Goal: Communication & Community: Answer question/provide support

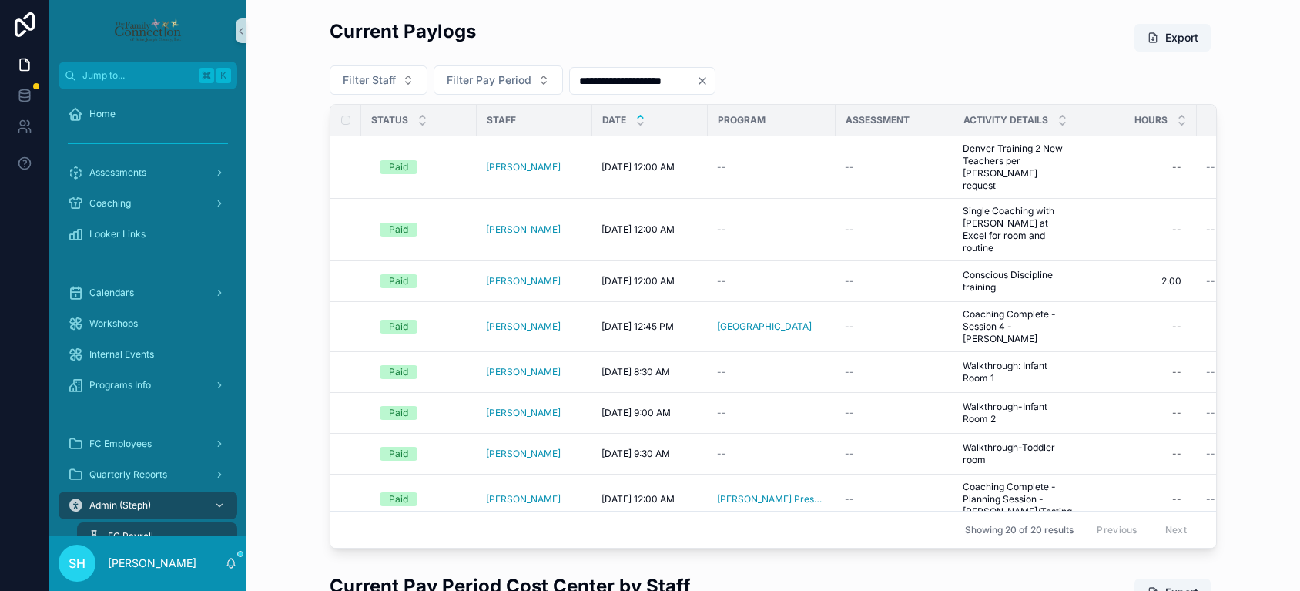
scroll to position [92, 0]
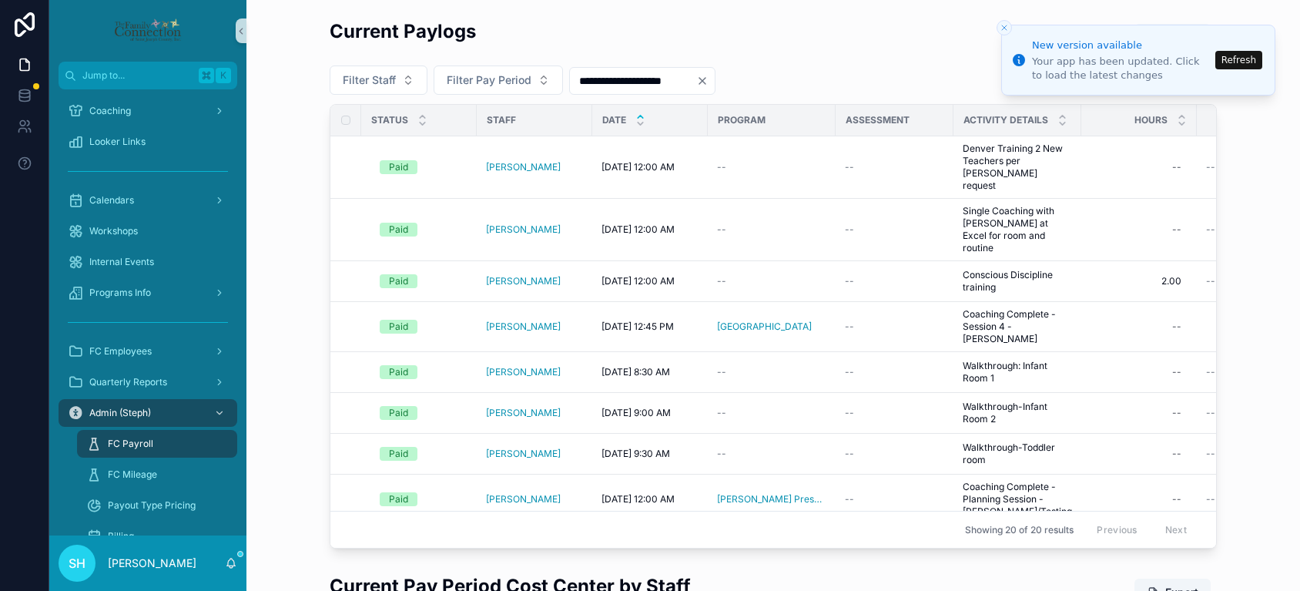
click at [1232, 55] on button "Refresh" at bounding box center [1239, 60] width 47 height 18
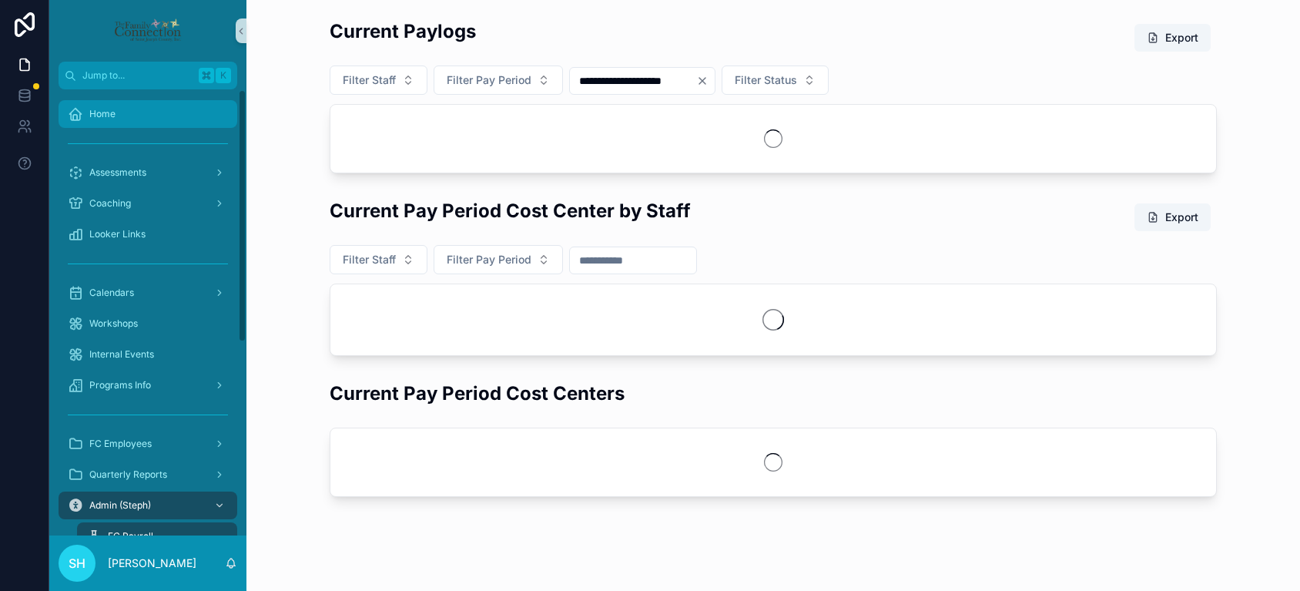
click at [104, 112] on span "Home" at bounding box center [102, 114] width 26 height 12
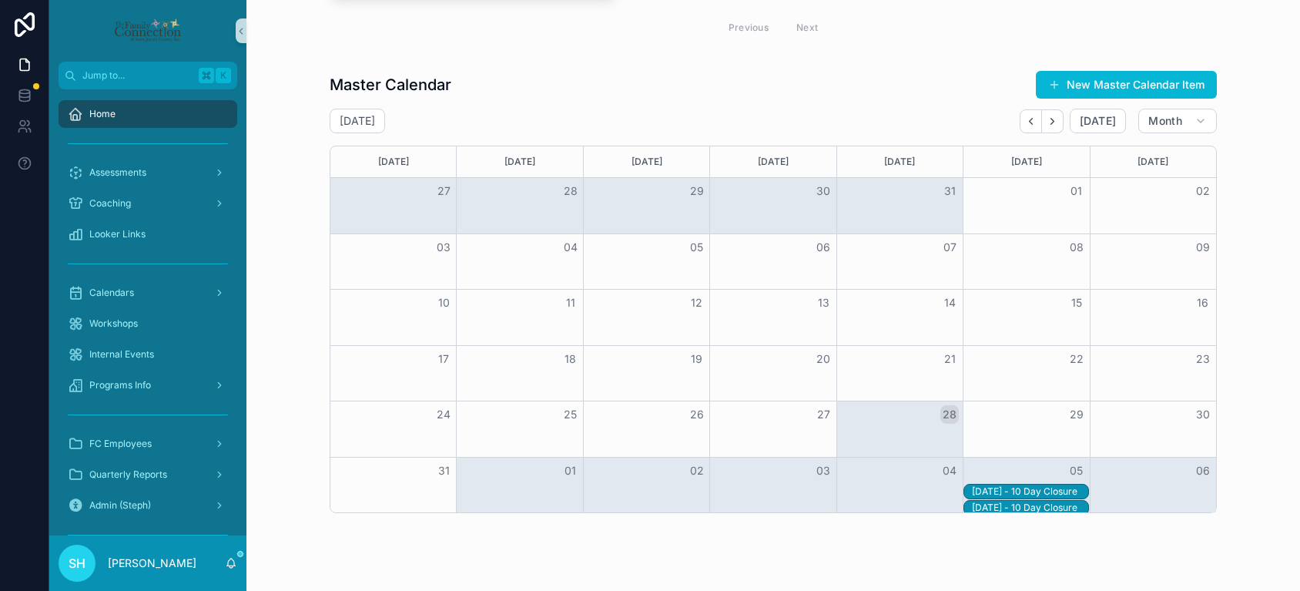
scroll to position [591, 0]
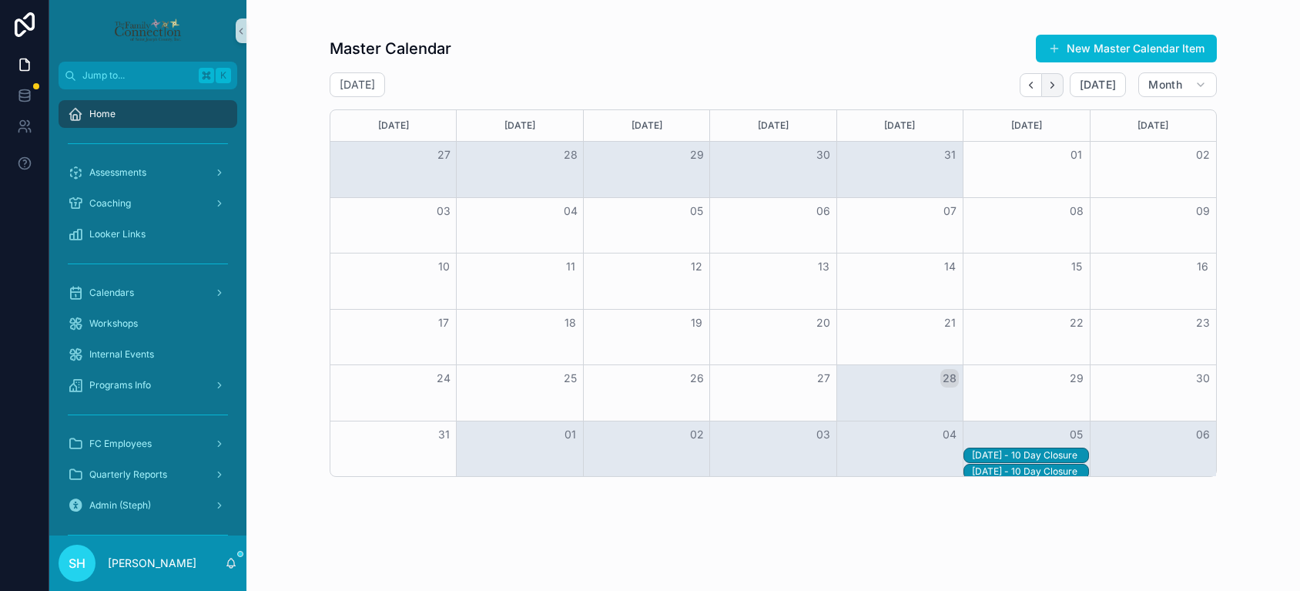
click at [1058, 79] on icon "Next" at bounding box center [1053, 85] width 12 height 12
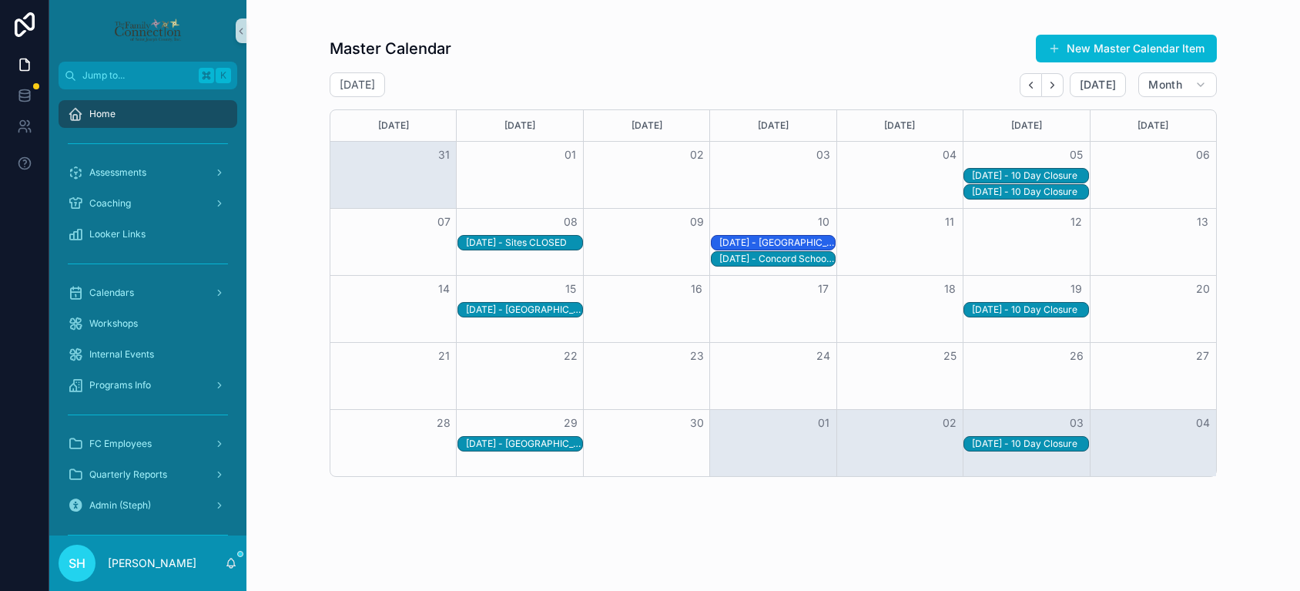
drag, startPoint x: 549, startPoint y: 229, endPoint x: 547, endPoint y: 189, distance: 40.1
click at [547, 189] on div "Sunday Monday Tuesday Wednesday Thursday Friday Saturday 31 01 02 03 04 05 06 9…" at bounding box center [774, 292] width 888 height 367
click at [544, 237] on div "9/8/2025 - Sites CLOSED" at bounding box center [524, 243] width 116 height 12
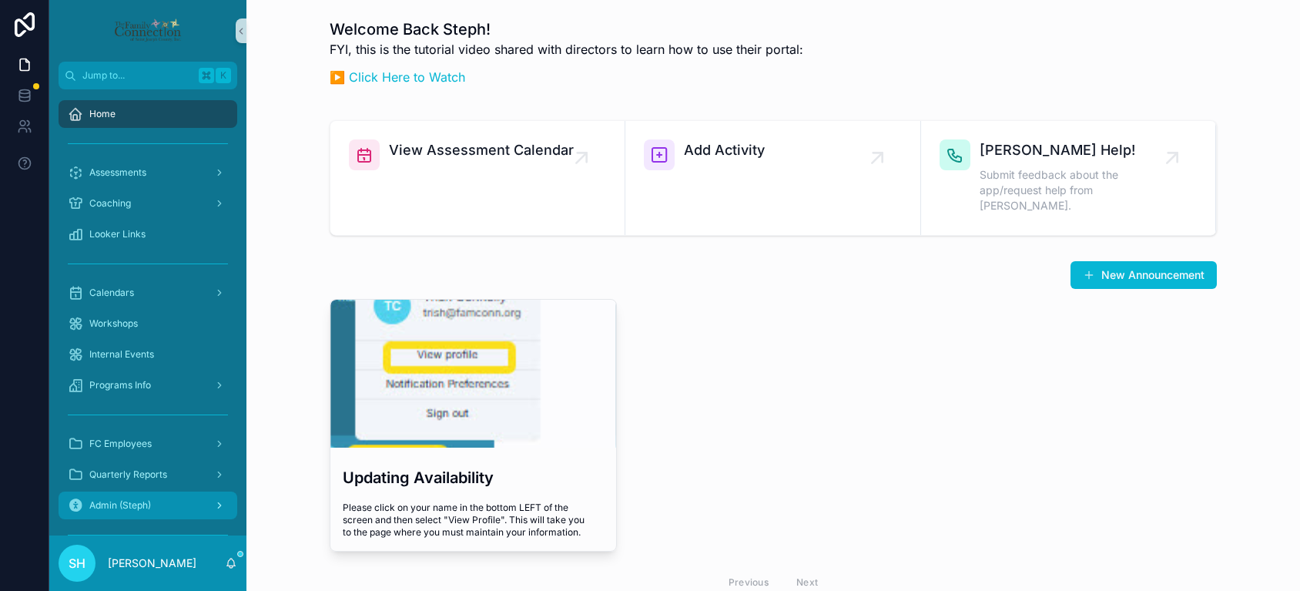
click at [142, 502] on span "Admin (Steph)" at bounding box center [120, 505] width 62 height 12
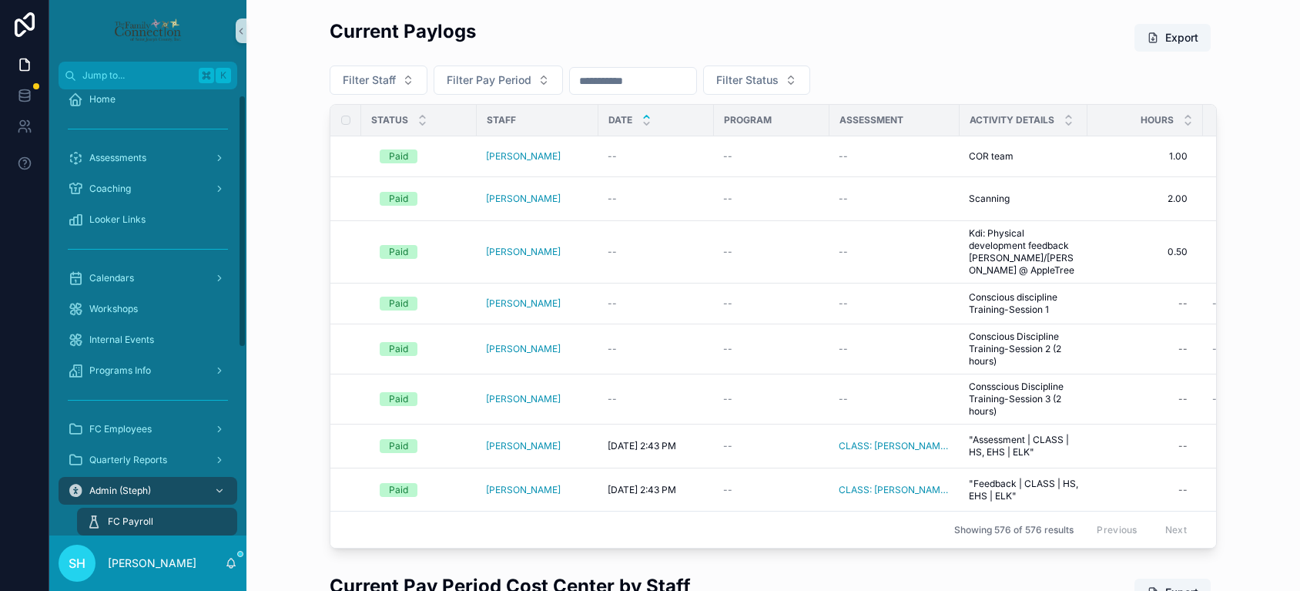
scroll to position [10, 0]
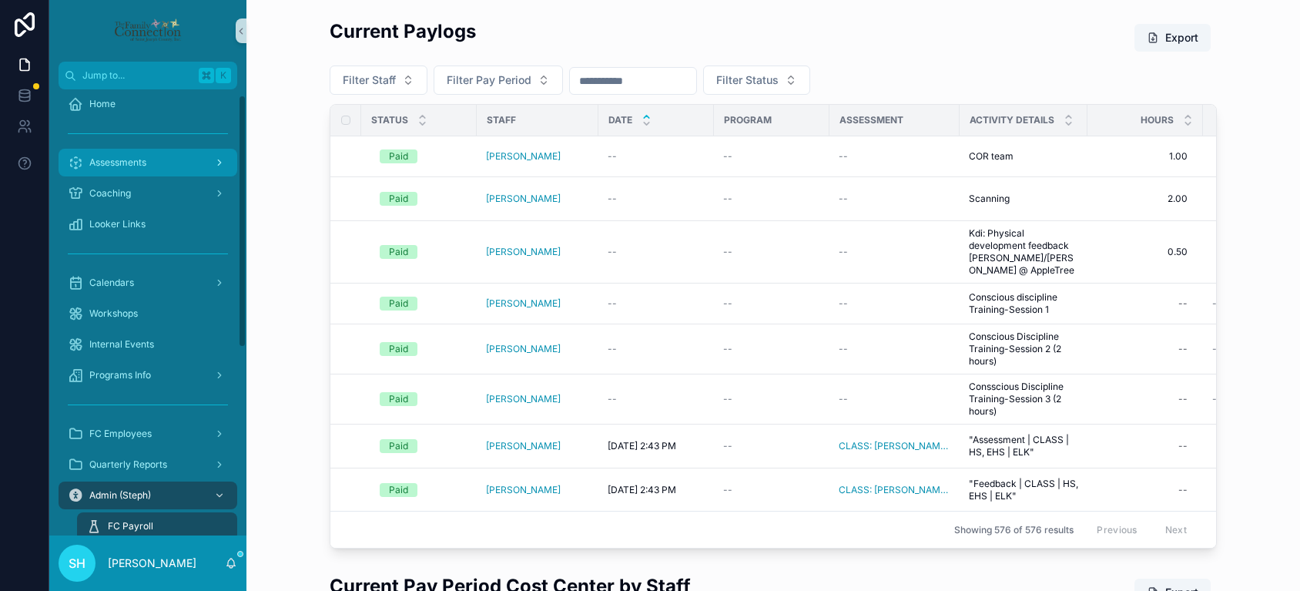
click at [140, 163] on span "Assessments" at bounding box center [117, 162] width 57 height 12
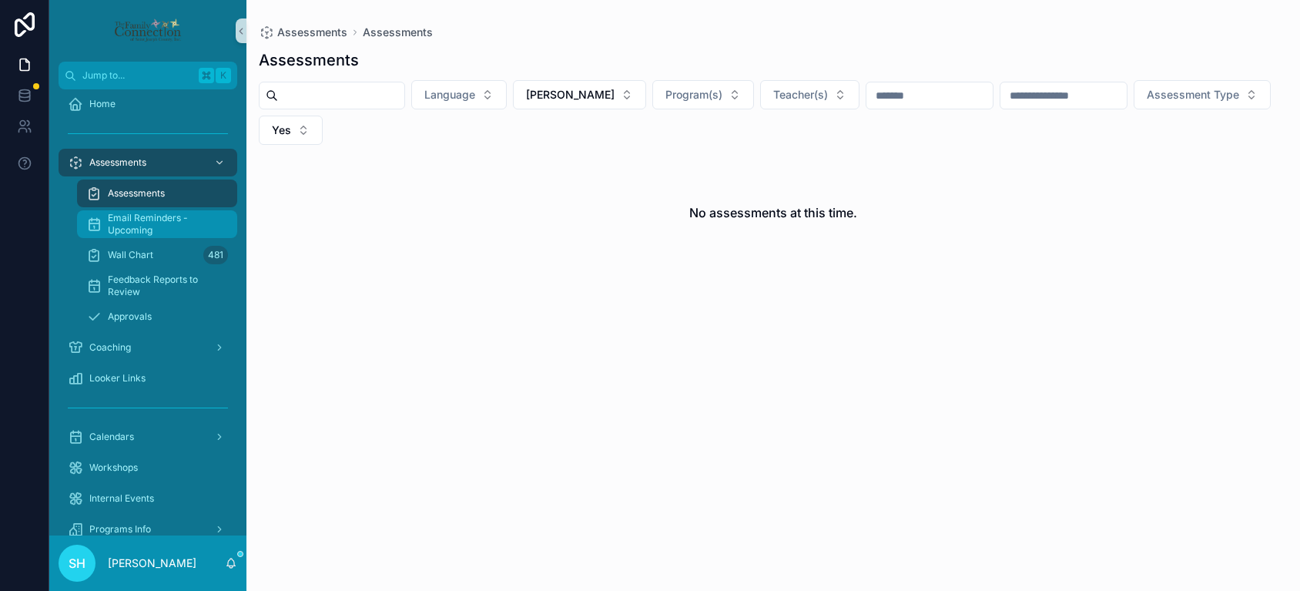
click at [139, 220] on span "Email Reminders - Upcoming" at bounding box center [165, 224] width 114 height 25
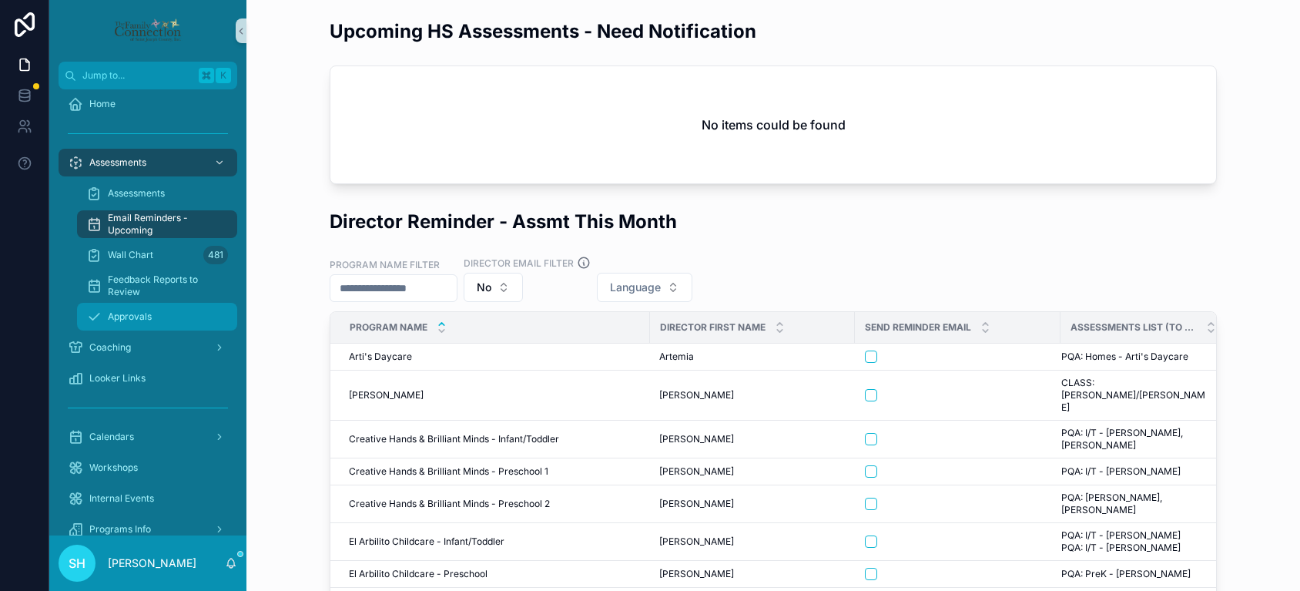
click at [128, 314] on span "Approvals" at bounding box center [130, 316] width 44 height 12
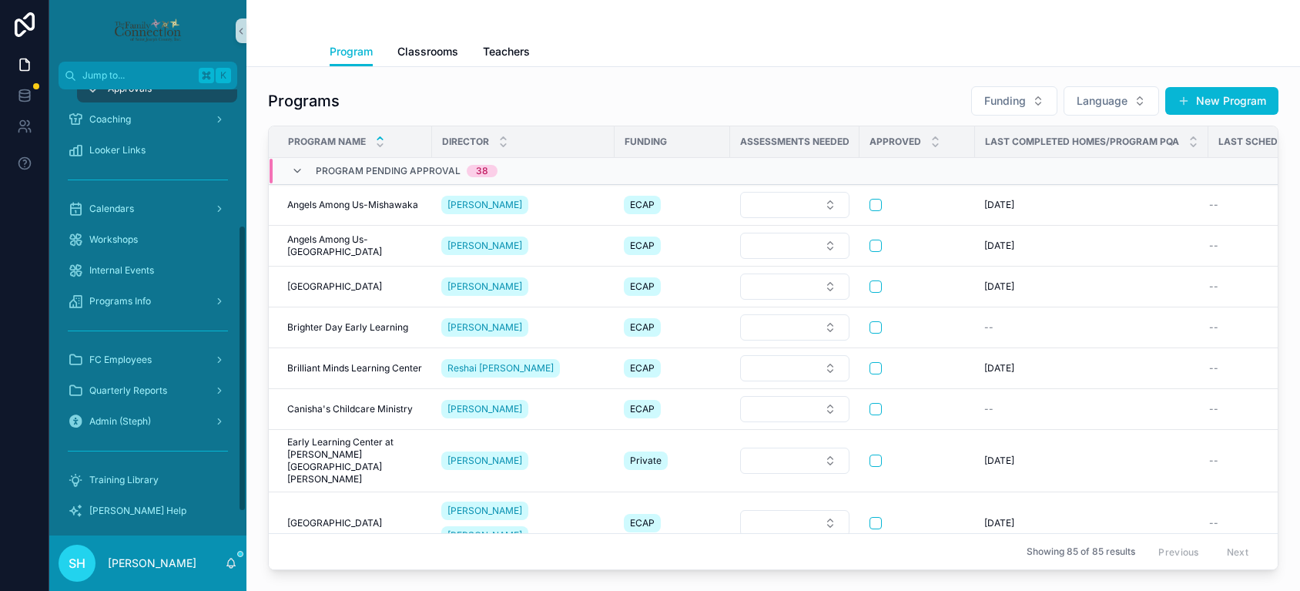
scroll to position [247, 0]
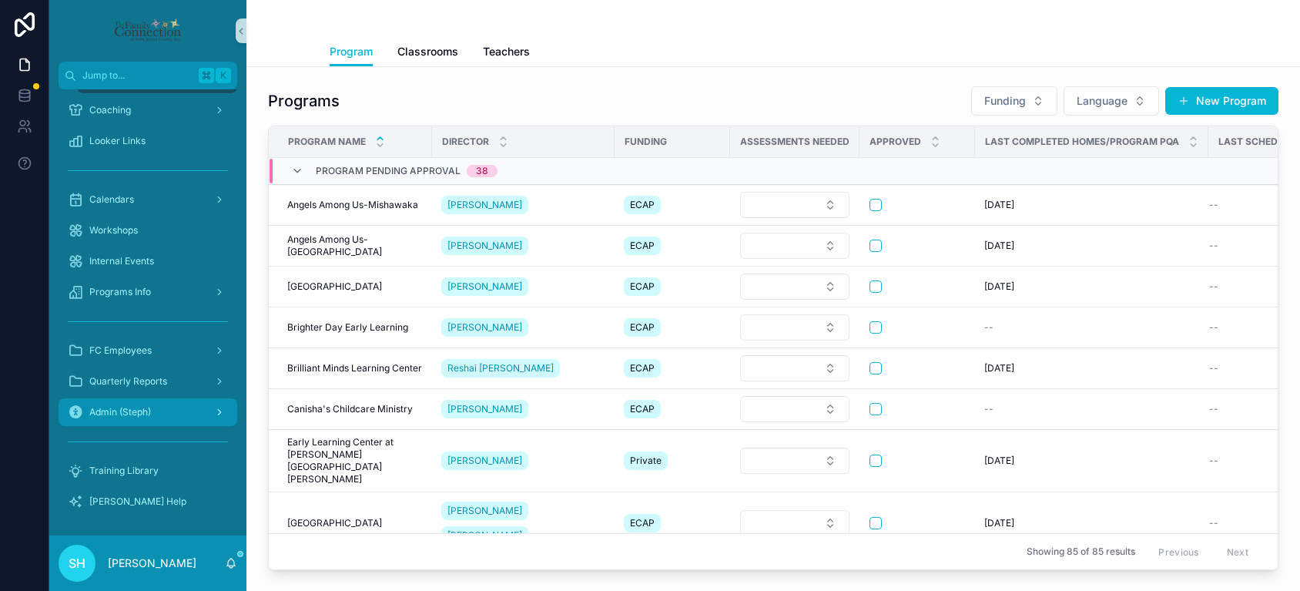
click at [132, 414] on span "Admin (Steph)" at bounding box center [120, 412] width 62 height 12
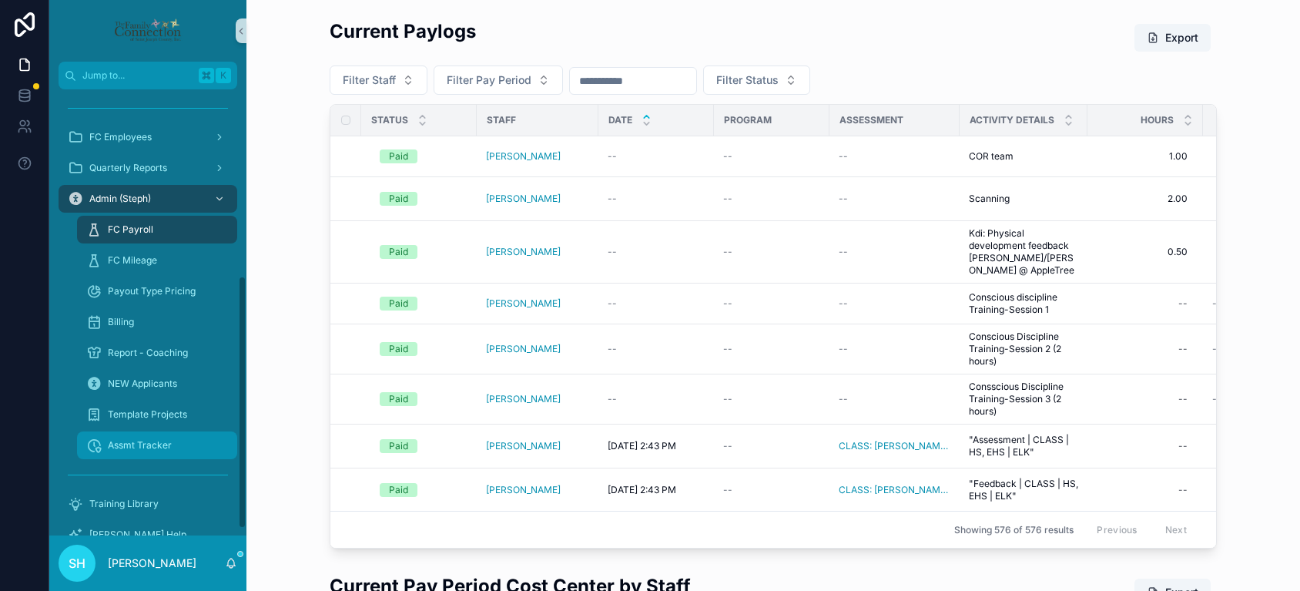
scroll to position [306, 0]
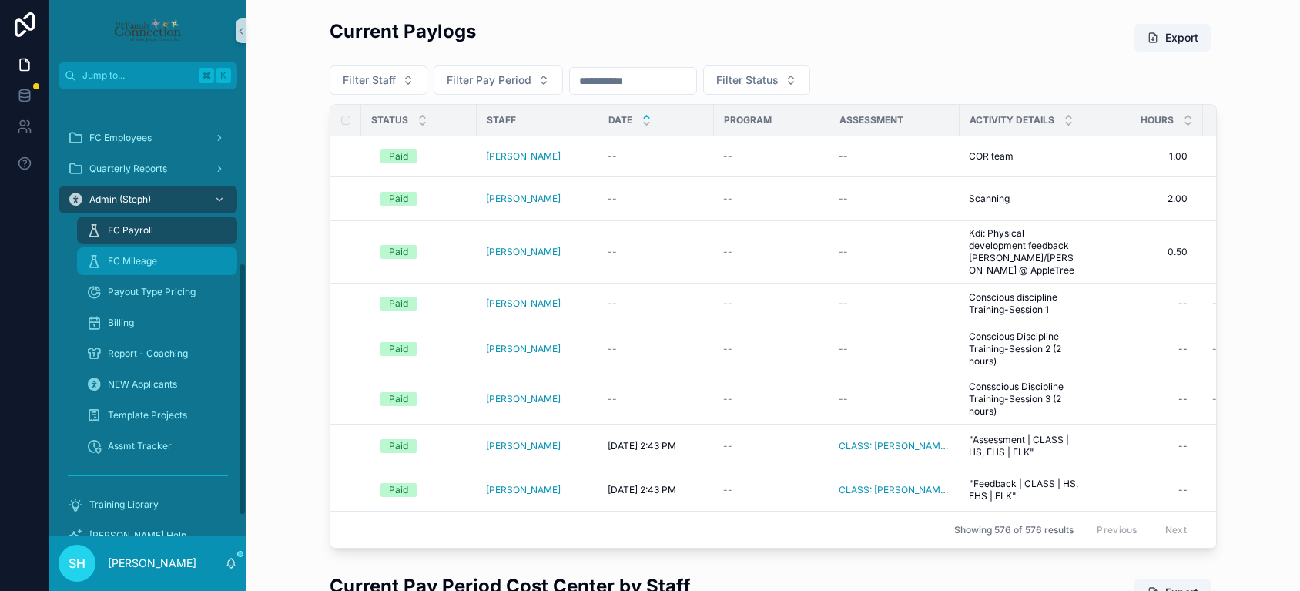
click at [148, 262] on span "FC Mileage" at bounding box center [132, 261] width 49 height 12
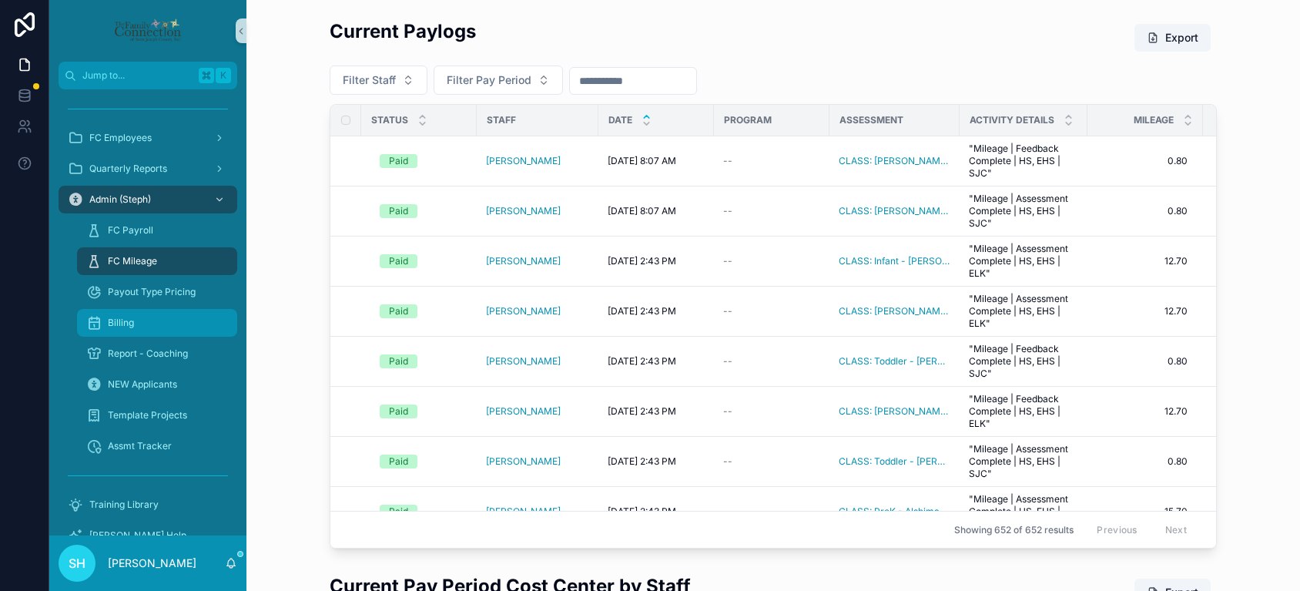
click at [116, 320] on span "Billing" at bounding box center [121, 323] width 26 height 12
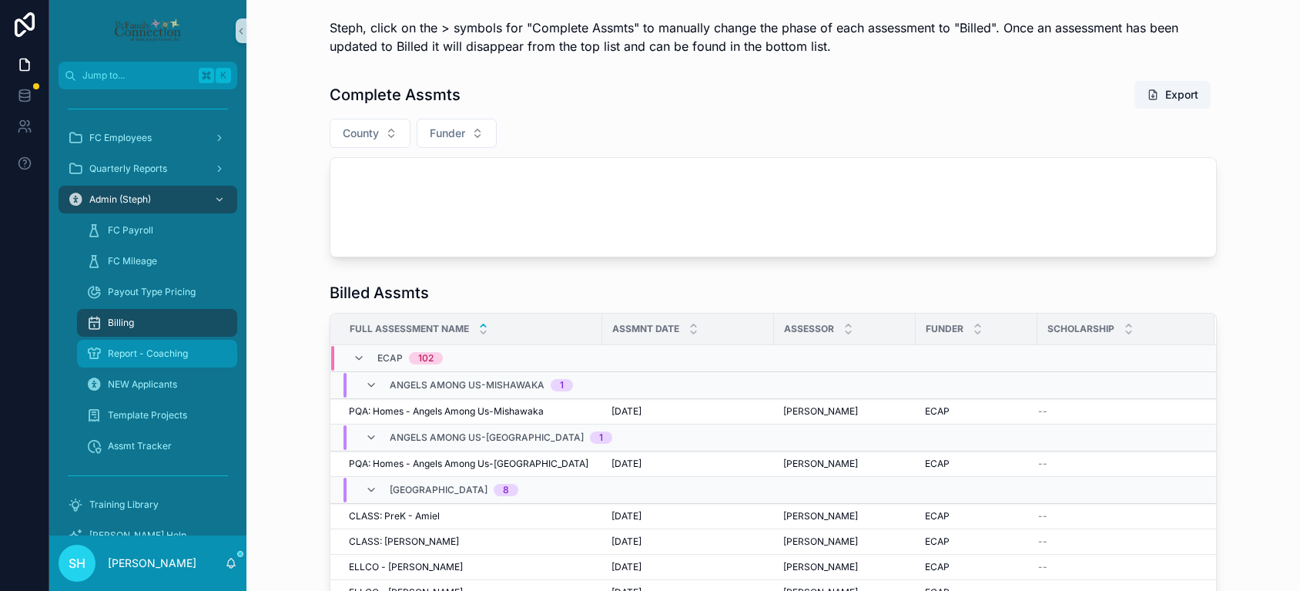
click at [109, 354] on span "Report - Coaching" at bounding box center [148, 353] width 80 height 12
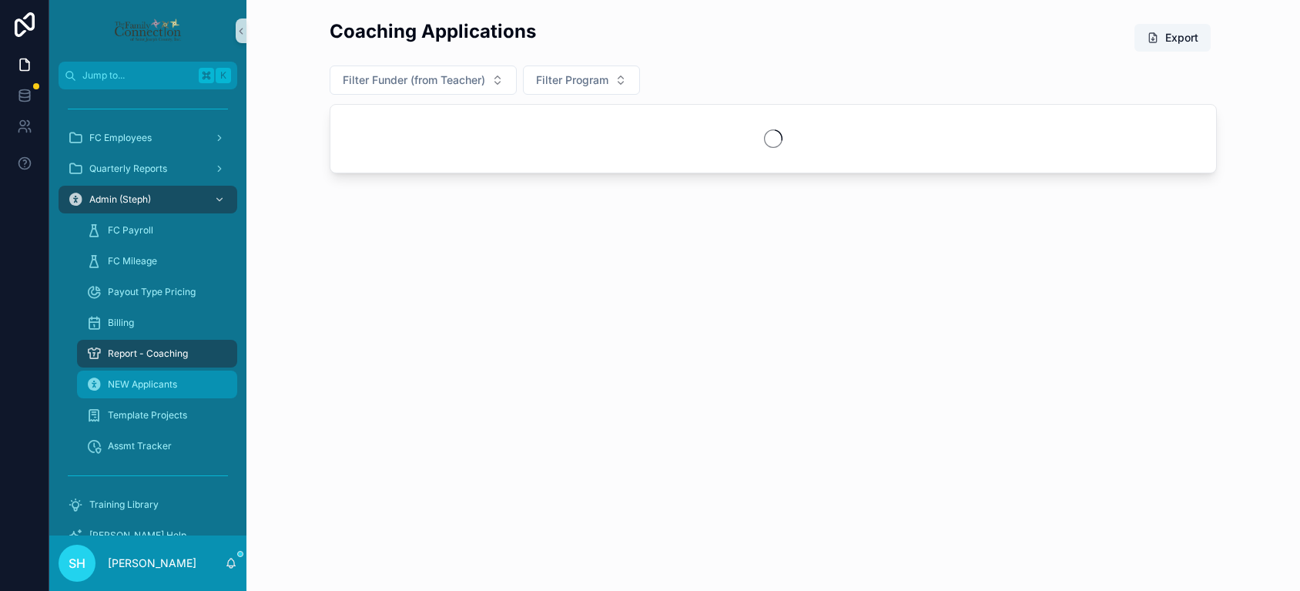
click at [128, 384] on span "NEW Applicants" at bounding box center [142, 384] width 69 height 12
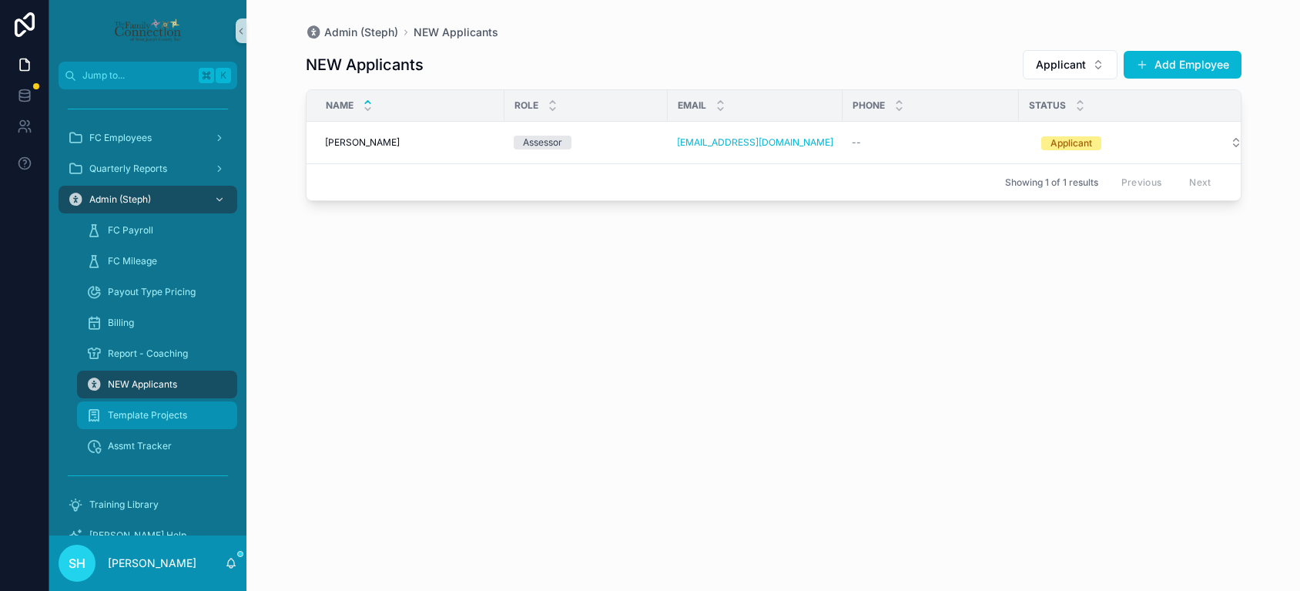
click at [138, 417] on span "Template Projects" at bounding box center [147, 415] width 79 height 12
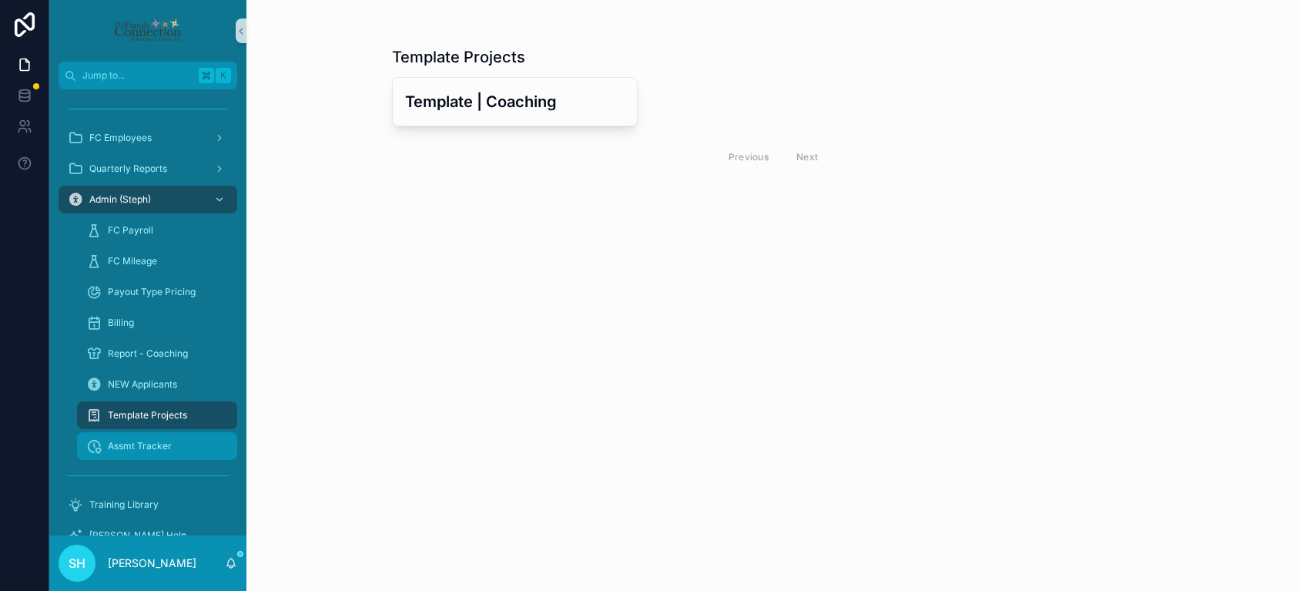
click at [114, 447] on span "Assmt Tracker" at bounding box center [140, 446] width 64 height 12
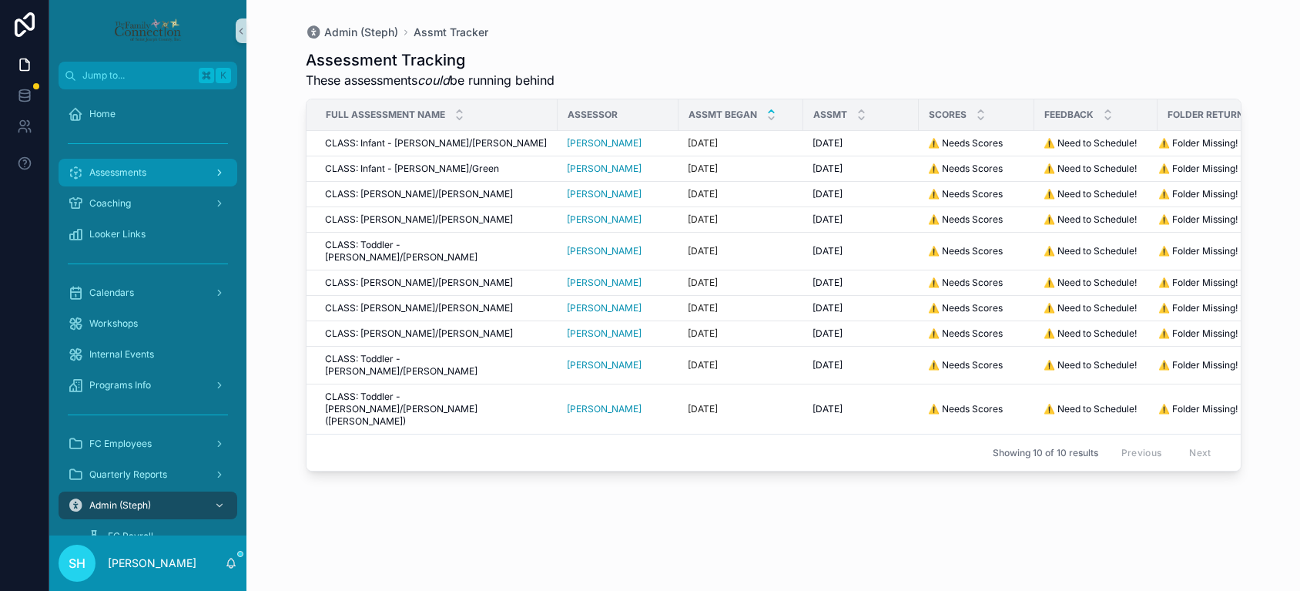
click at [119, 180] on div "Assessments" at bounding box center [148, 172] width 160 height 25
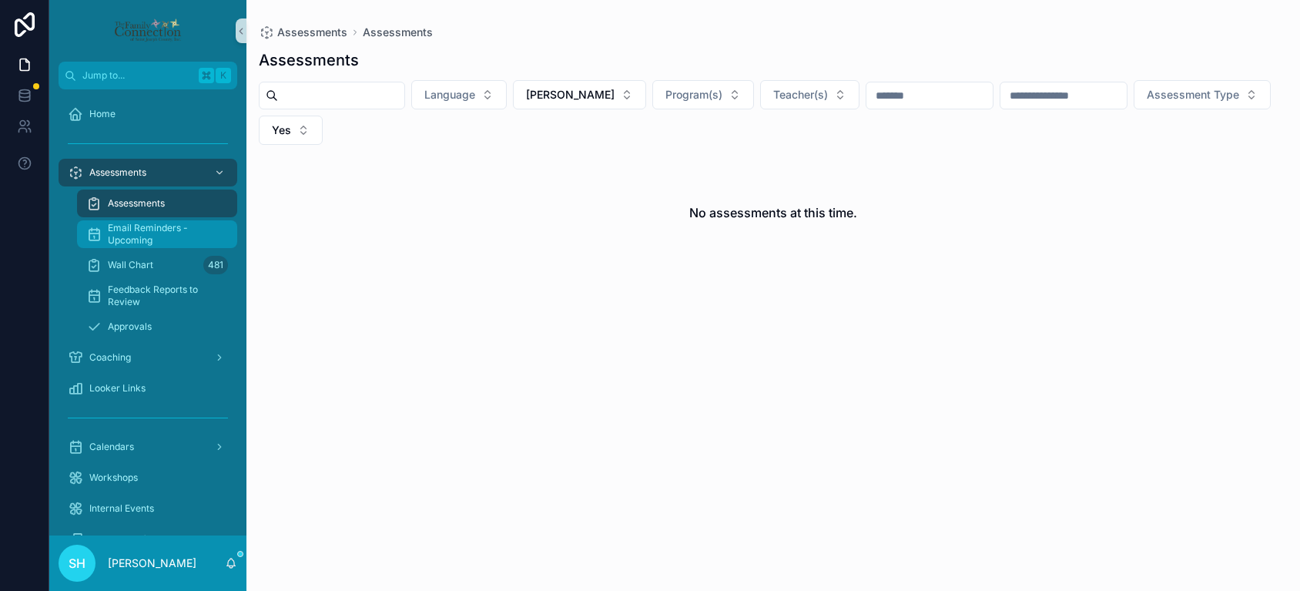
click at [144, 230] on span "Email Reminders - Upcoming" at bounding box center [165, 234] width 114 height 25
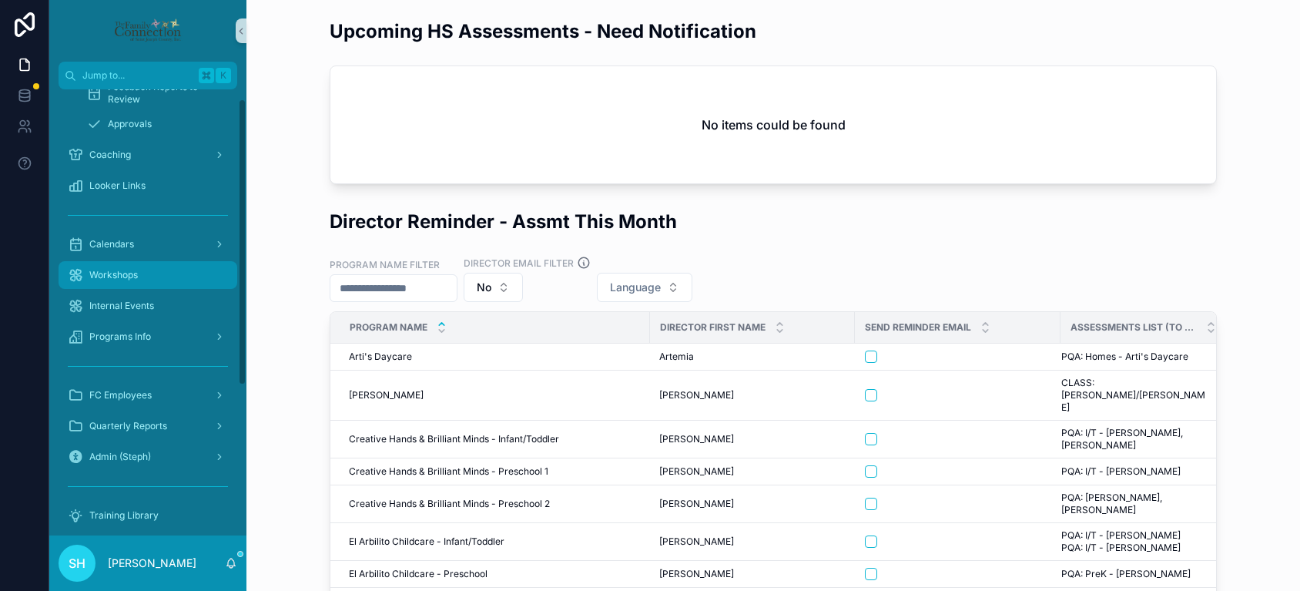
scroll to position [214, 0]
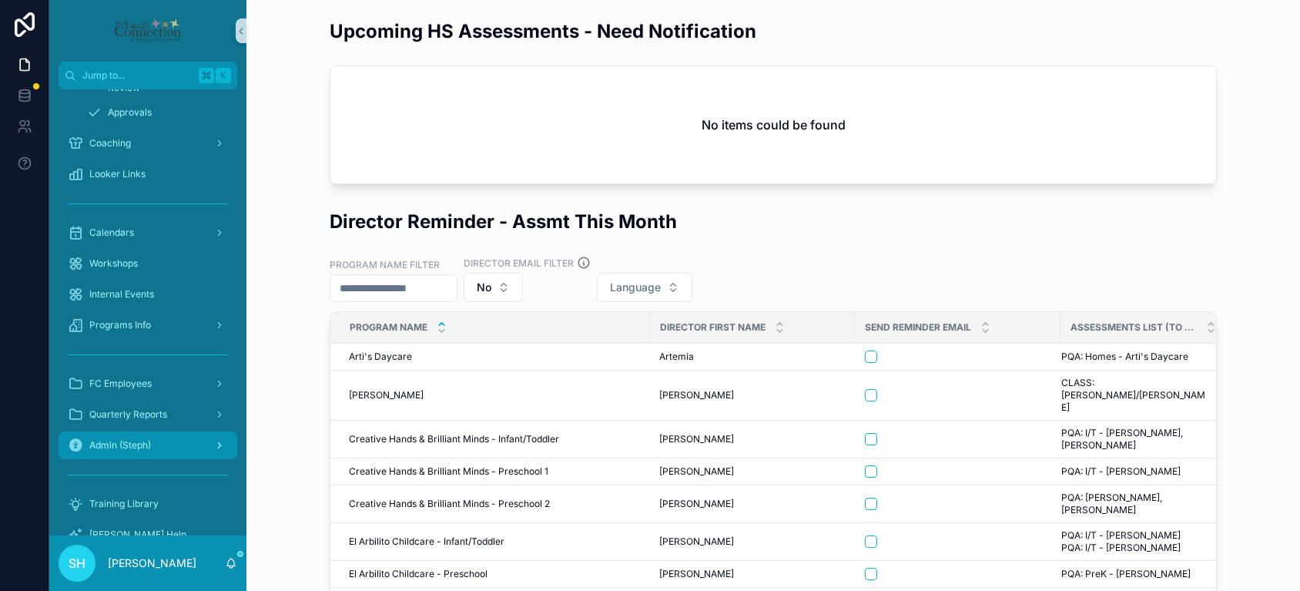
click at [122, 450] on span "Admin (Steph)" at bounding box center [120, 445] width 62 height 12
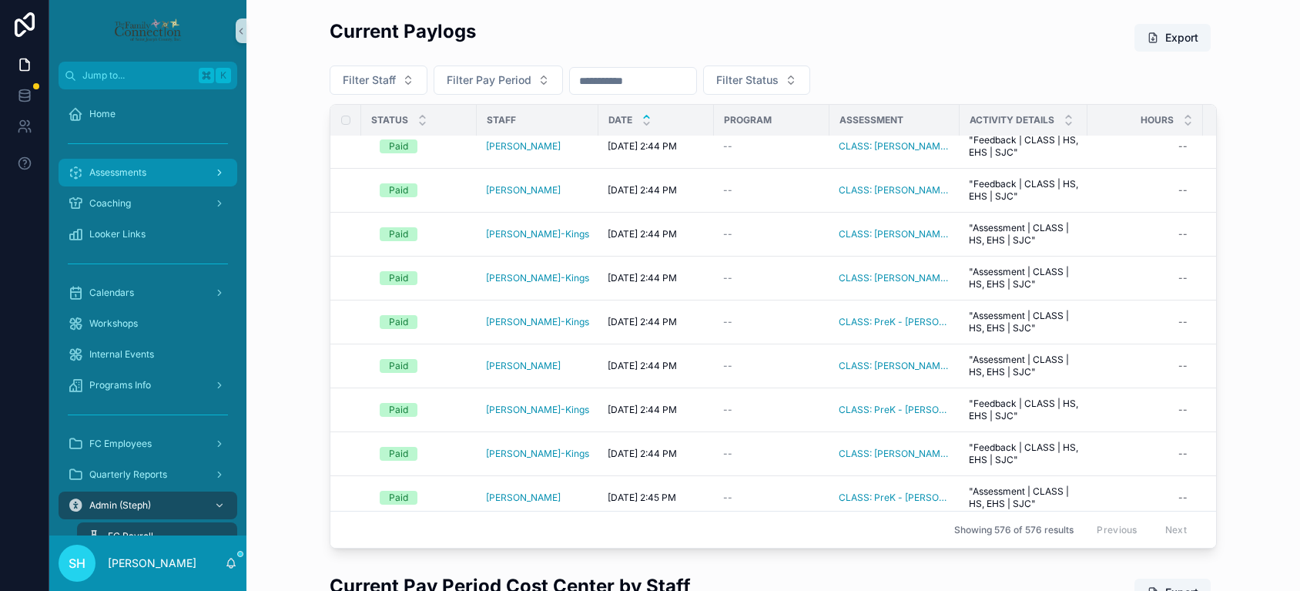
click at [139, 169] on span "Assessments" at bounding box center [117, 172] width 57 height 12
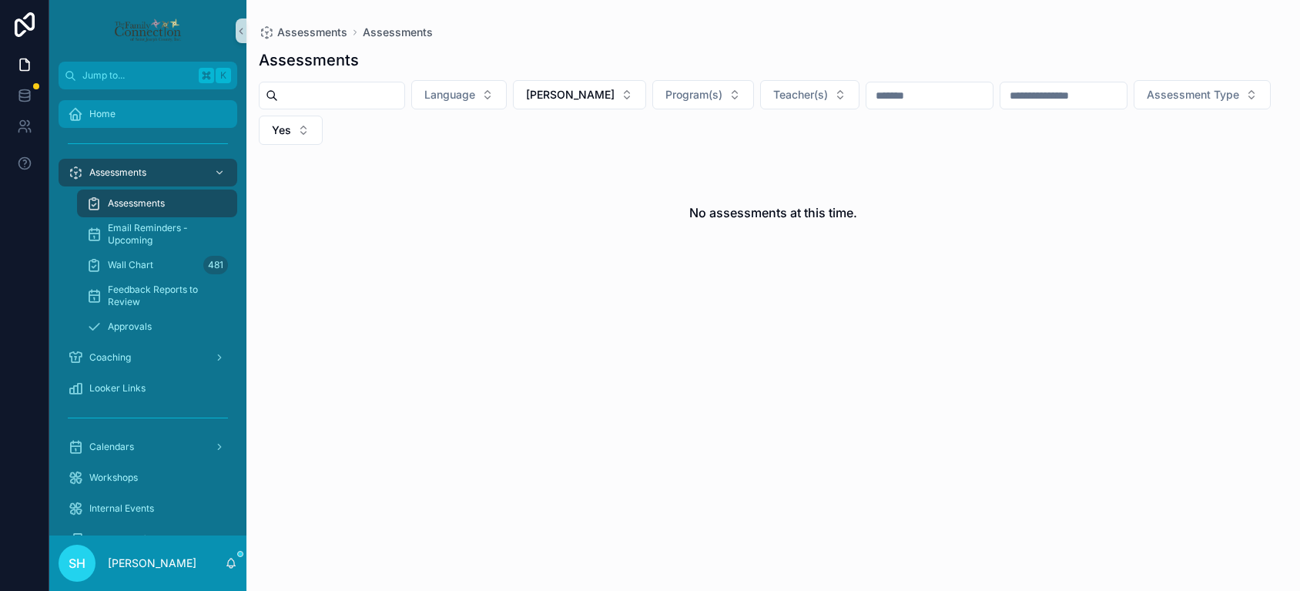
click at [110, 113] on span "Home" at bounding box center [102, 114] width 26 height 12
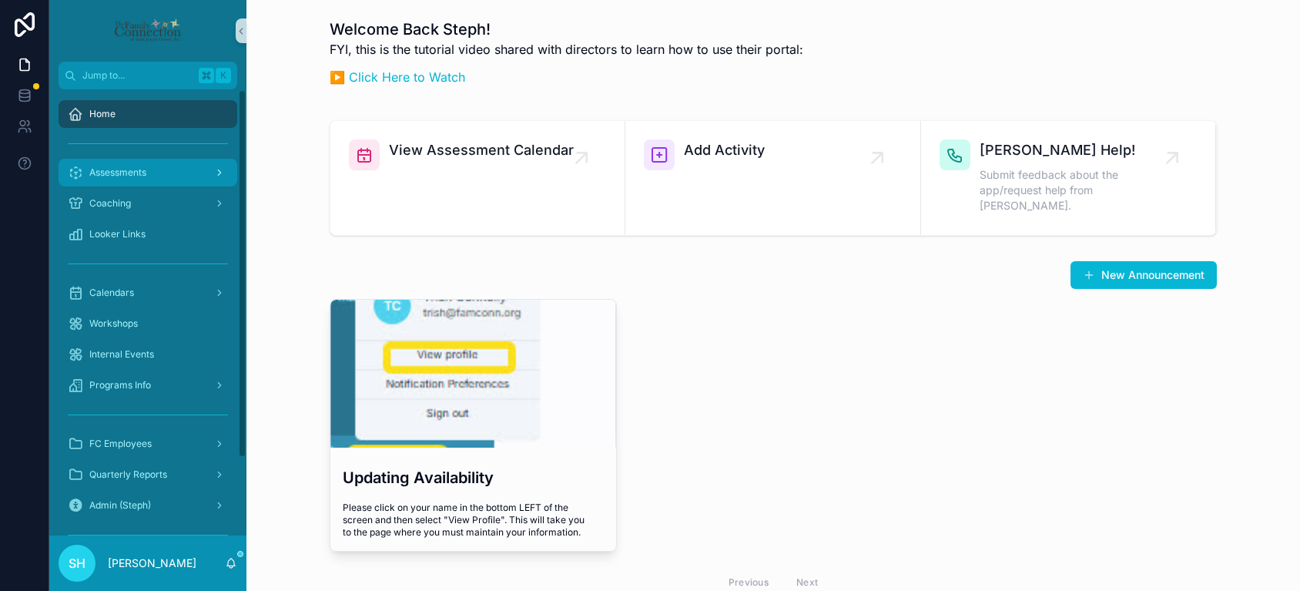
click at [134, 167] on span "Assessments" at bounding box center [117, 172] width 57 height 12
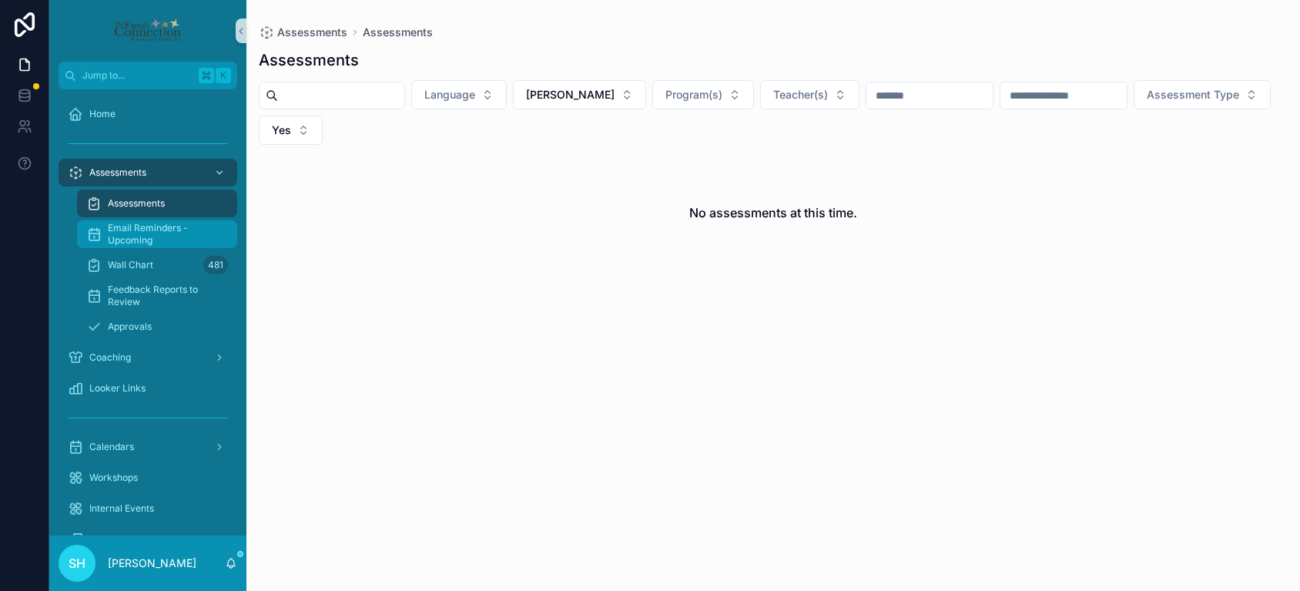
click at [132, 227] on span "Email Reminders - Upcoming" at bounding box center [165, 234] width 114 height 25
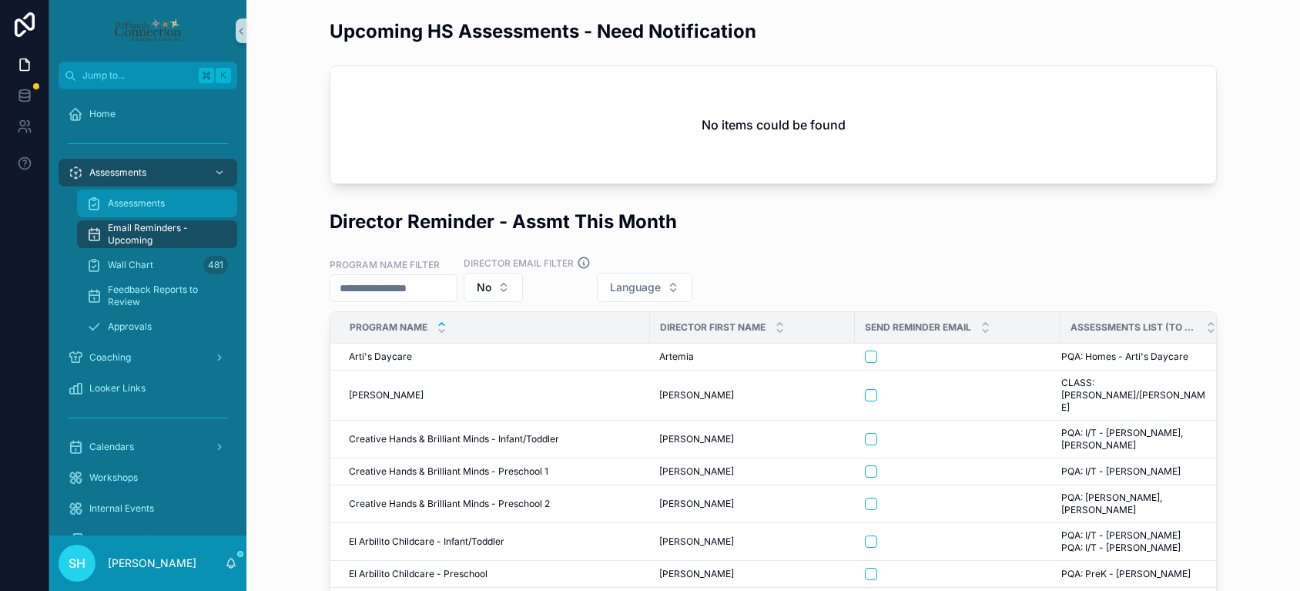
click at [146, 206] on span "Assessments" at bounding box center [136, 203] width 57 height 12
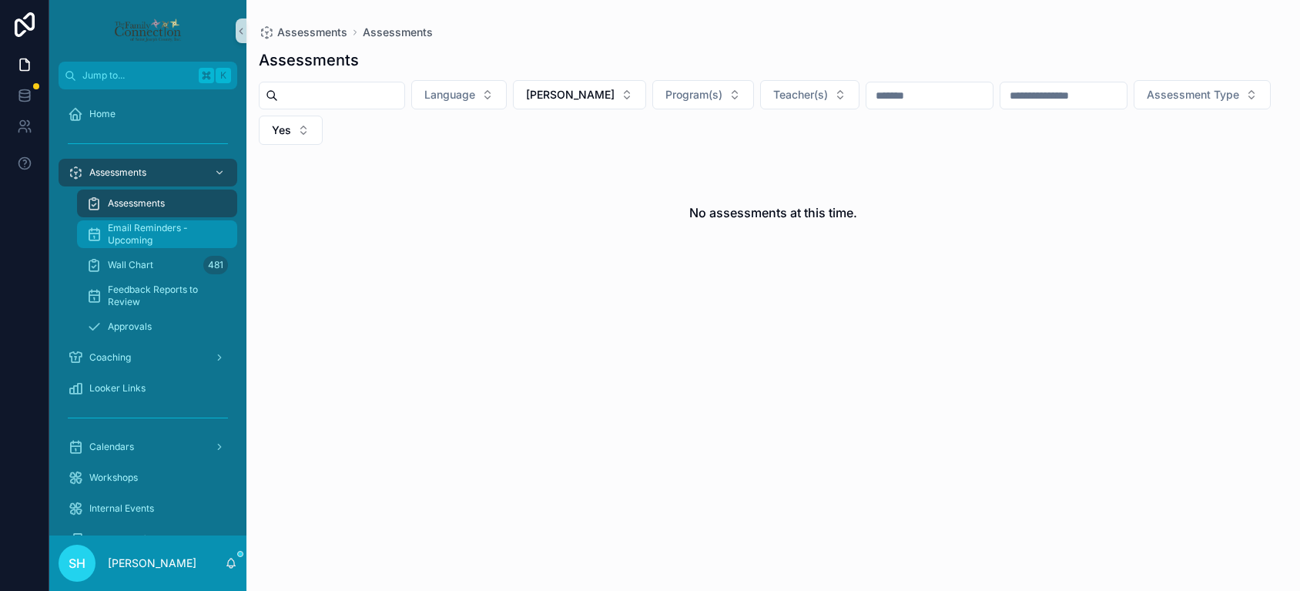
click at [139, 233] on span "Email Reminders - Upcoming" at bounding box center [165, 234] width 114 height 25
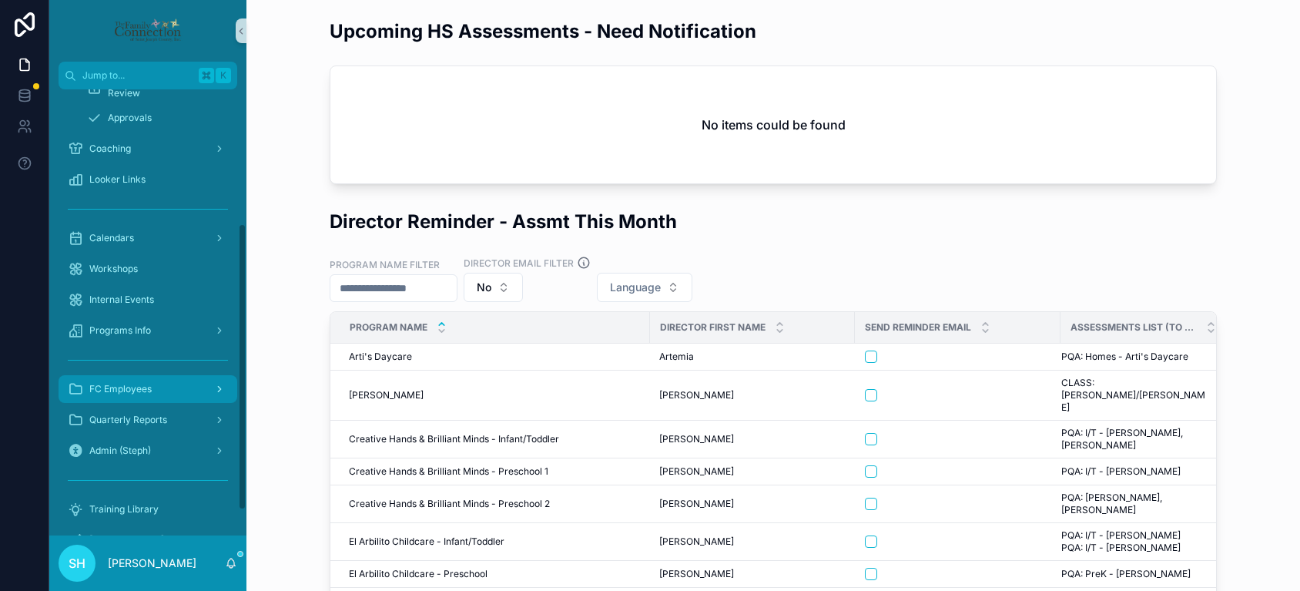
click at [137, 391] on span "FC Employees" at bounding box center [120, 389] width 62 height 12
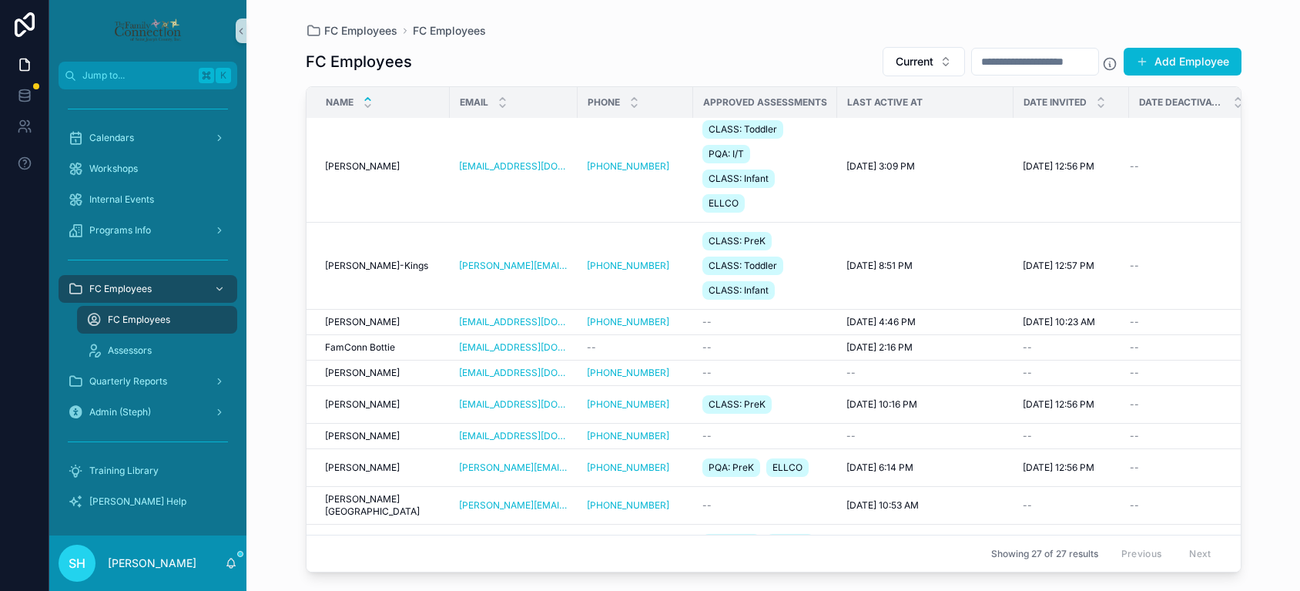
scroll to position [502, 0]
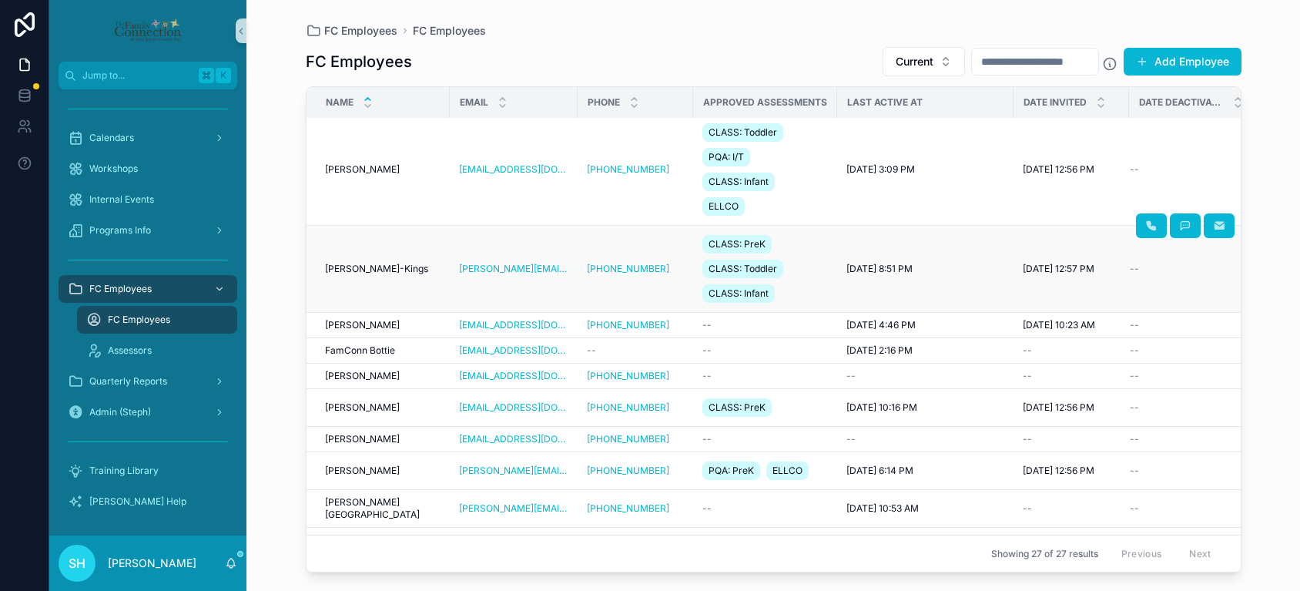
click at [376, 274] on span "[PERSON_NAME]-Kings" at bounding box center [376, 269] width 103 height 12
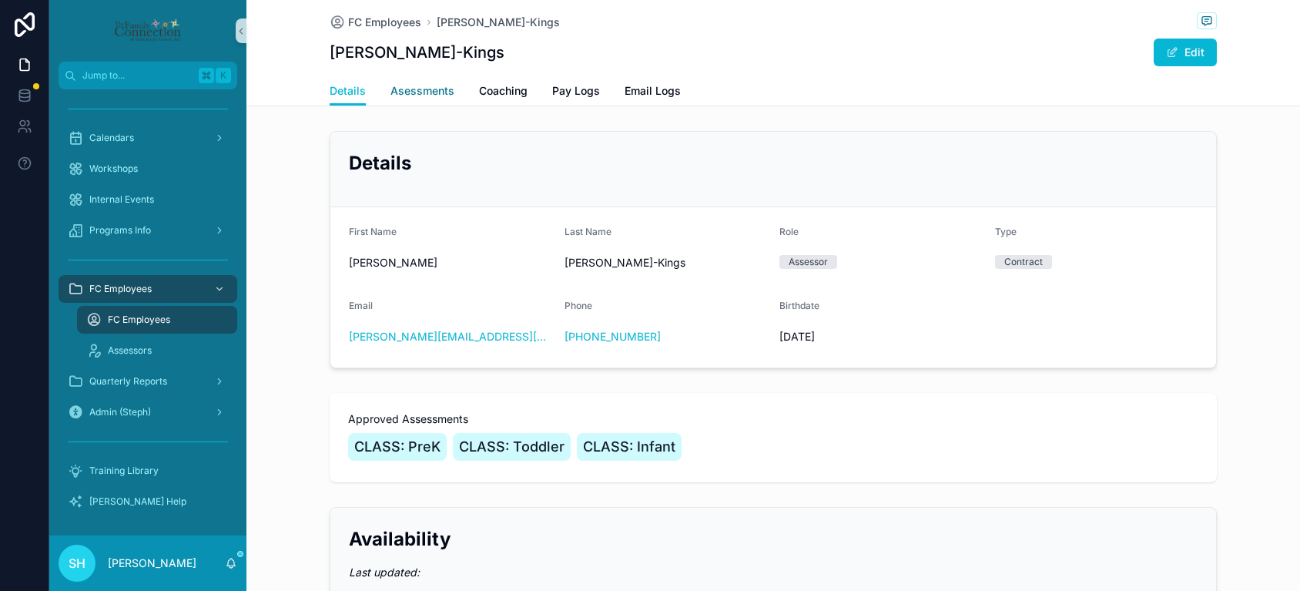
click at [425, 97] on span "Asessments" at bounding box center [423, 90] width 64 height 15
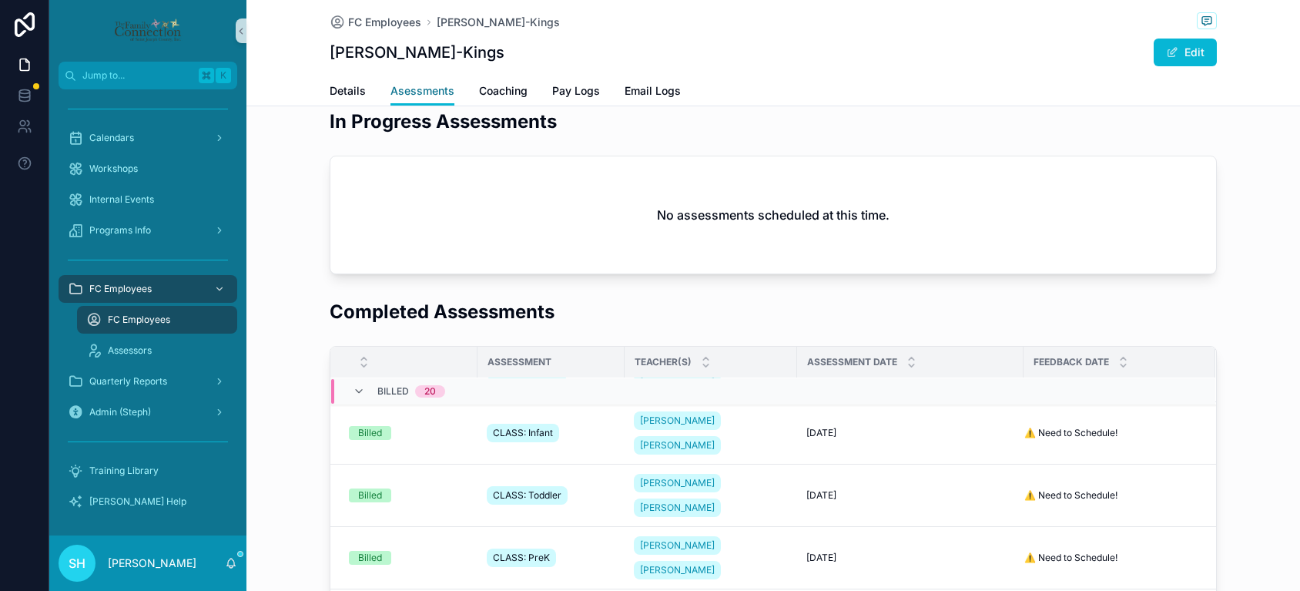
scroll to position [242, 0]
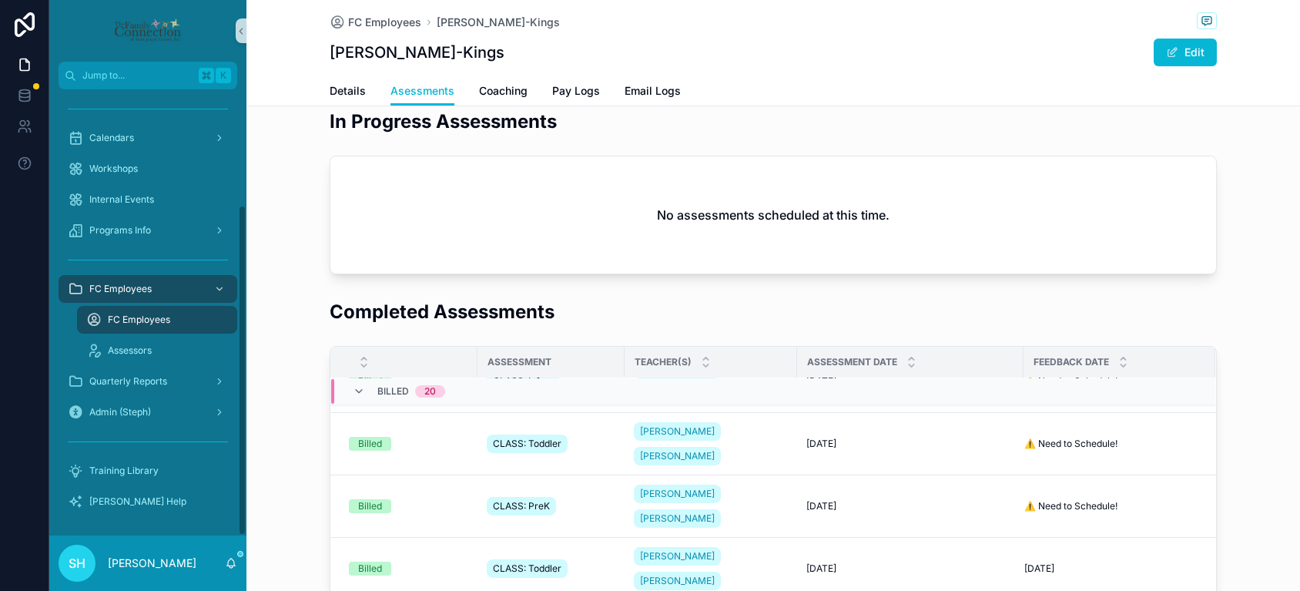
click at [161, 324] on span "FC Employees" at bounding box center [139, 320] width 62 height 12
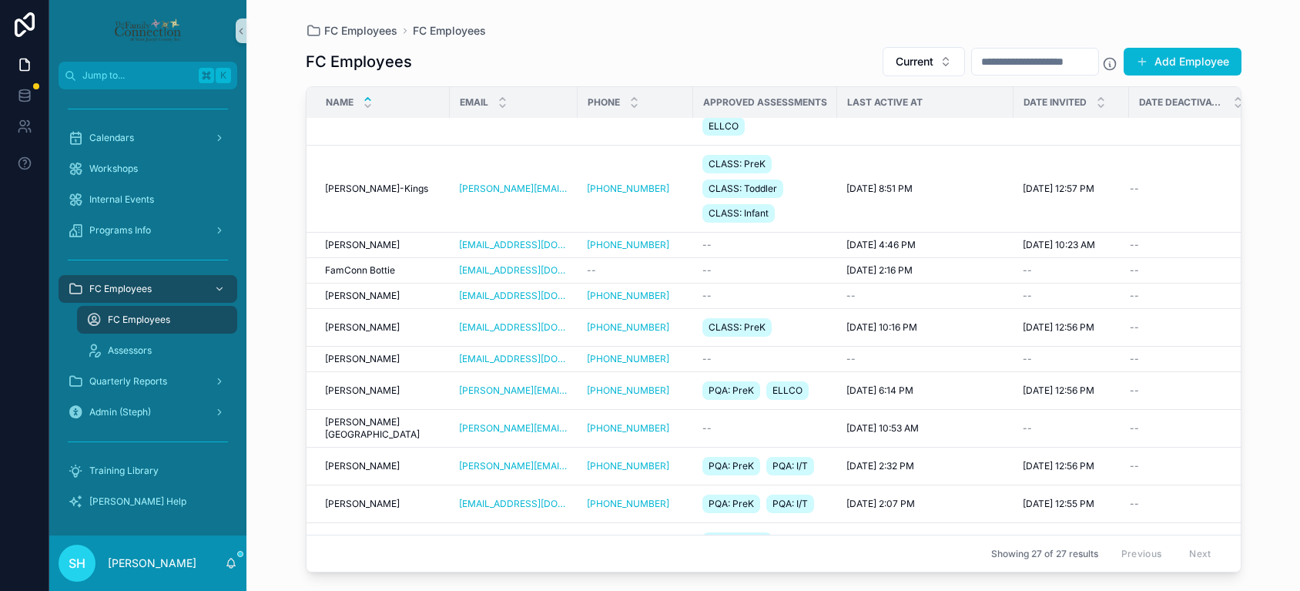
scroll to position [592, 0]
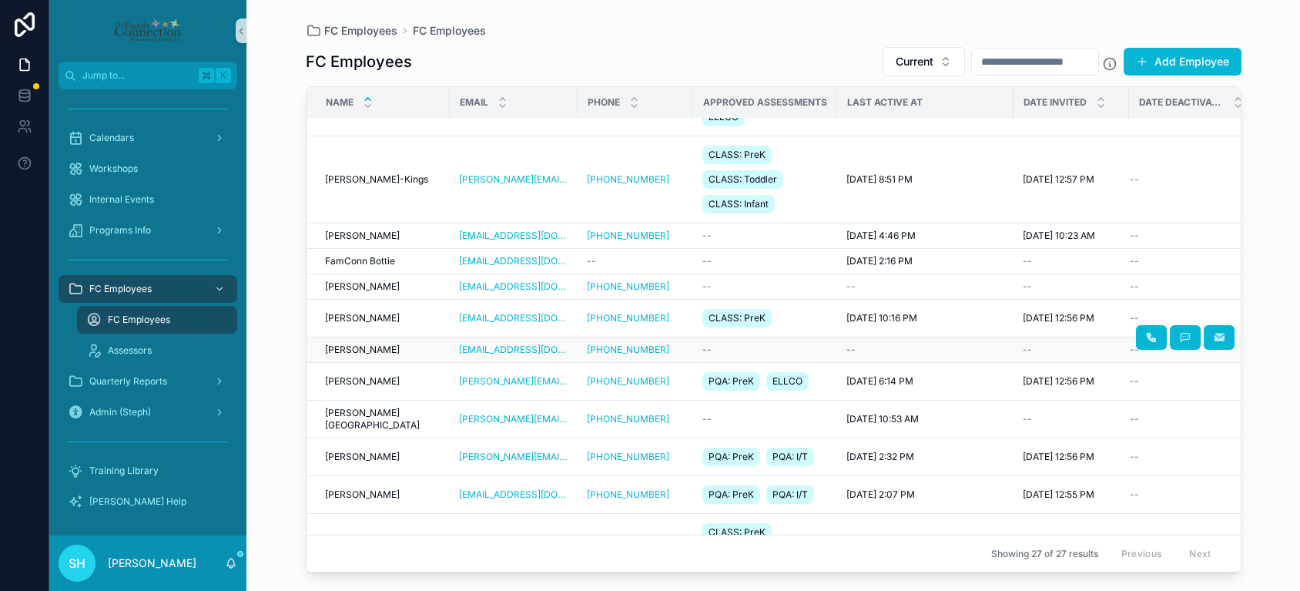
click at [374, 350] on span "[PERSON_NAME]" at bounding box center [362, 350] width 75 height 12
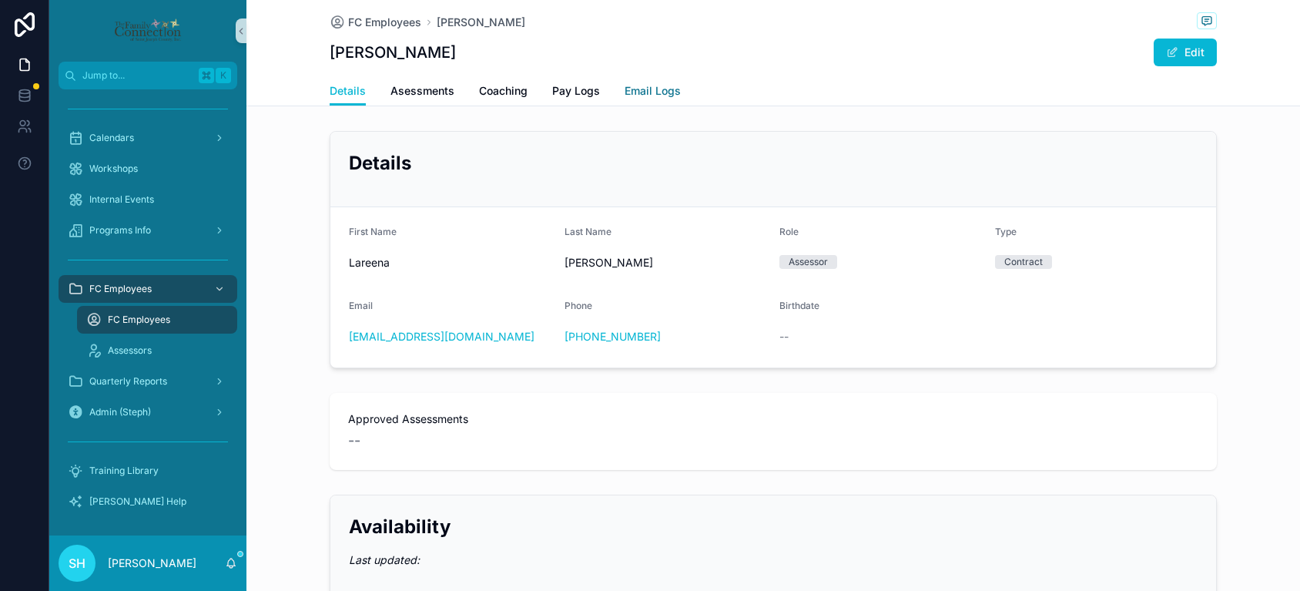
click at [653, 89] on span "Email Logs" at bounding box center [653, 90] width 56 height 15
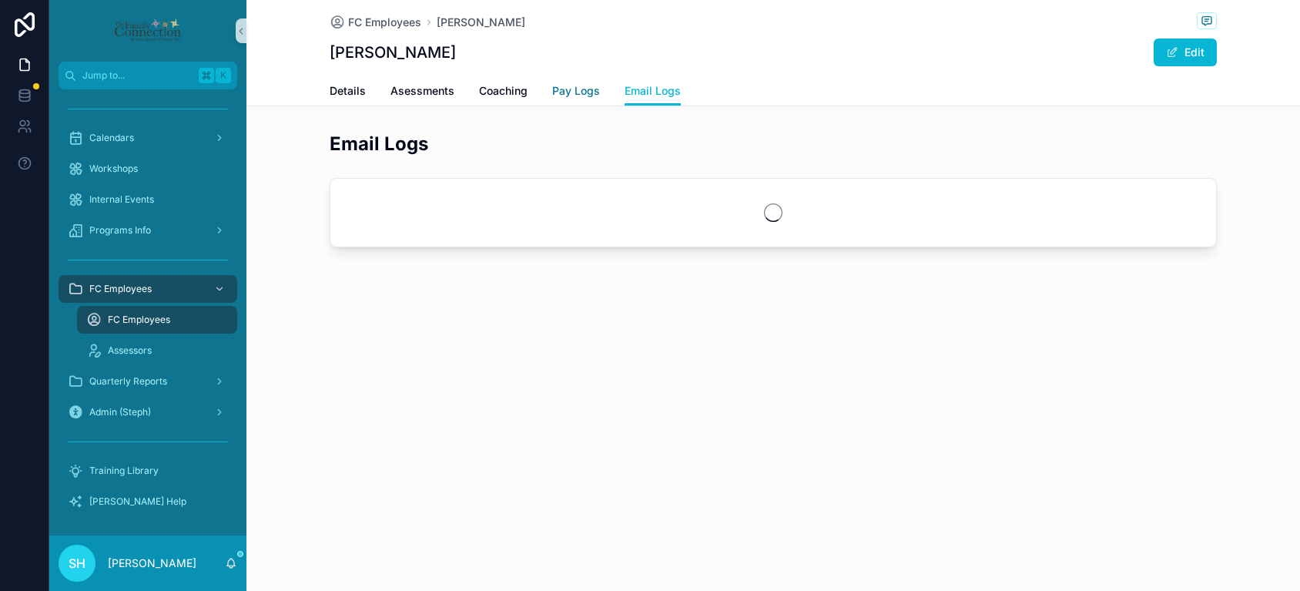
click at [573, 91] on span "Pay Logs" at bounding box center [576, 90] width 48 height 15
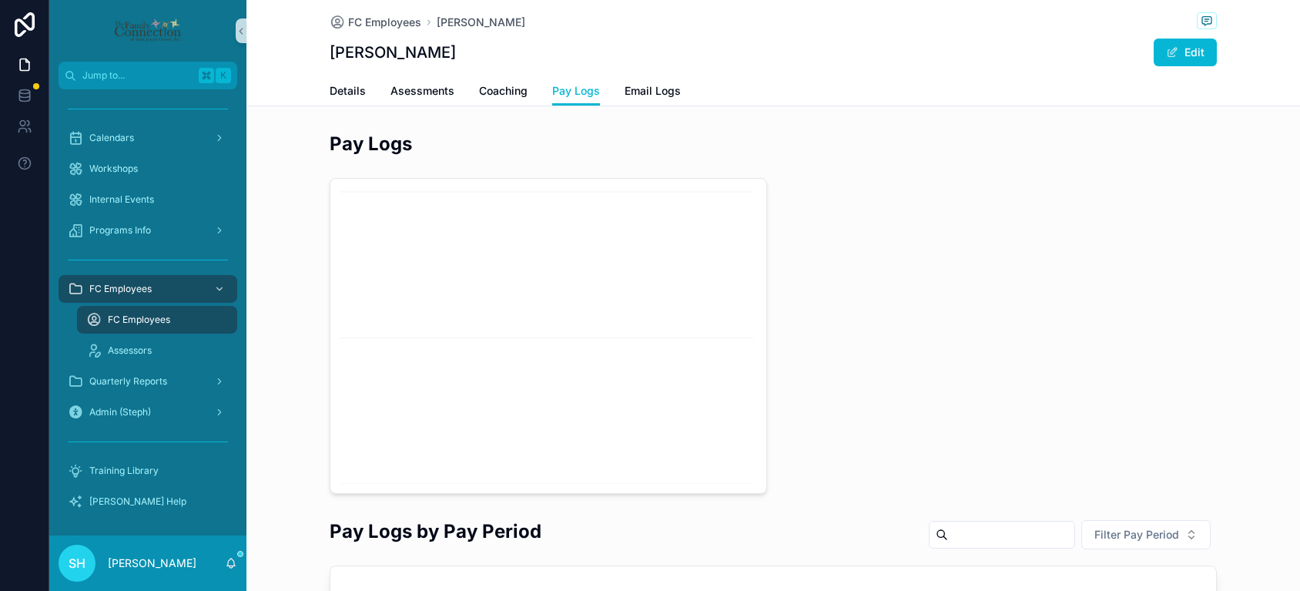
click at [124, 320] on span "FC Employees" at bounding box center [139, 320] width 62 height 12
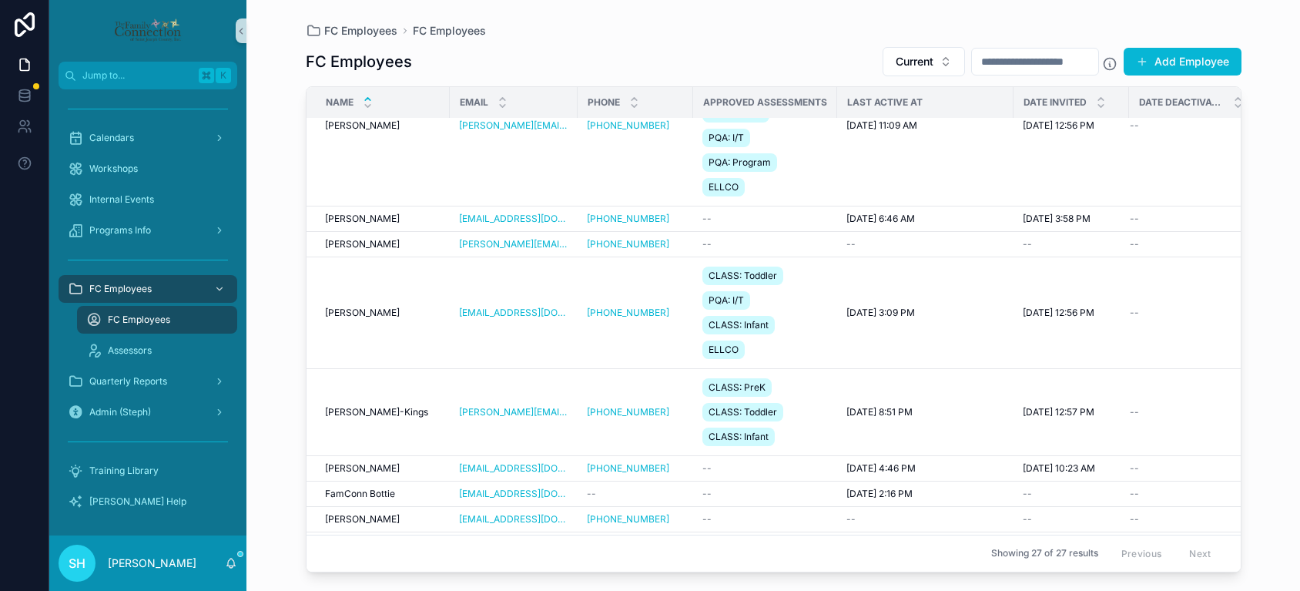
scroll to position [361, 0]
click at [150, 558] on p "[PERSON_NAME]" at bounding box center [152, 562] width 89 height 15
click at [350, 432] on td "Diane Garrett-Kings Diane Garrett-Kings" at bounding box center [378, 410] width 143 height 87
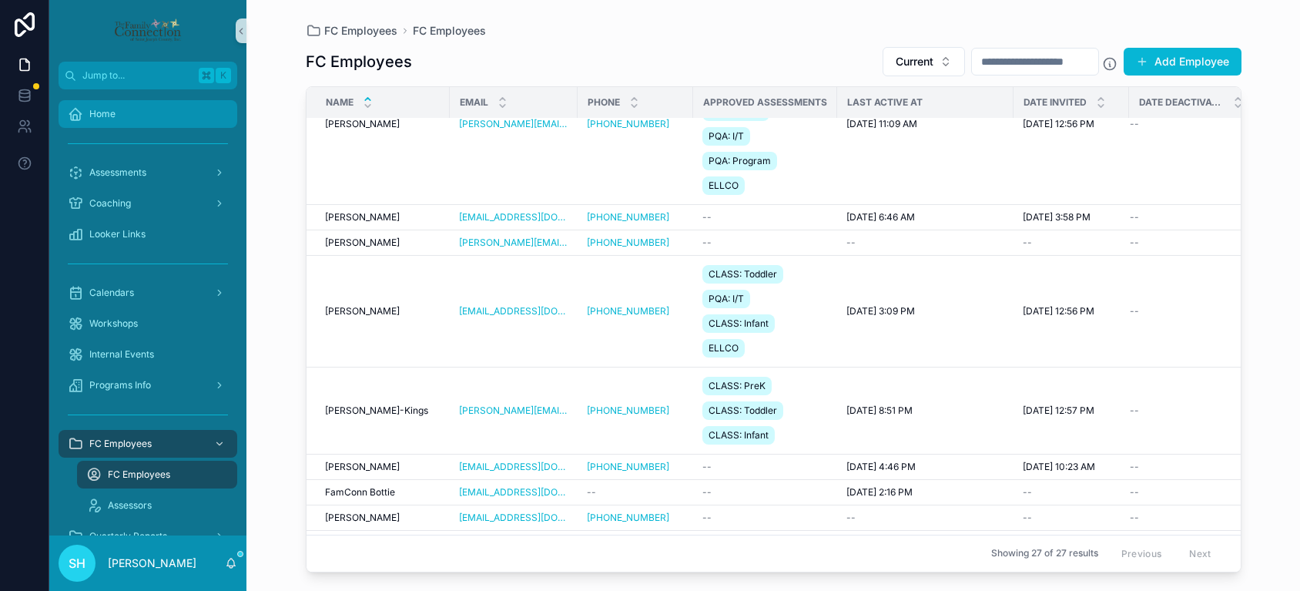
click at [101, 116] on span "Home" at bounding box center [102, 114] width 26 height 12
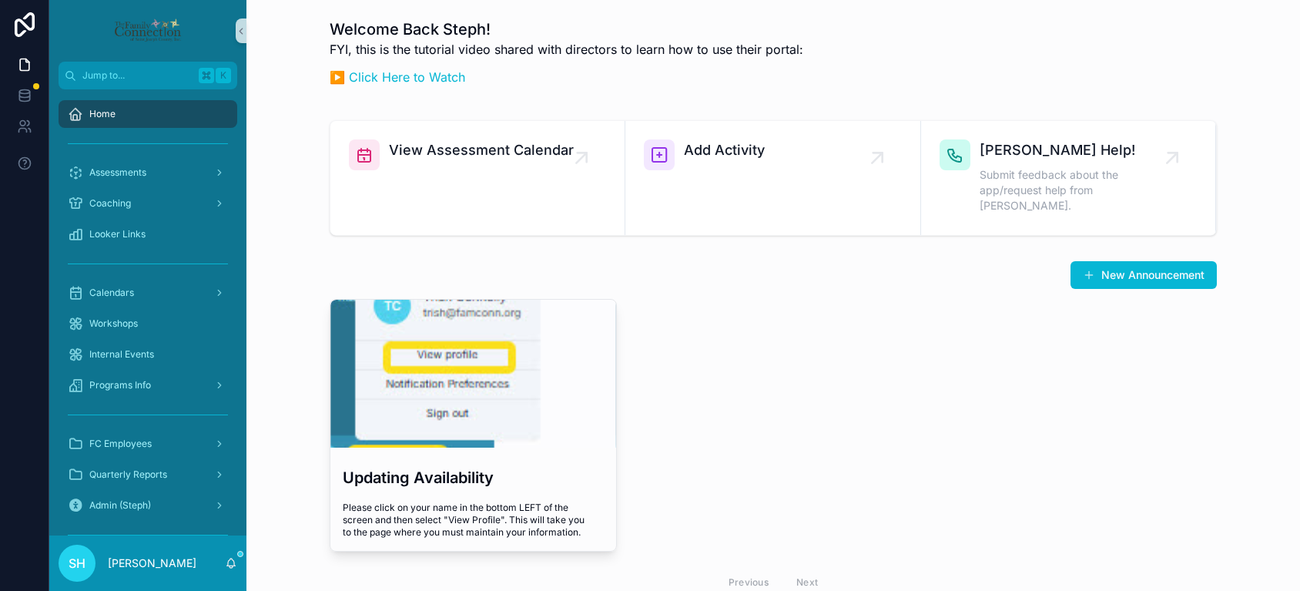
scroll to position [93, 0]
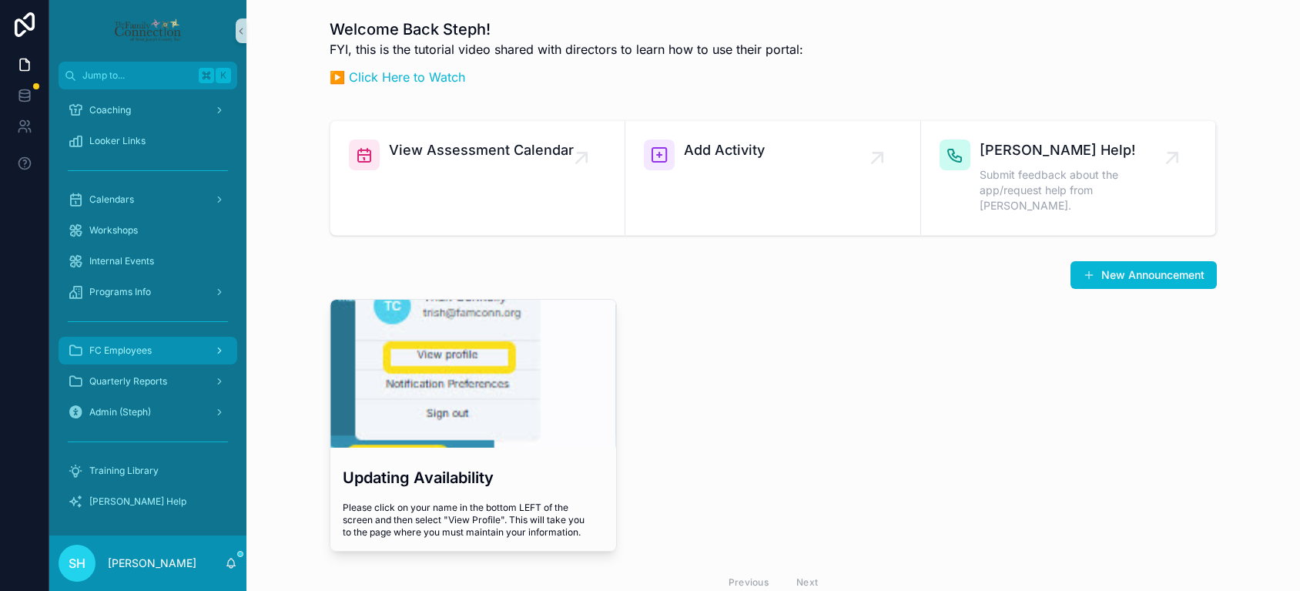
click at [117, 351] on span "FC Employees" at bounding box center [120, 350] width 62 height 12
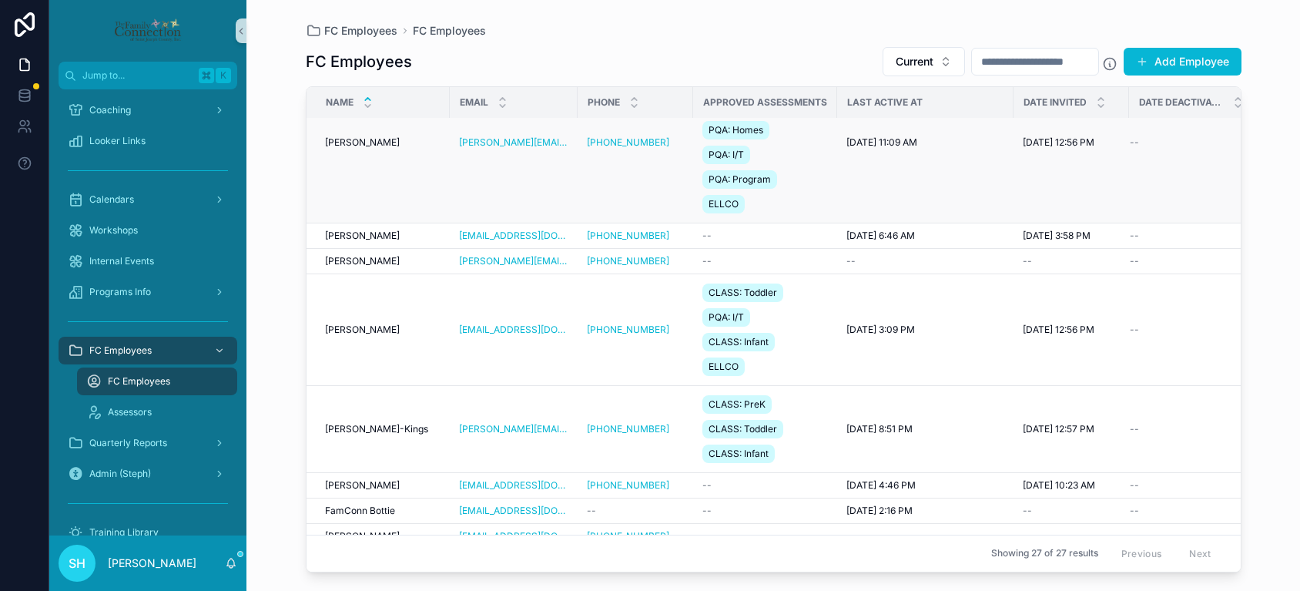
scroll to position [576, 0]
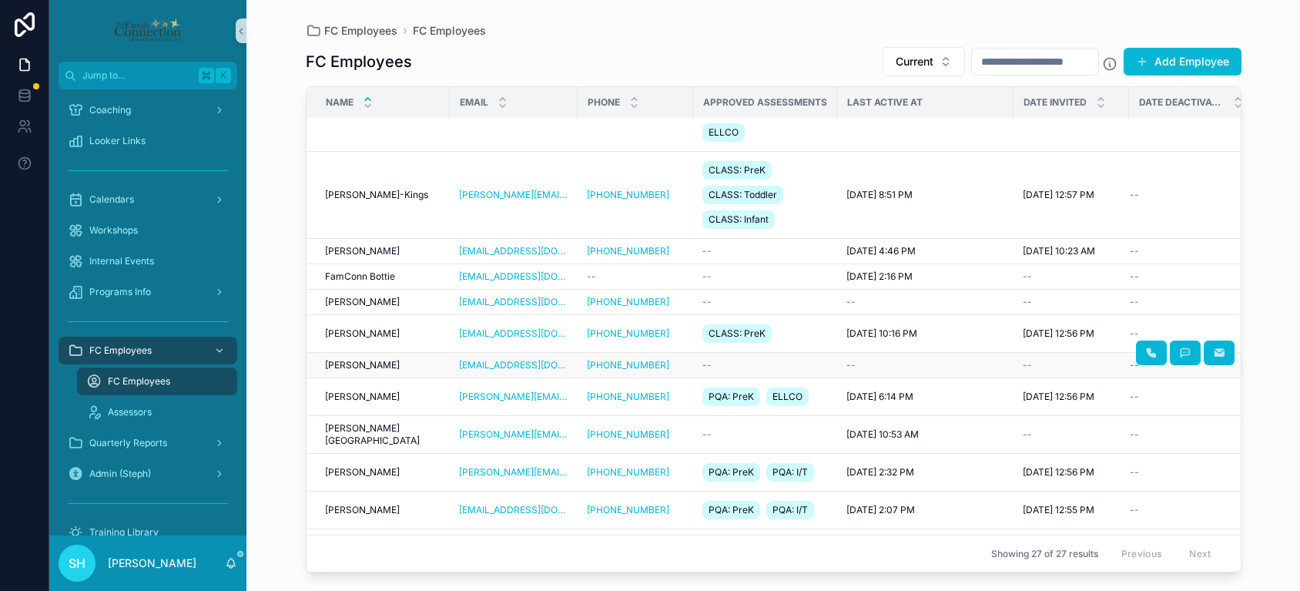
click at [365, 361] on span "[PERSON_NAME]" at bounding box center [362, 365] width 75 height 12
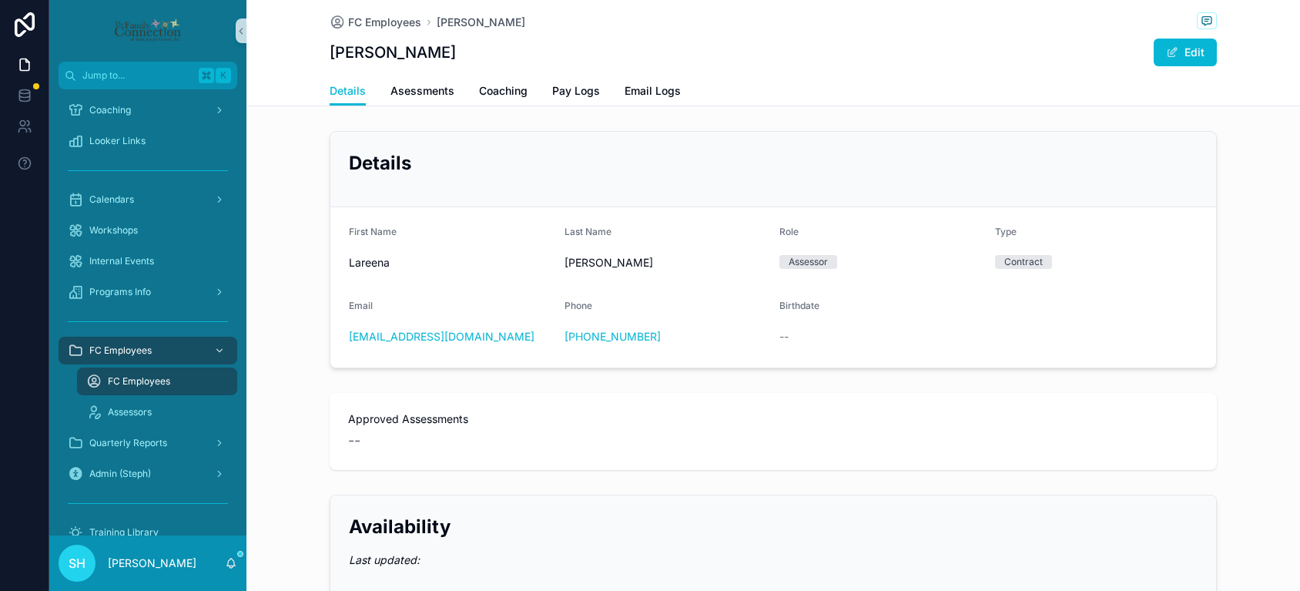
click at [131, 384] on span "FC Employees" at bounding box center [139, 381] width 62 height 12
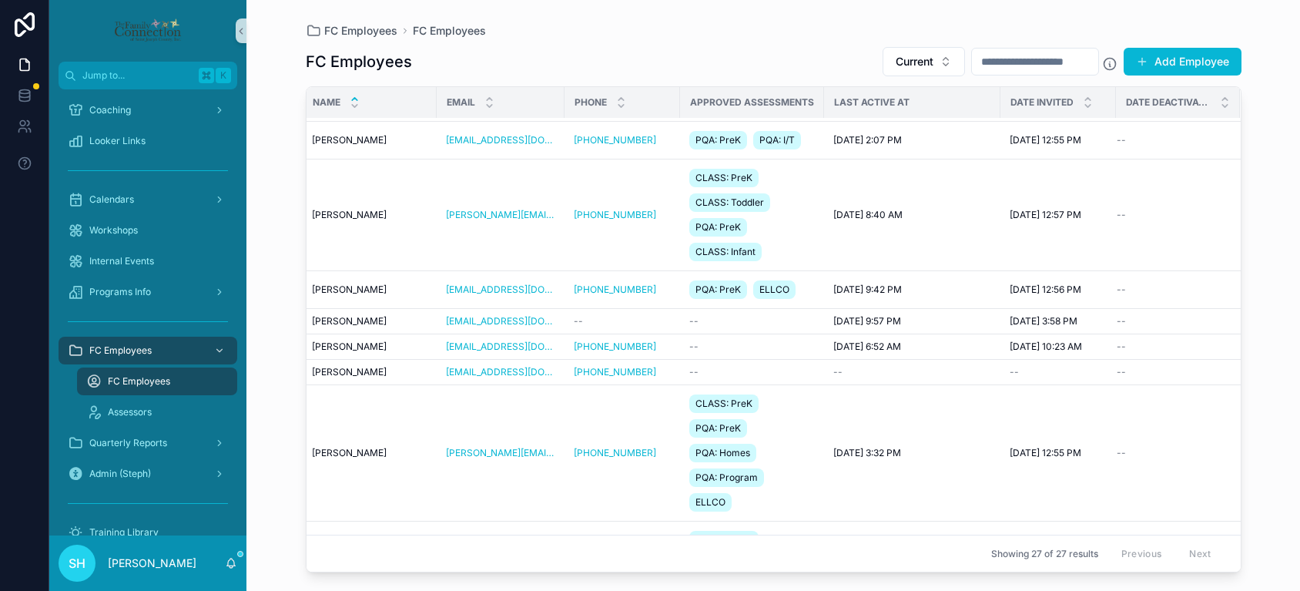
scroll to position [954, 13]
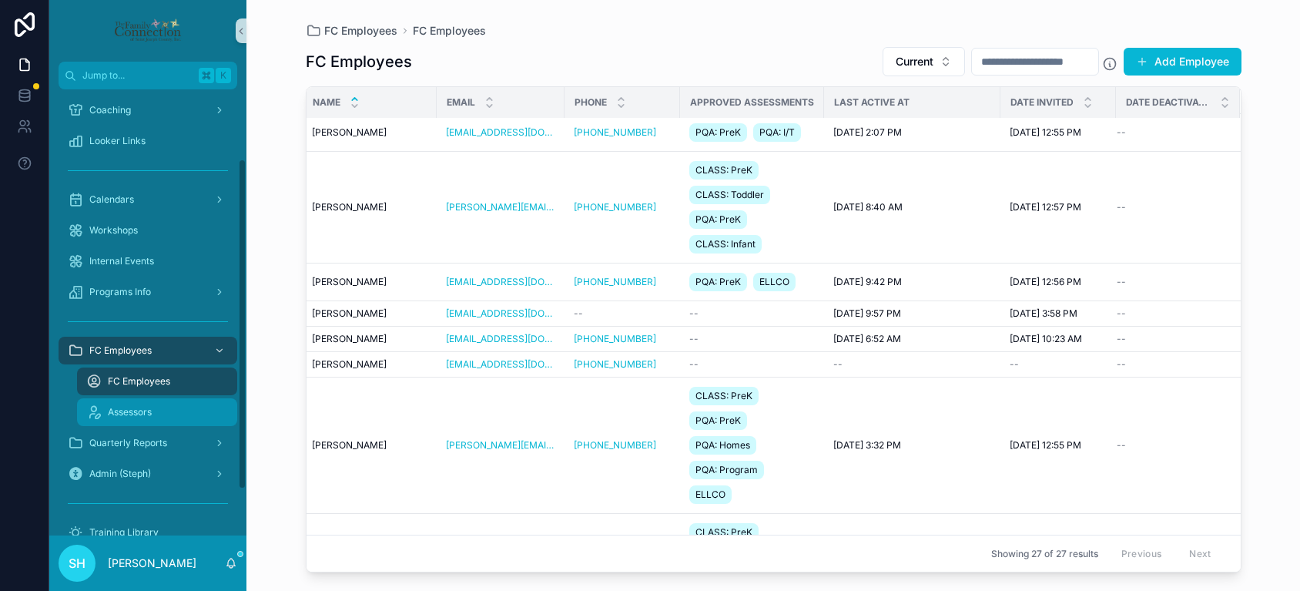
click at [132, 411] on span "Assessors" at bounding box center [130, 412] width 44 height 12
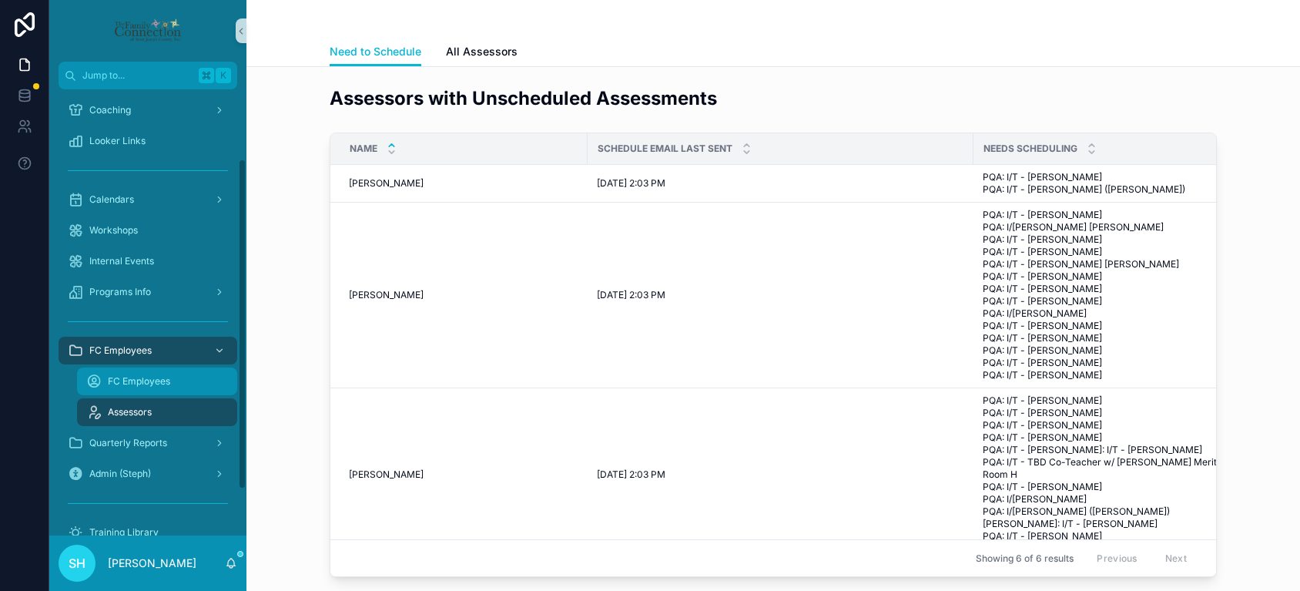
click at [157, 378] on span "FC Employees" at bounding box center [139, 381] width 62 height 12
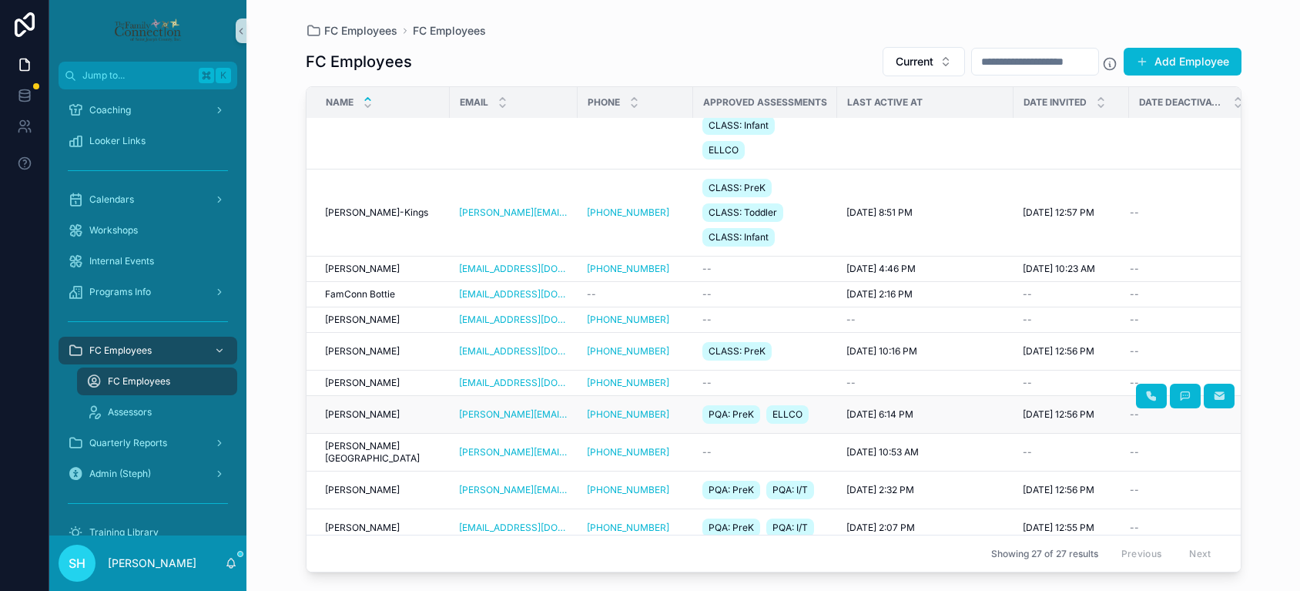
scroll to position [577, 0]
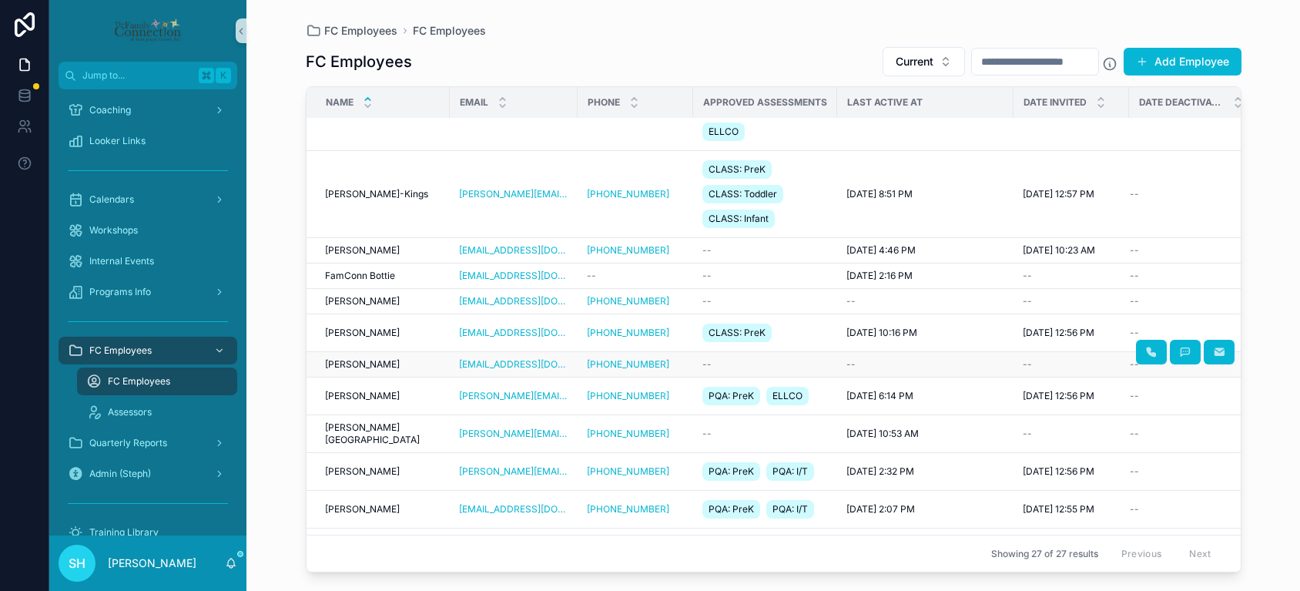
click at [354, 371] on span "[PERSON_NAME]" at bounding box center [362, 364] width 75 height 12
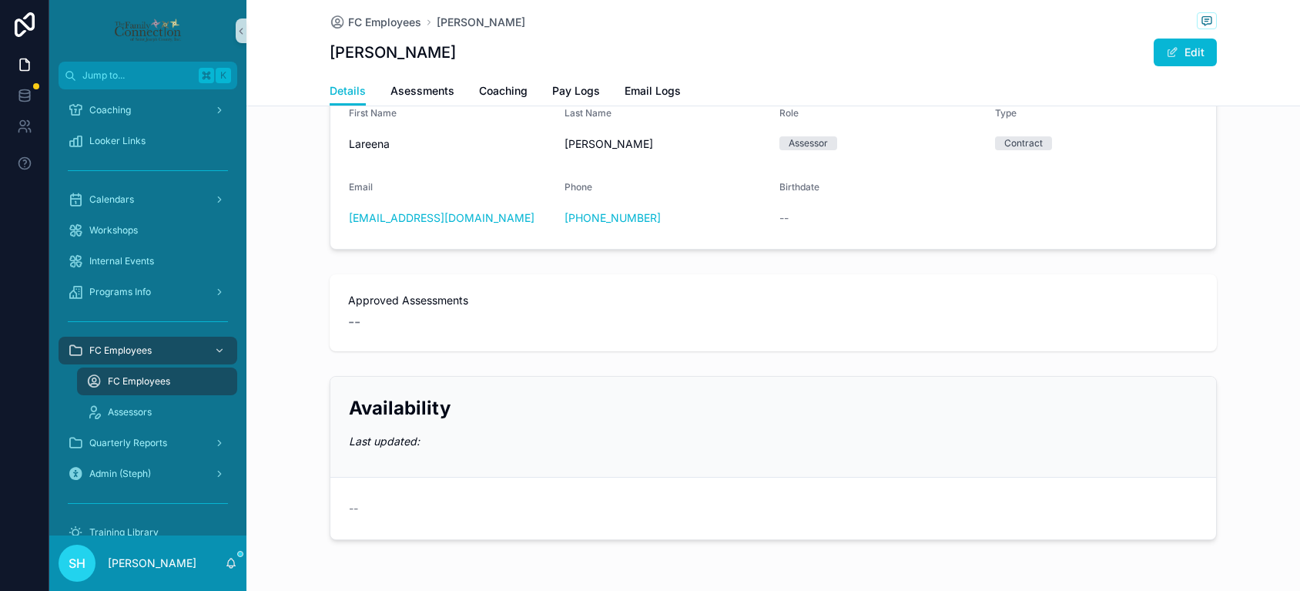
scroll to position [124, 0]
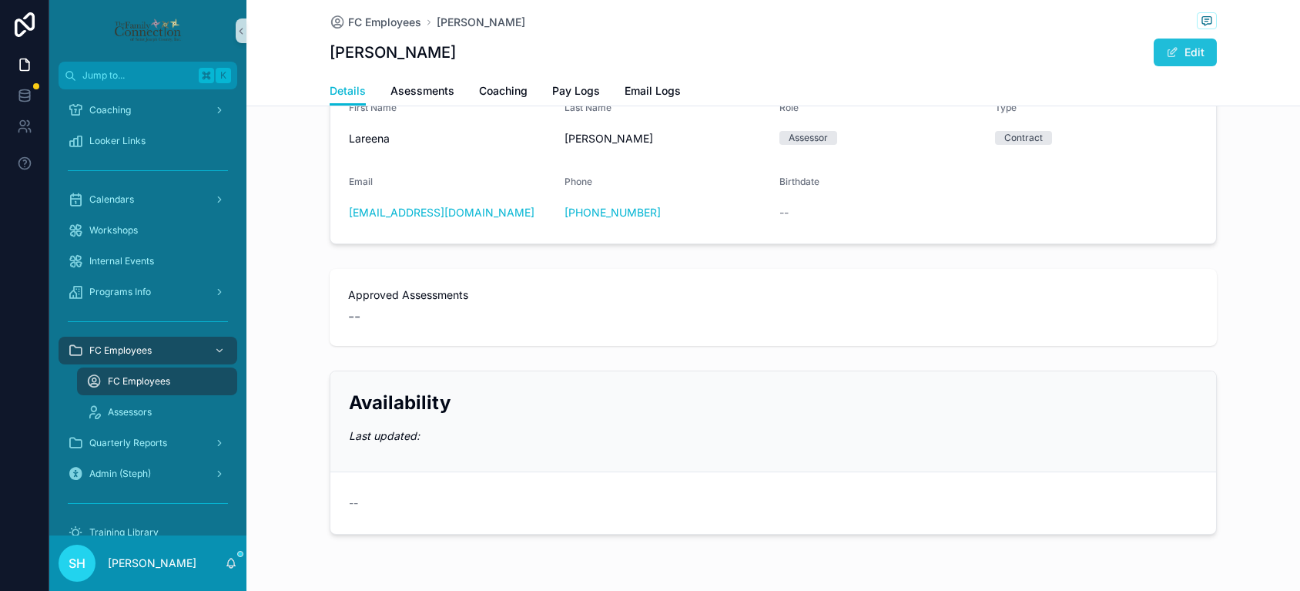
click at [1185, 52] on button "Edit" at bounding box center [1185, 53] width 63 height 28
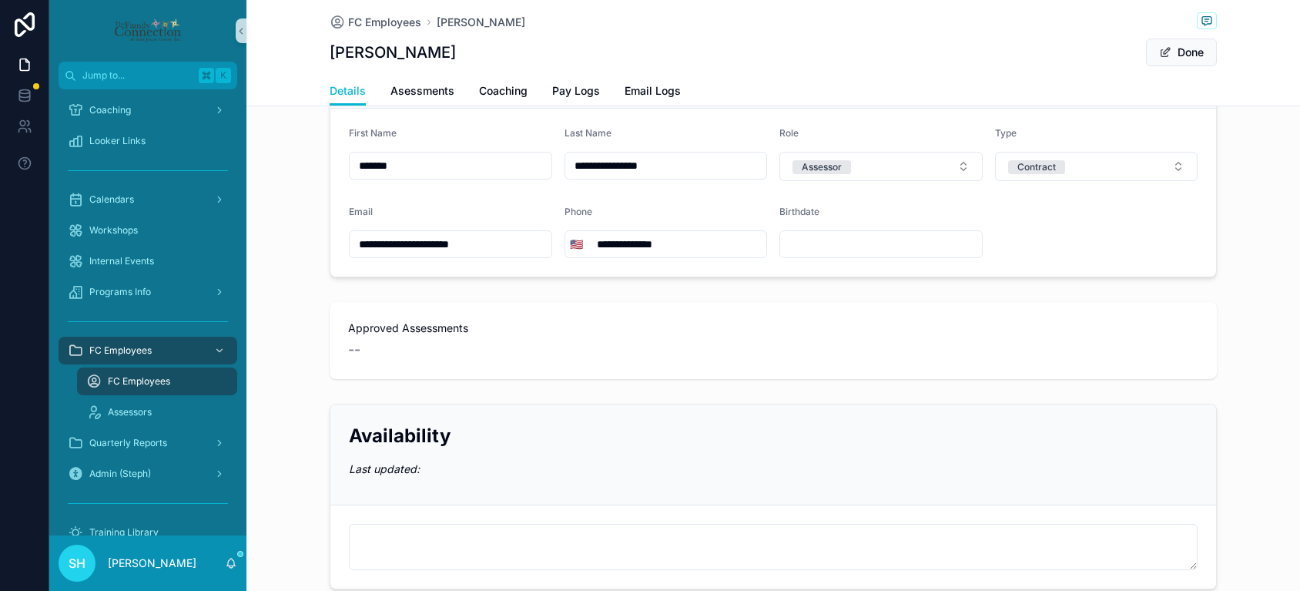
scroll to position [202, 0]
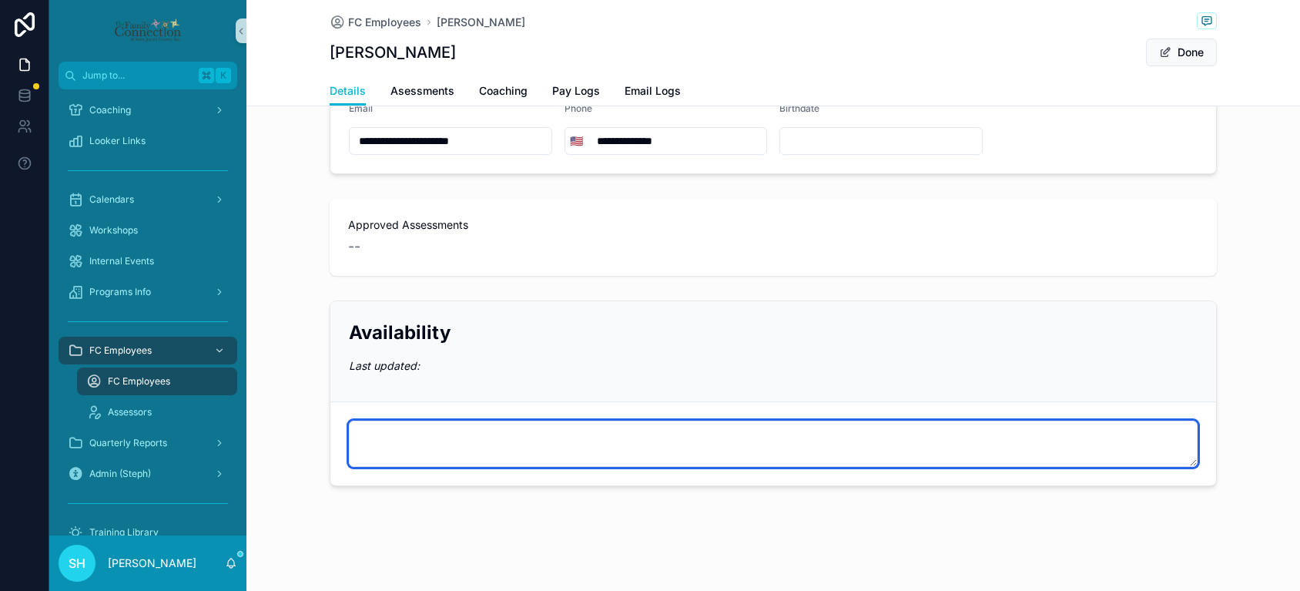
click at [476, 451] on textarea "scrollable content" at bounding box center [773, 444] width 849 height 46
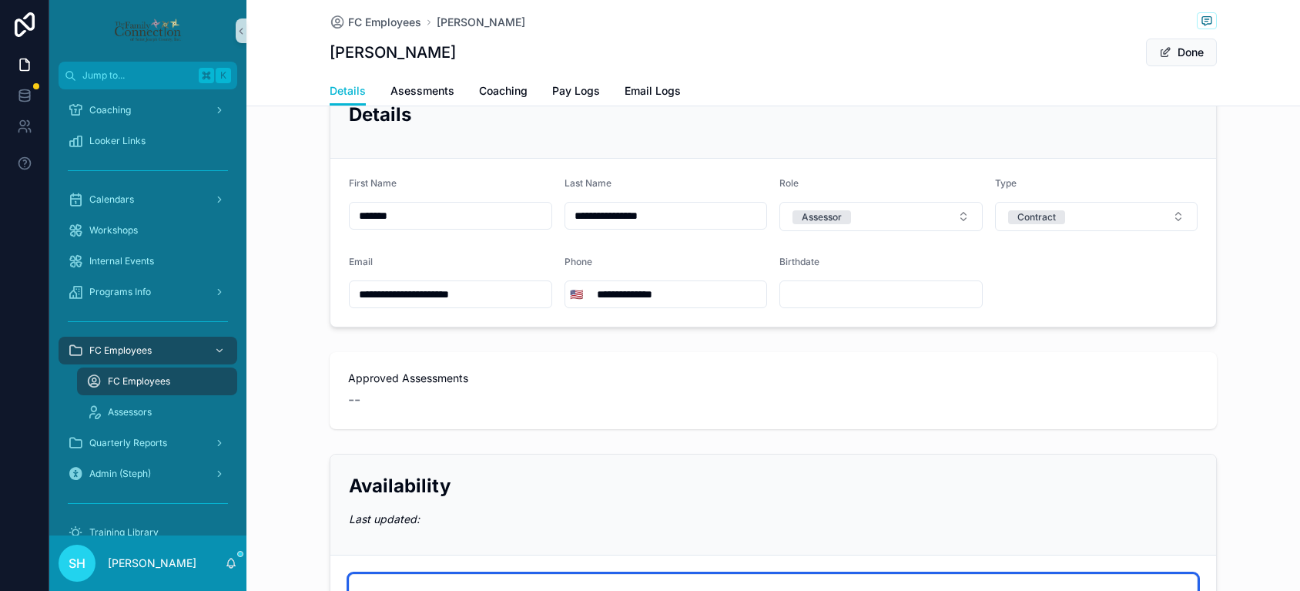
scroll to position [0, 0]
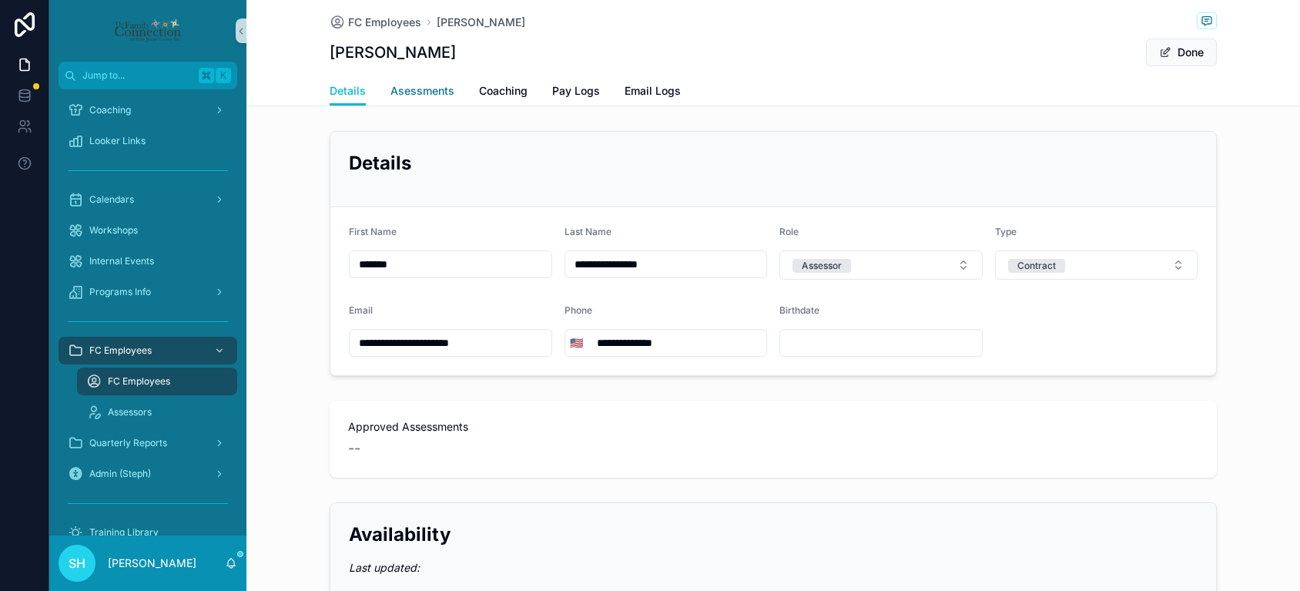
click at [430, 89] on span "Asessments" at bounding box center [423, 90] width 64 height 15
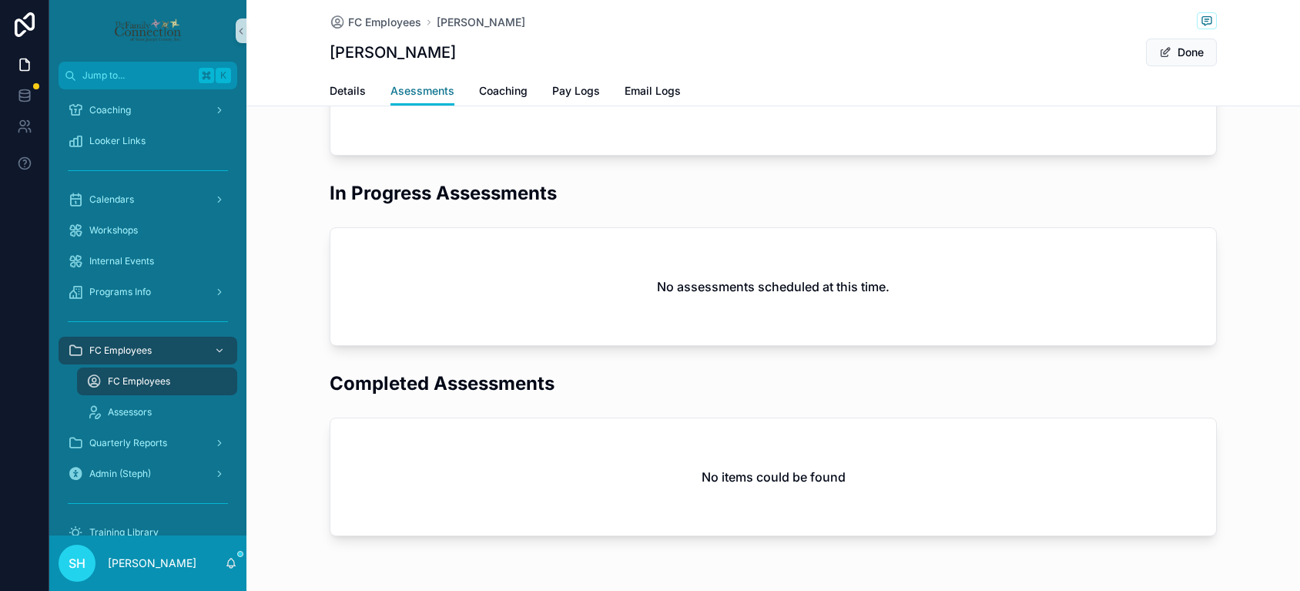
scroll to position [156, 0]
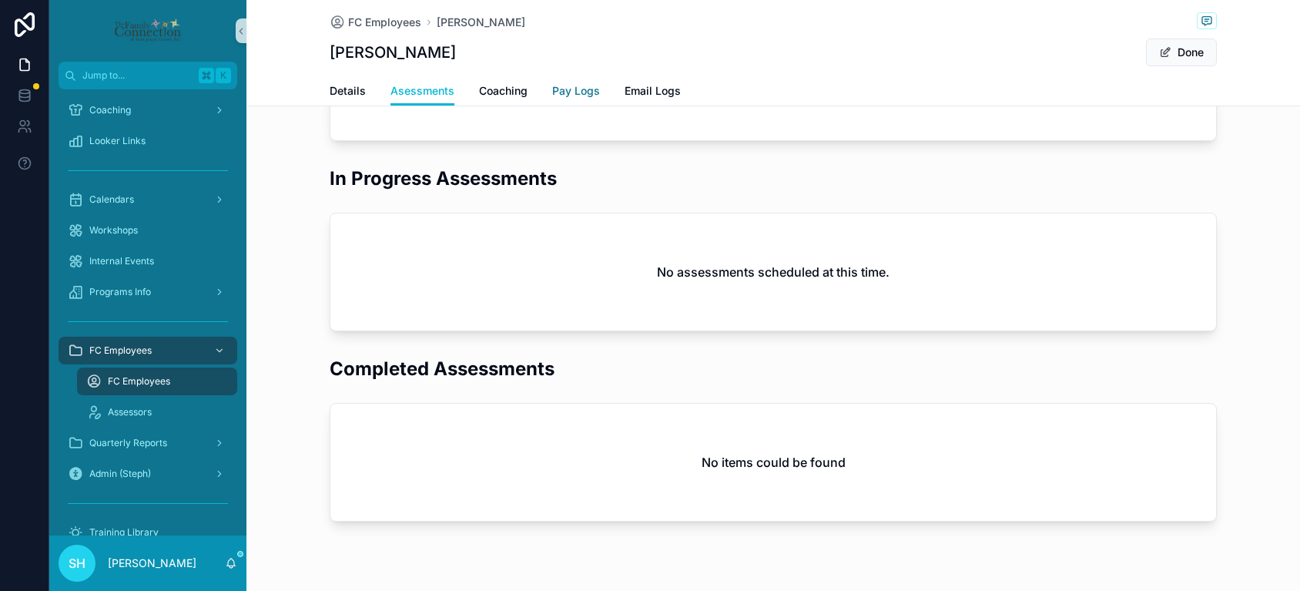
click at [559, 88] on span "Pay Logs" at bounding box center [576, 90] width 48 height 15
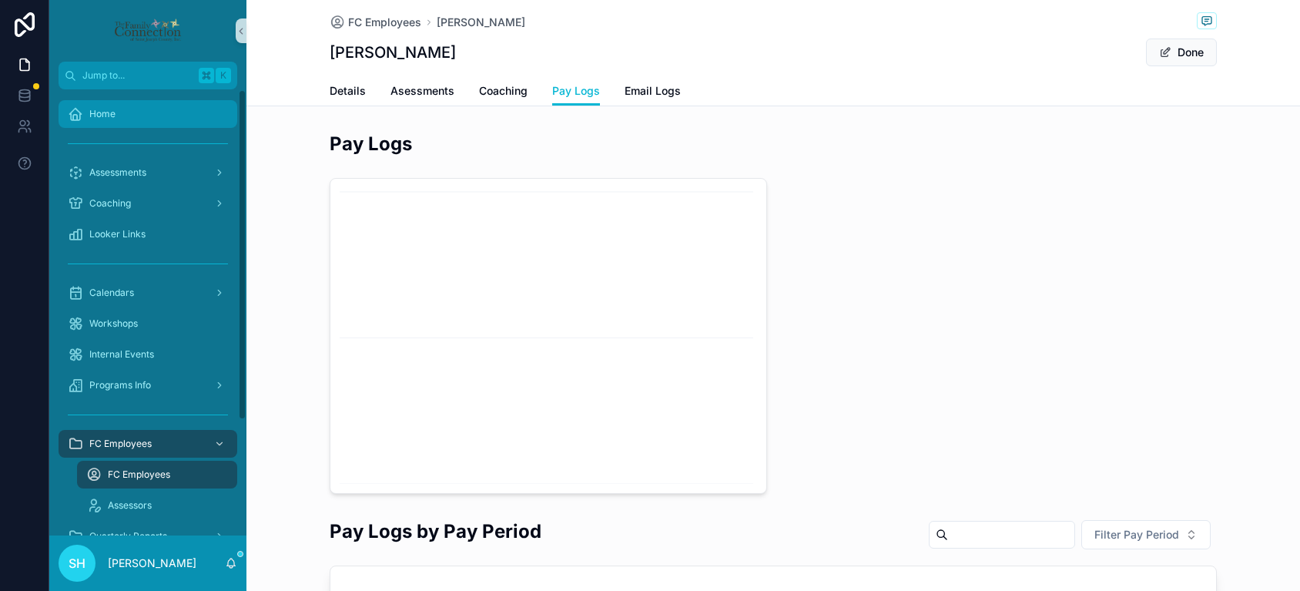
click at [108, 109] on span "Home" at bounding box center [102, 114] width 26 height 12
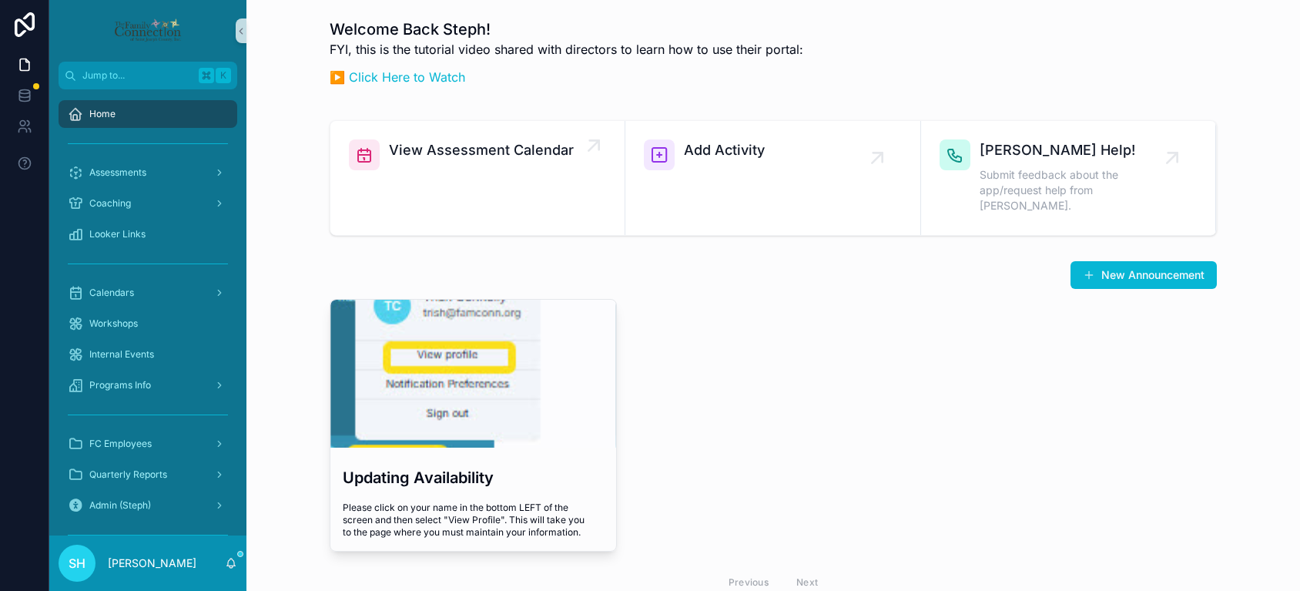
click at [498, 148] on span "View Assessment Calendar" at bounding box center [481, 150] width 185 height 22
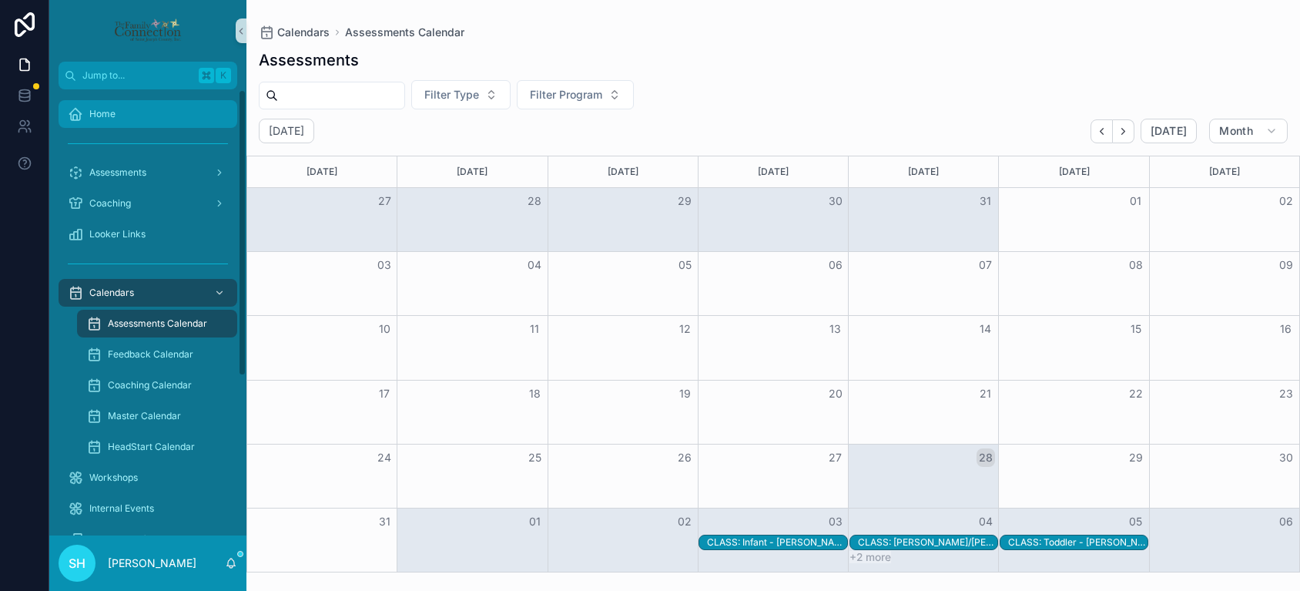
click at [113, 109] on span "Home" at bounding box center [102, 114] width 26 height 12
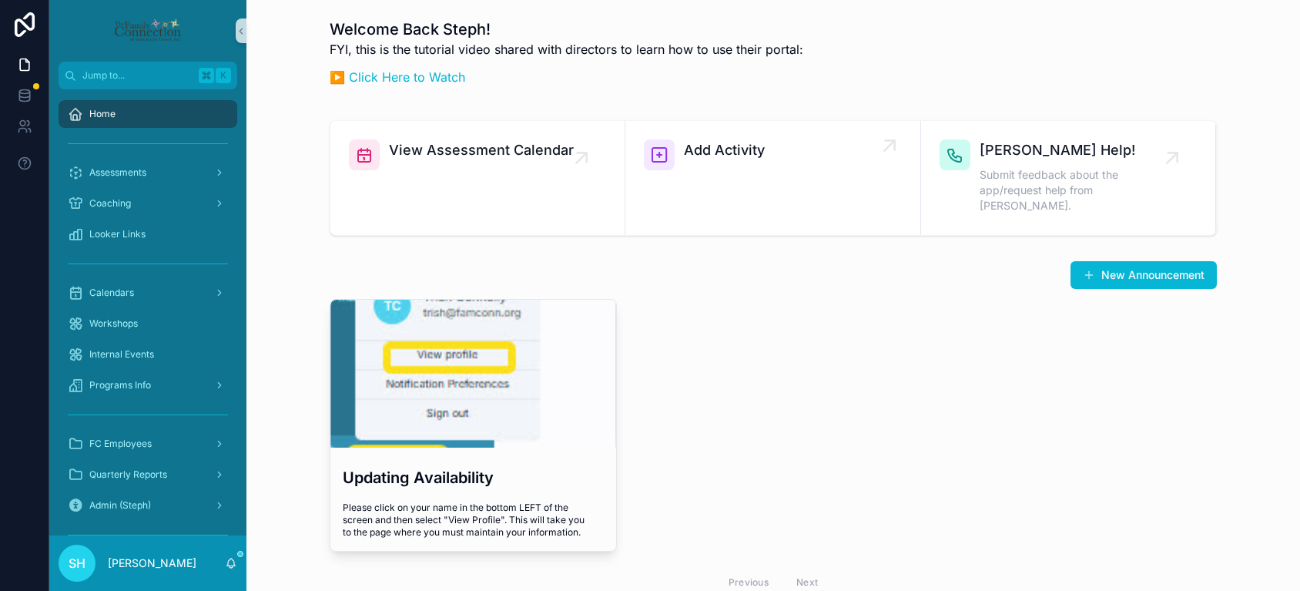
click at [743, 151] on span "Add Activity" at bounding box center [724, 150] width 81 height 22
click at [891, 143] on icon "scrollable content" at bounding box center [889, 145] width 10 height 10
click at [675, 155] on div "Add Activity" at bounding box center [772, 154] width 257 height 31
click at [656, 151] on icon "scrollable content" at bounding box center [659, 155] width 18 height 18
click at [886, 148] on icon "scrollable content" at bounding box center [889, 145] width 10 height 10
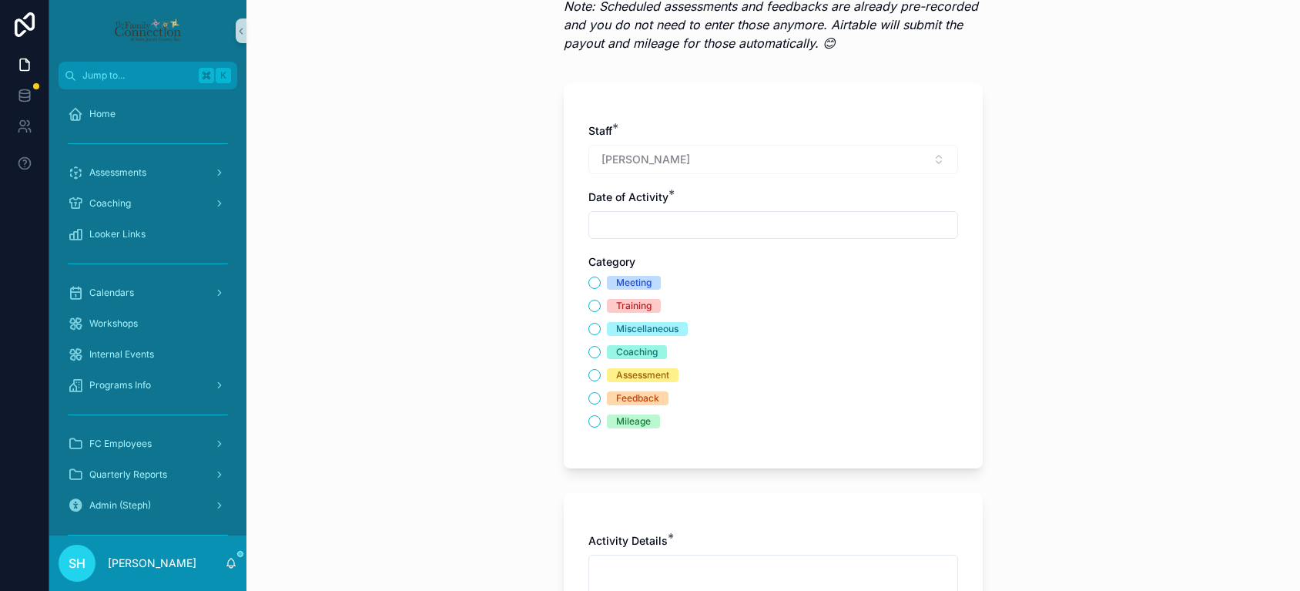
scroll to position [132, 0]
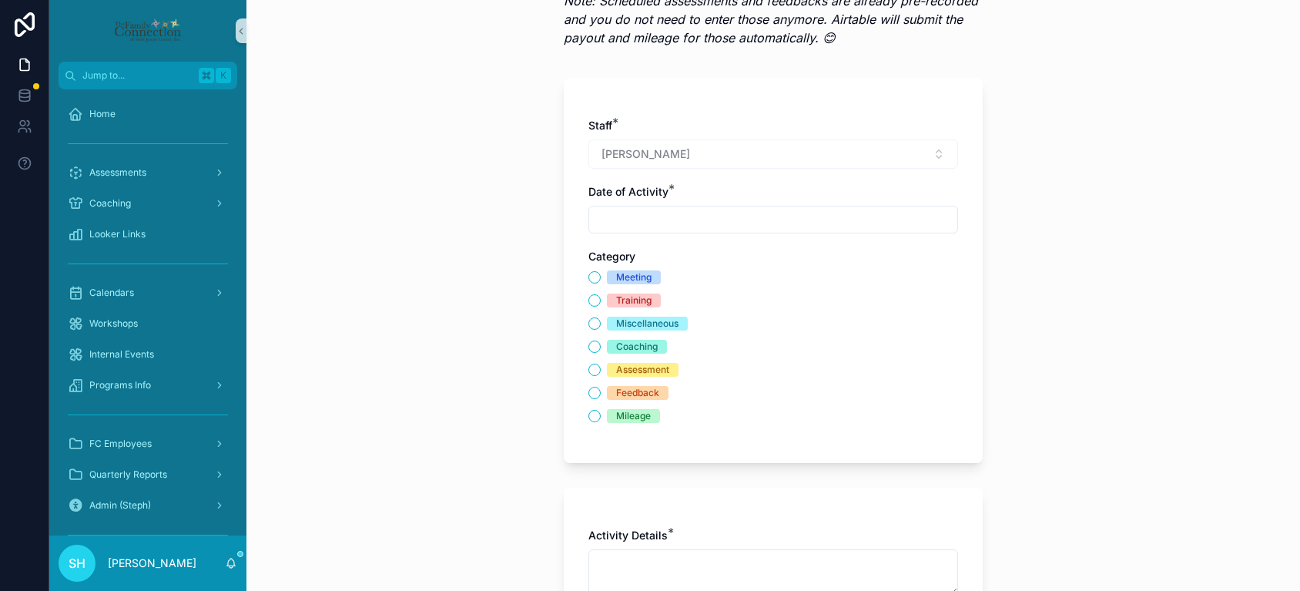
click at [675, 221] on input "scrollable content" at bounding box center [773, 220] width 368 height 22
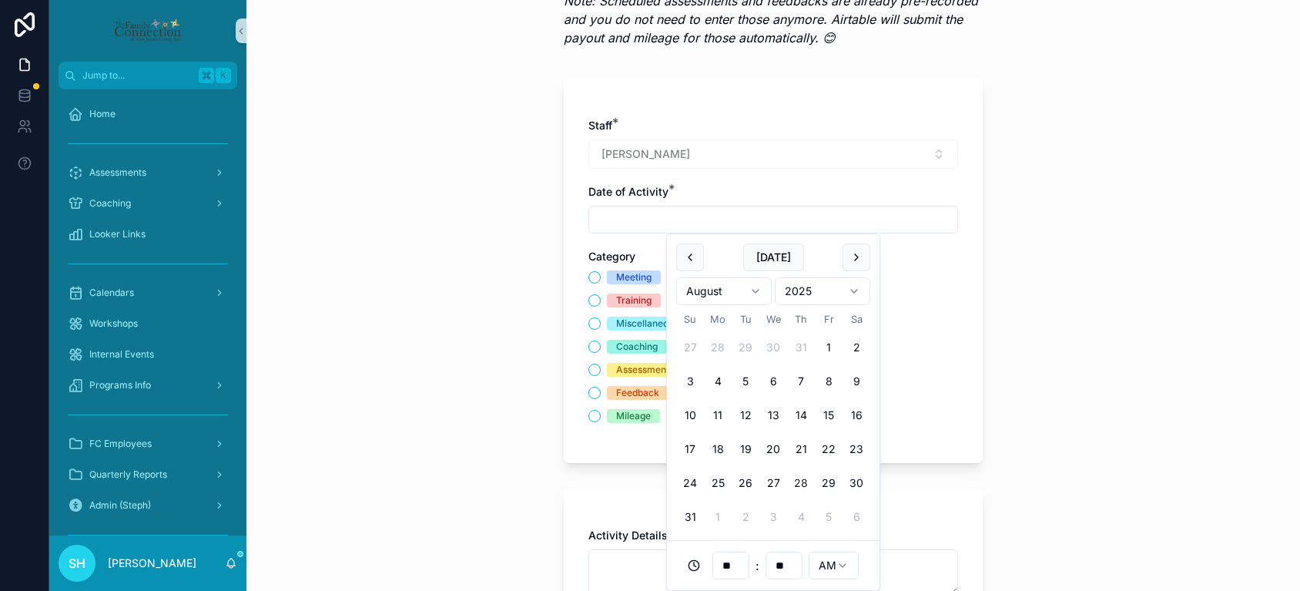
click at [532, 262] on div "+ New Activity Log Please enter the date, start time, and information relating …" at bounding box center [774, 163] width 1054 height 591
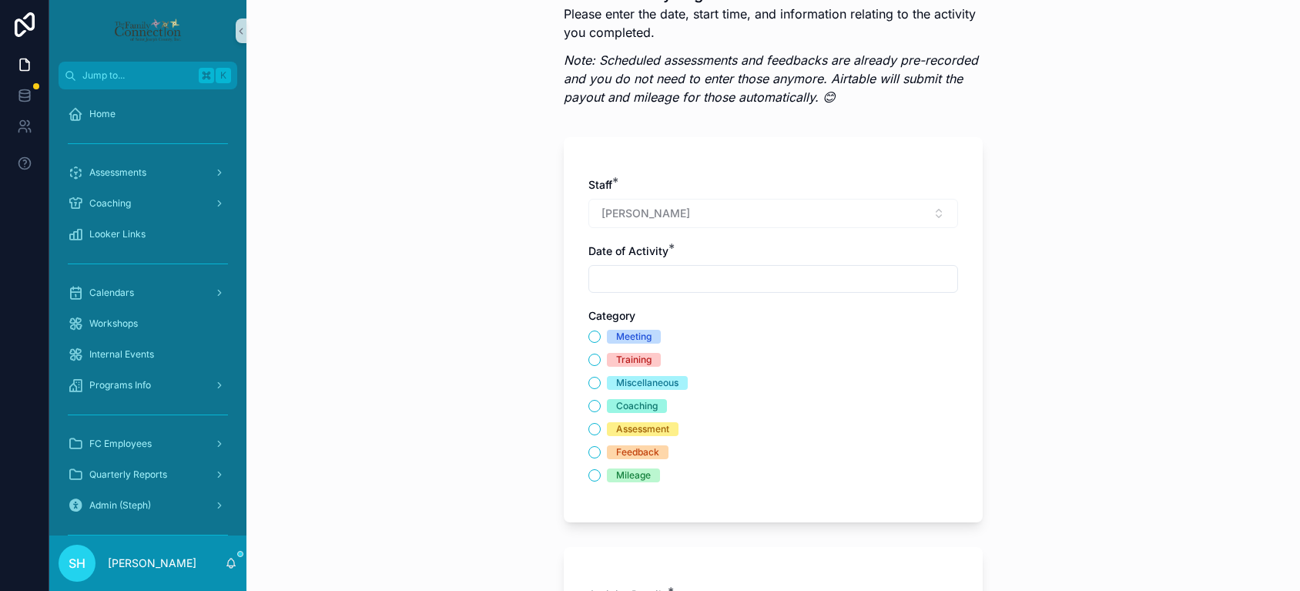
scroll to position [0, 0]
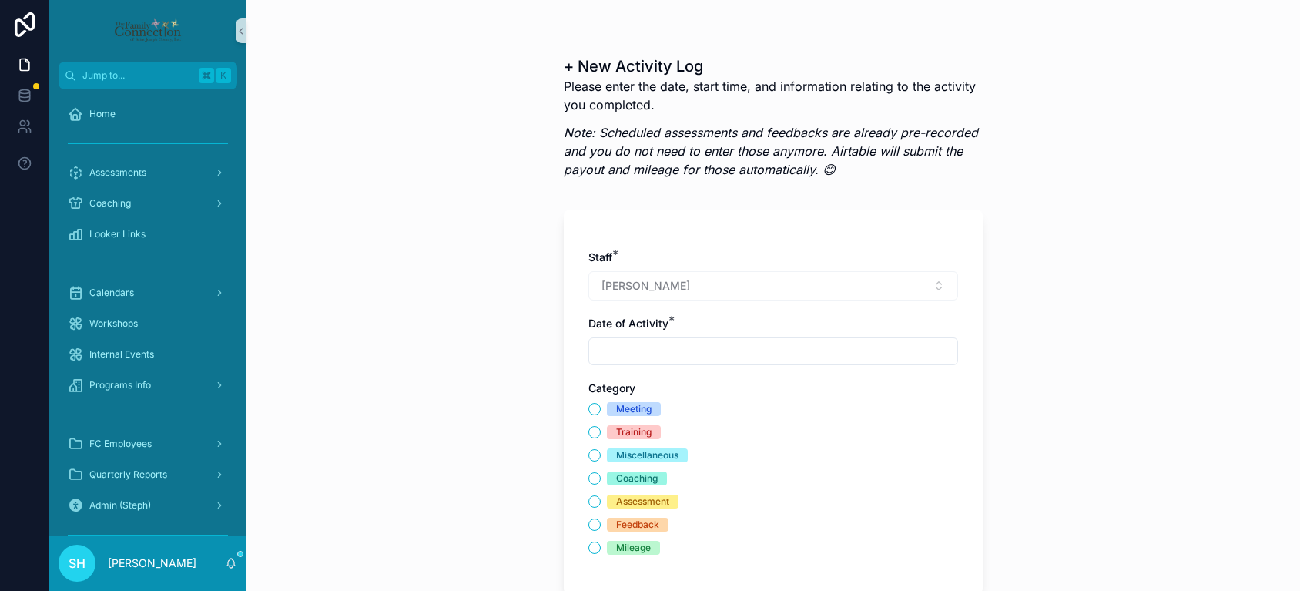
click at [713, 350] on input "scrollable content" at bounding box center [773, 352] width 368 height 22
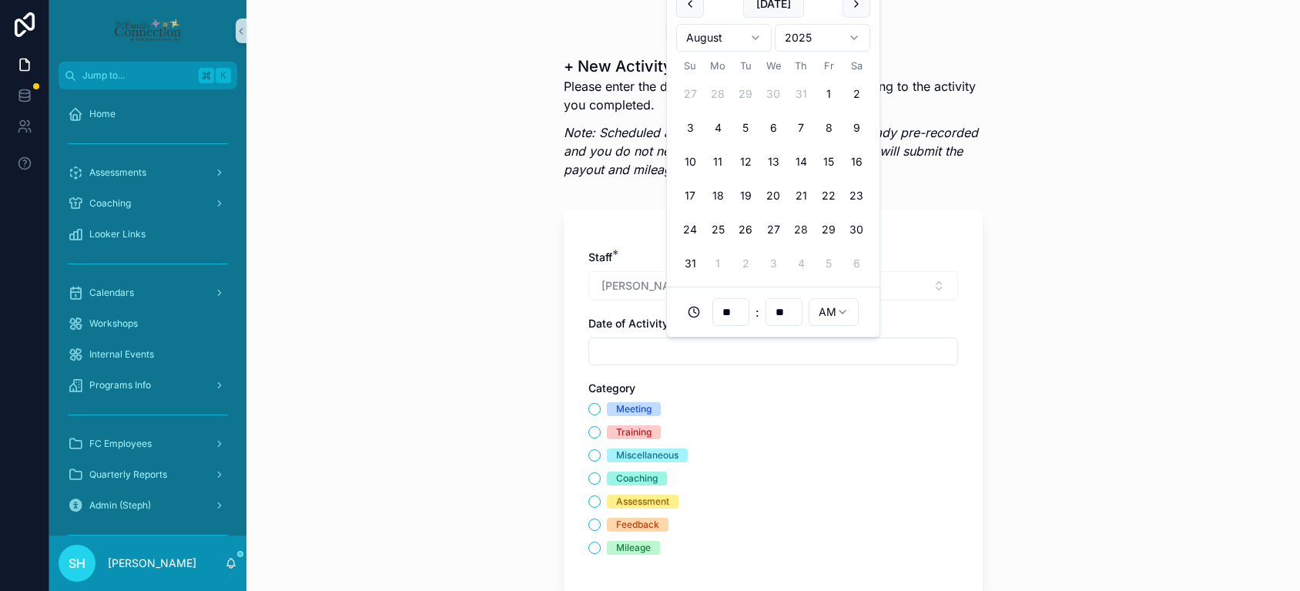
click at [1055, 331] on div "+ New Activity Log Please enter the date, start time, and information relating …" at bounding box center [774, 295] width 1054 height 591
click at [854, 342] on input "scrollable content" at bounding box center [773, 352] width 368 height 22
click at [1055, 320] on div "+ New Activity Log Please enter the date, start time, and information relating …" at bounding box center [774, 295] width 1054 height 591
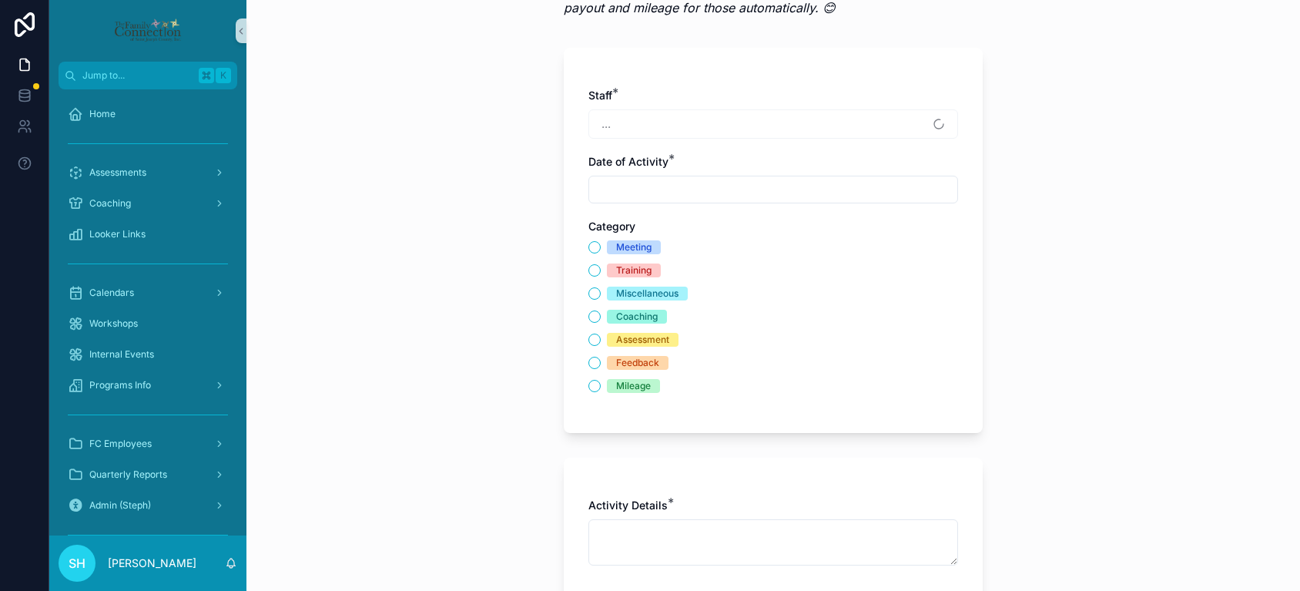
scroll to position [175, 0]
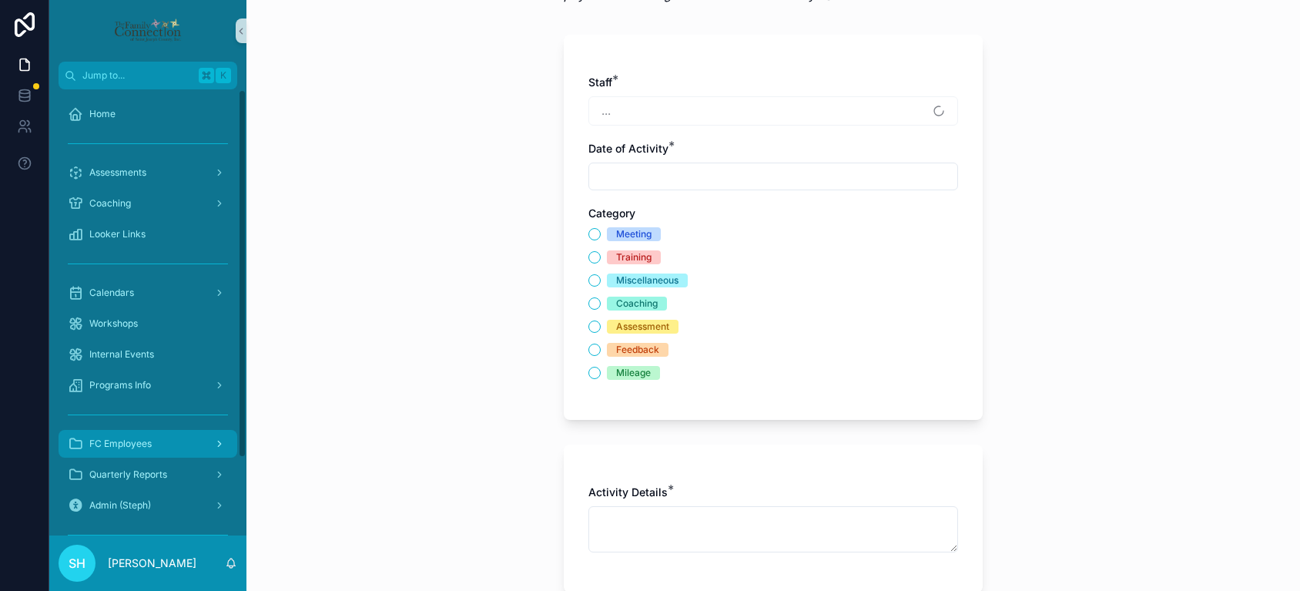
click at [136, 449] on span "FC Employees" at bounding box center [120, 444] width 62 height 12
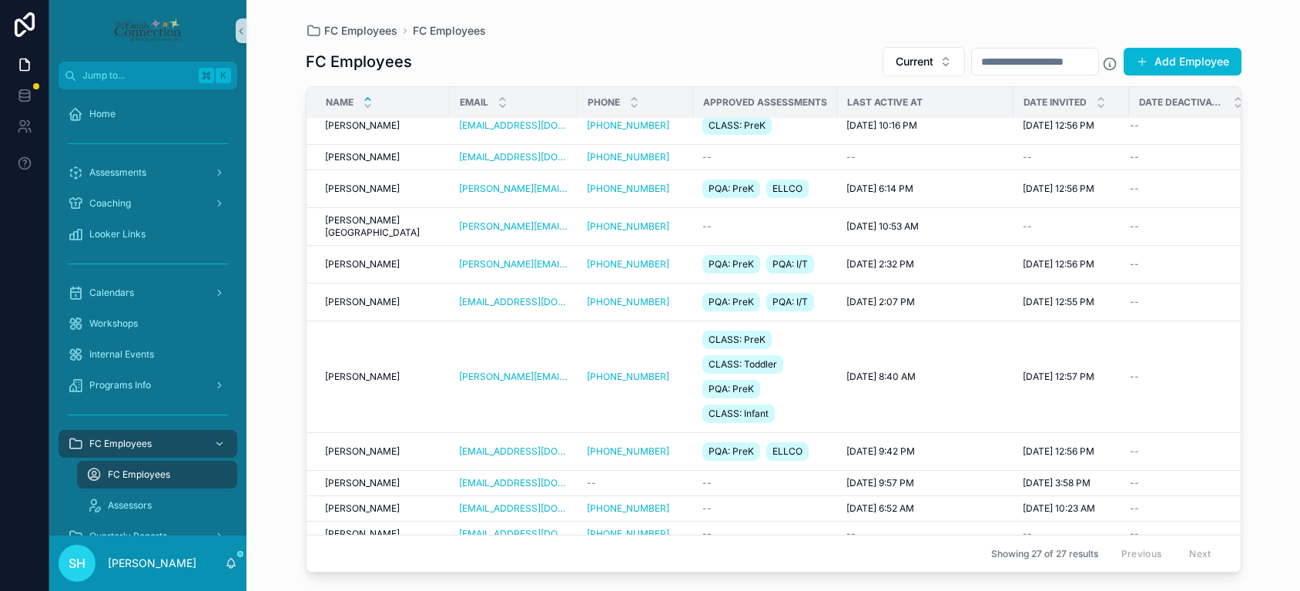
scroll to position [687, 0]
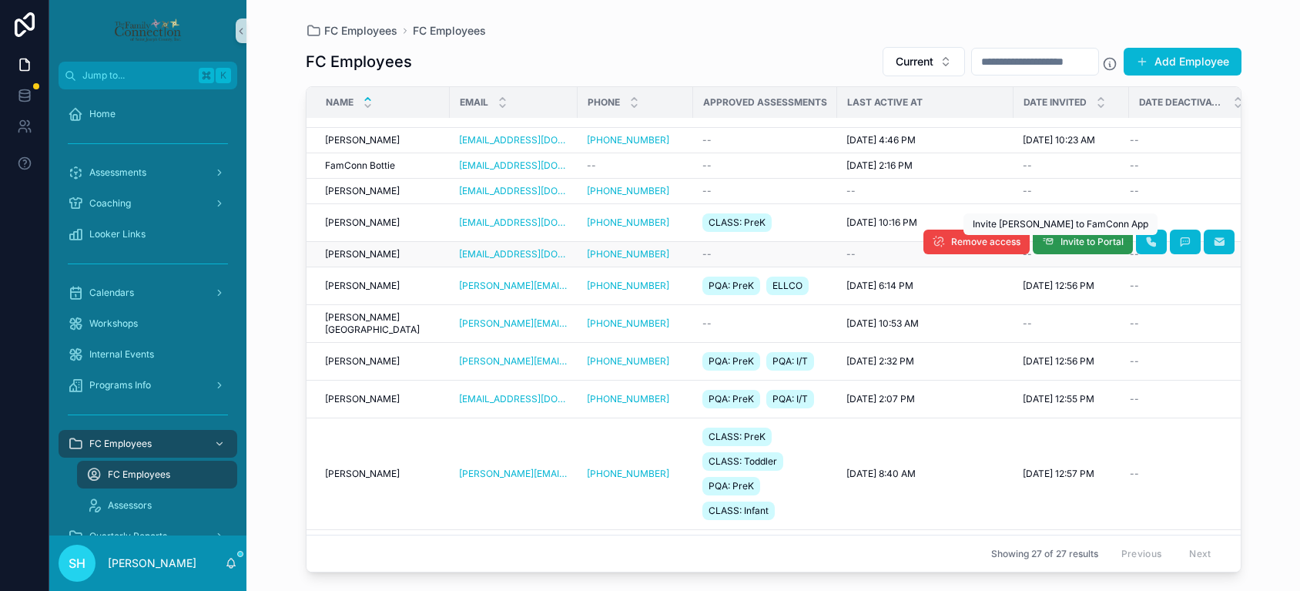
click at [1086, 239] on span "Invite to Portal" at bounding box center [1092, 242] width 63 height 12
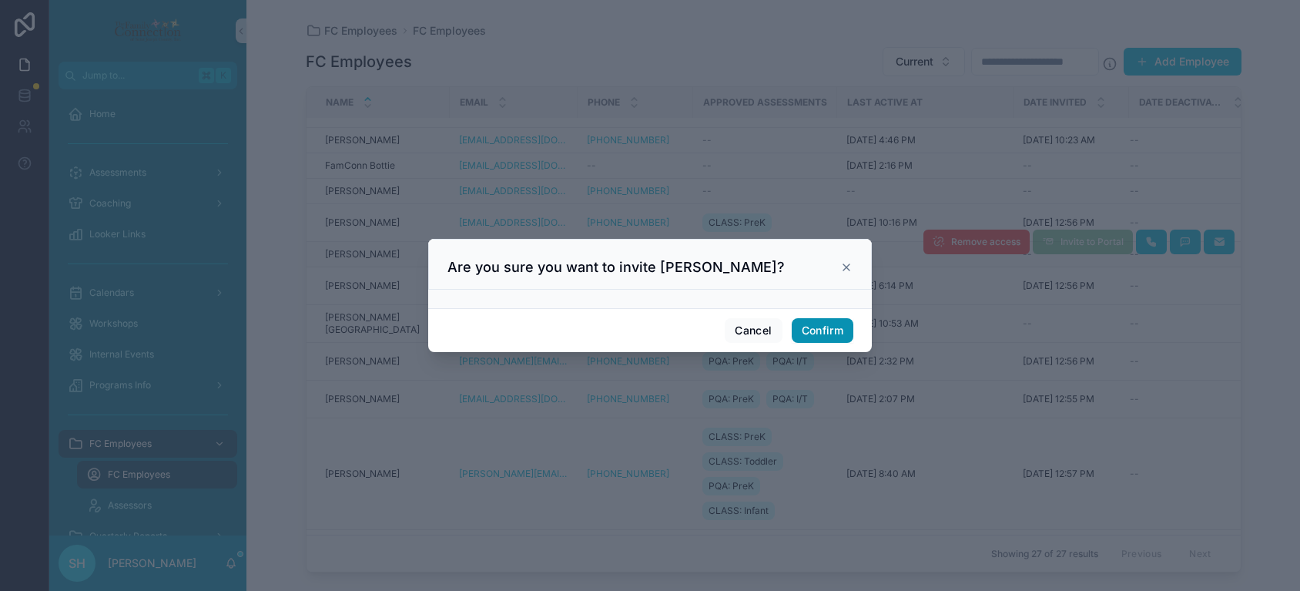
click at [827, 339] on button "Confirm" at bounding box center [823, 330] width 62 height 25
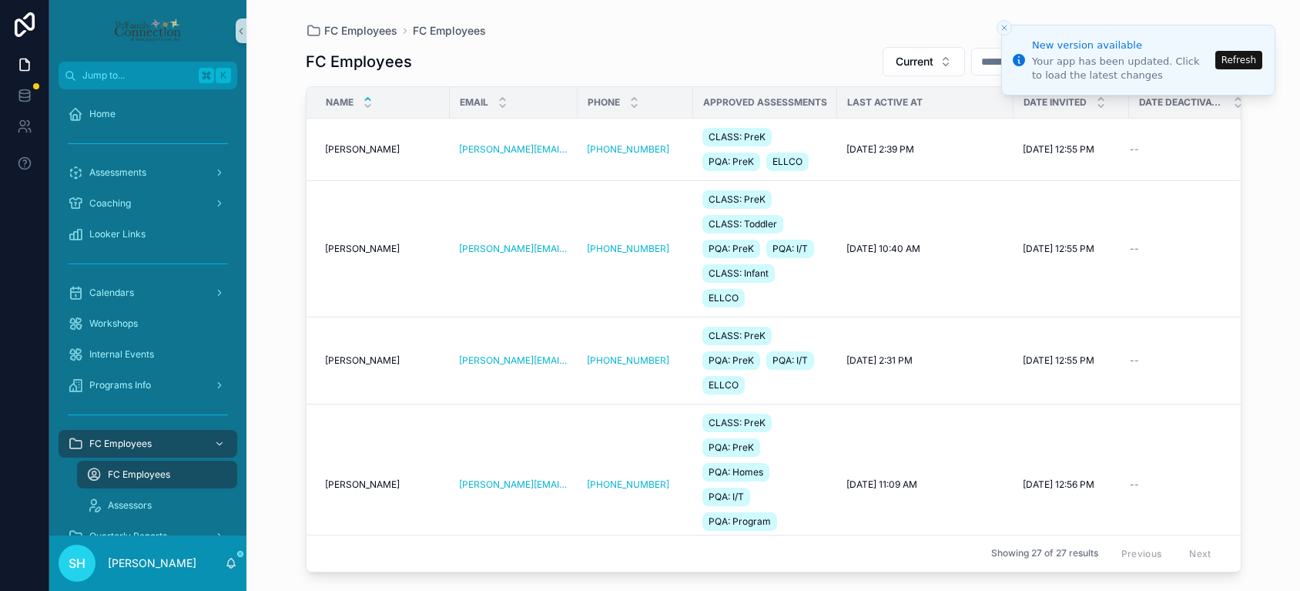
click at [1242, 58] on button "Refresh" at bounding box center [1239, 60] width 47 height 18
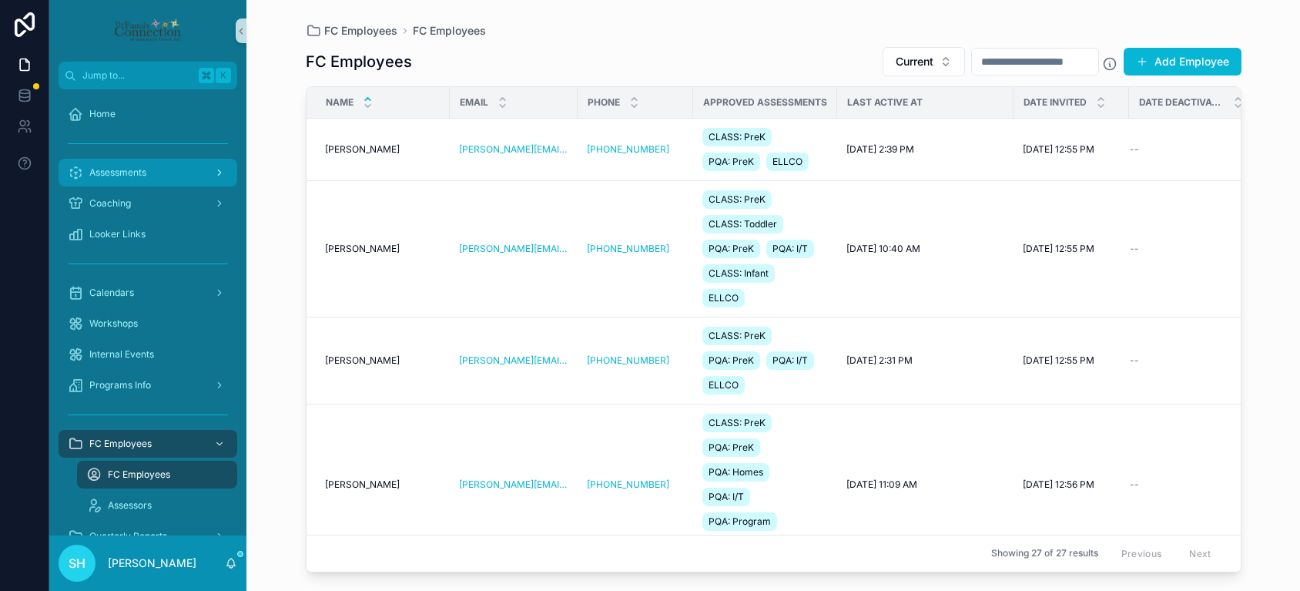
click at [125, 182] on div "Assessments" at bounding box center [148, 172] width 160 height 25
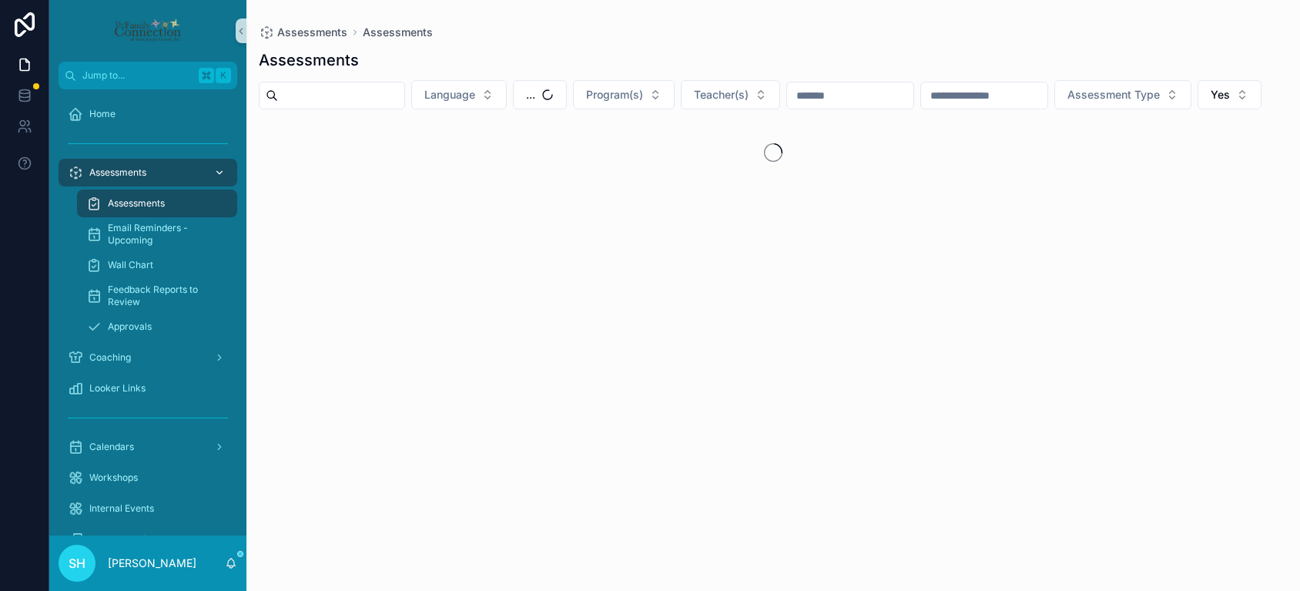
click at [123, 174] on span "Assessments" at bounding box center [117, 172] width 57 height 12
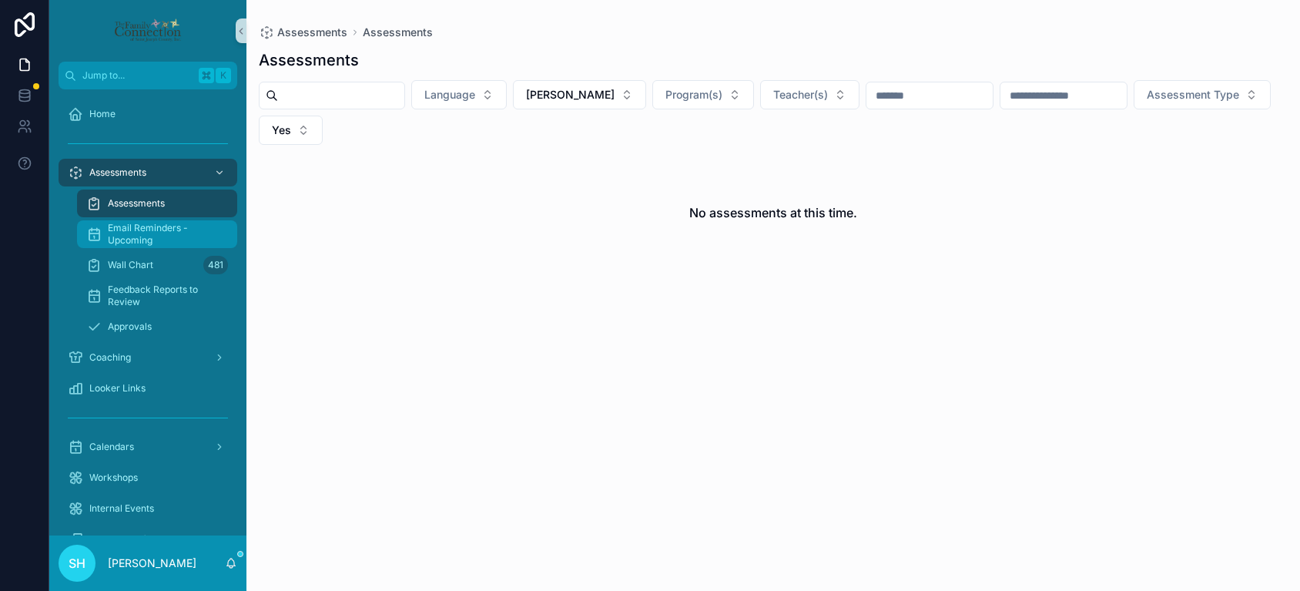
click at [146, 228] on span "Email Reminders - Upcoming" at bounding box center [165, 234] width 114 height 25
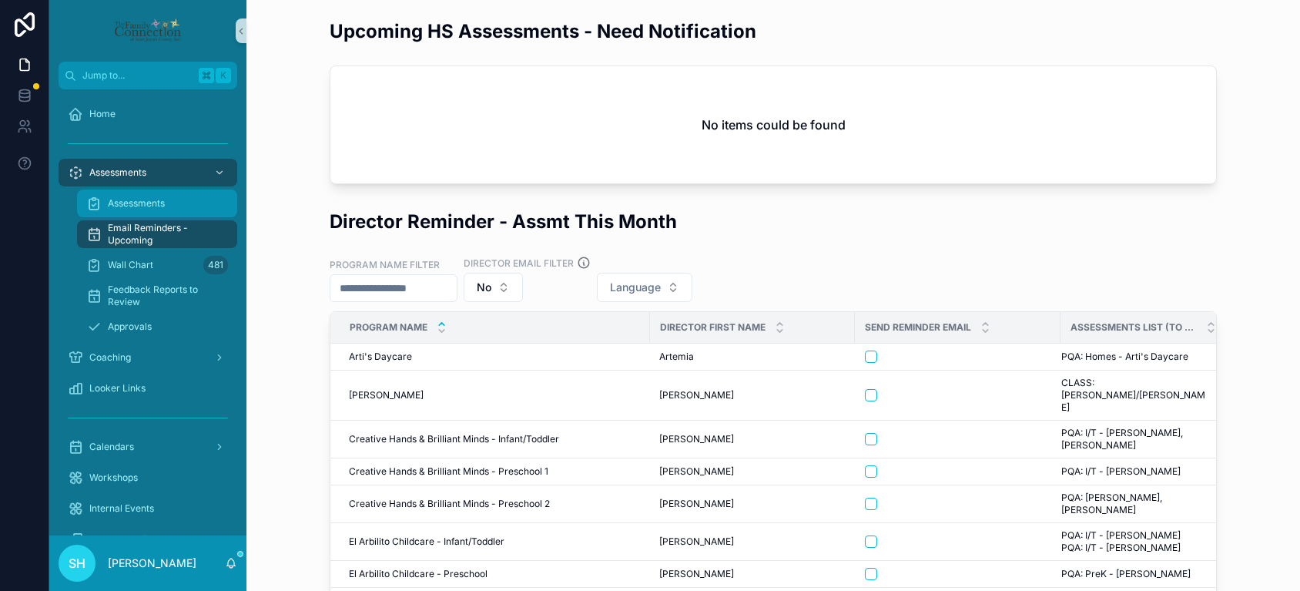
click at [140, 203] on span "Assessments" at bounding box center [136, 203] width 57 height 12
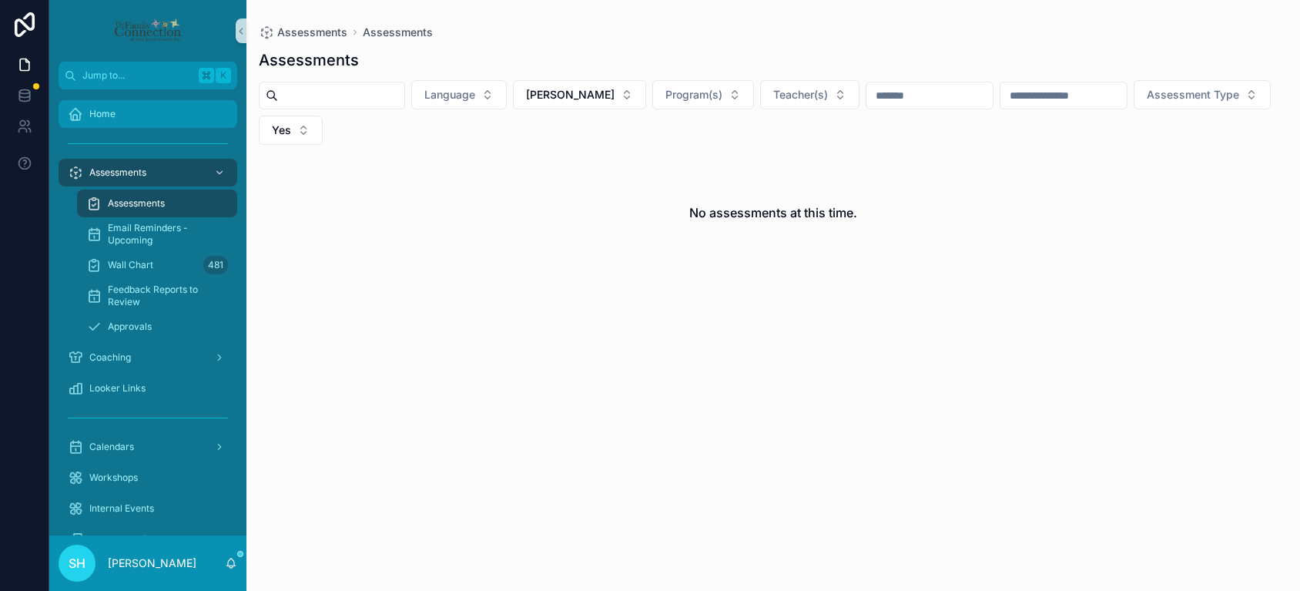
click at [126, 122] on div "Home" at bounding box center [148, 114] width 160 height 25
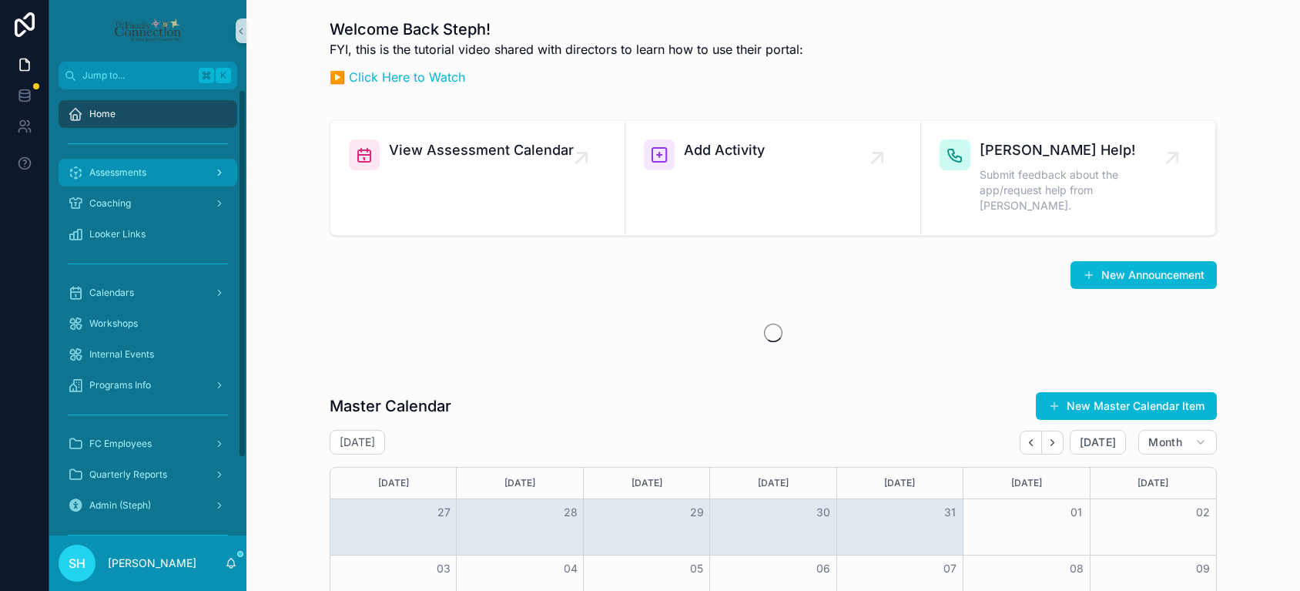
click at [161, 176] on div "Assessments" at bounding box center [148, 172] width 160 height 25
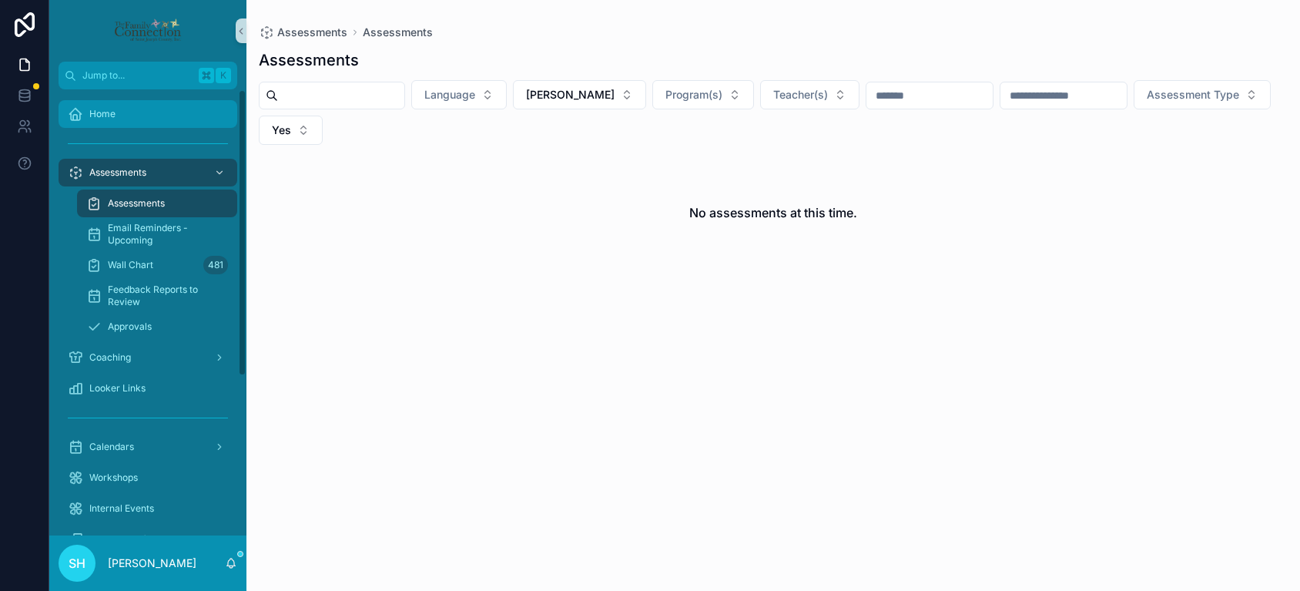
click at [112, 122] on div "Home" at bounding box center [148, 114] width 160 height 25
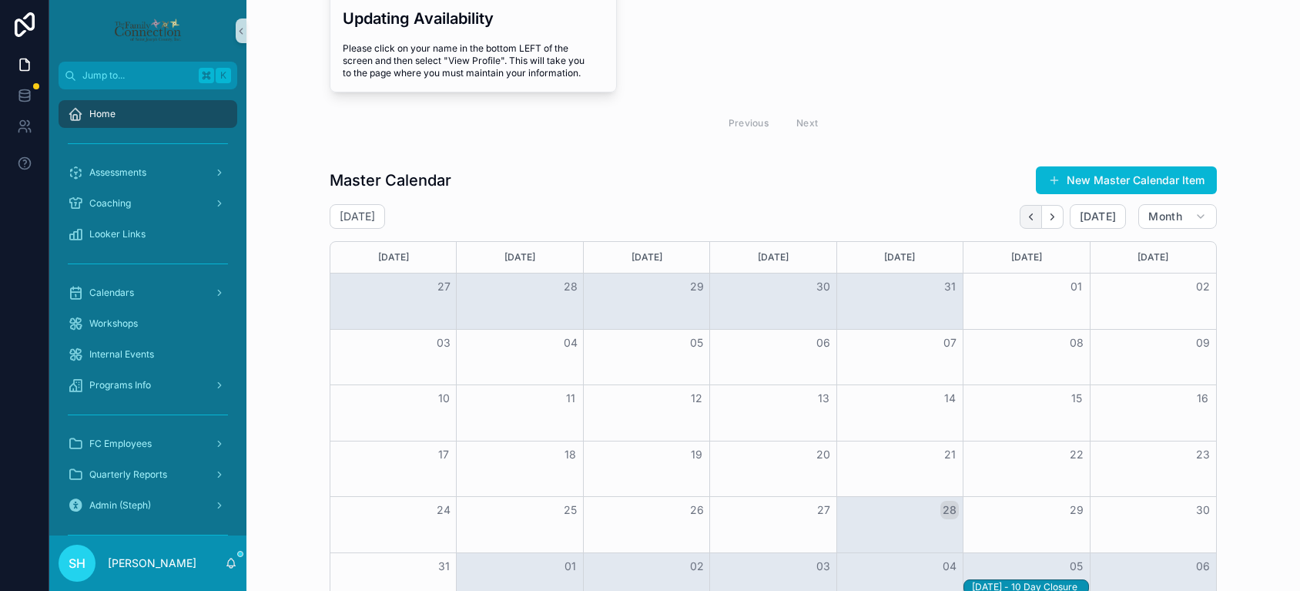
scroll to position [392, 0]
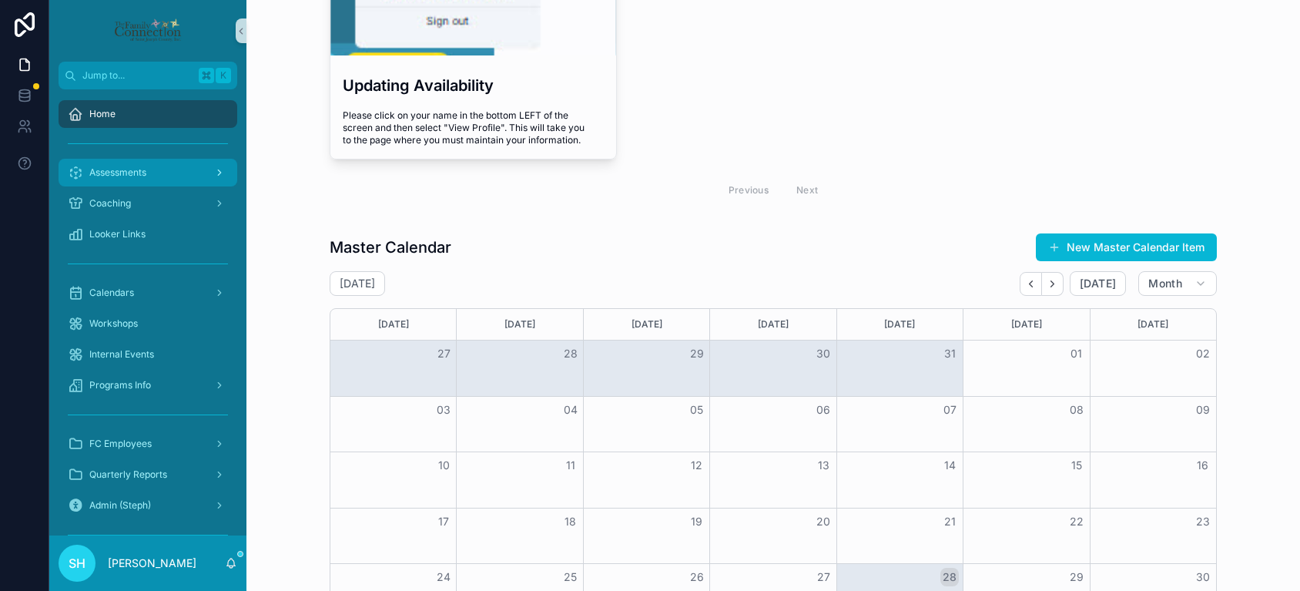
click at [133, 178] on span "Assessments" at bounding box center [117, 172] width 57 height 12
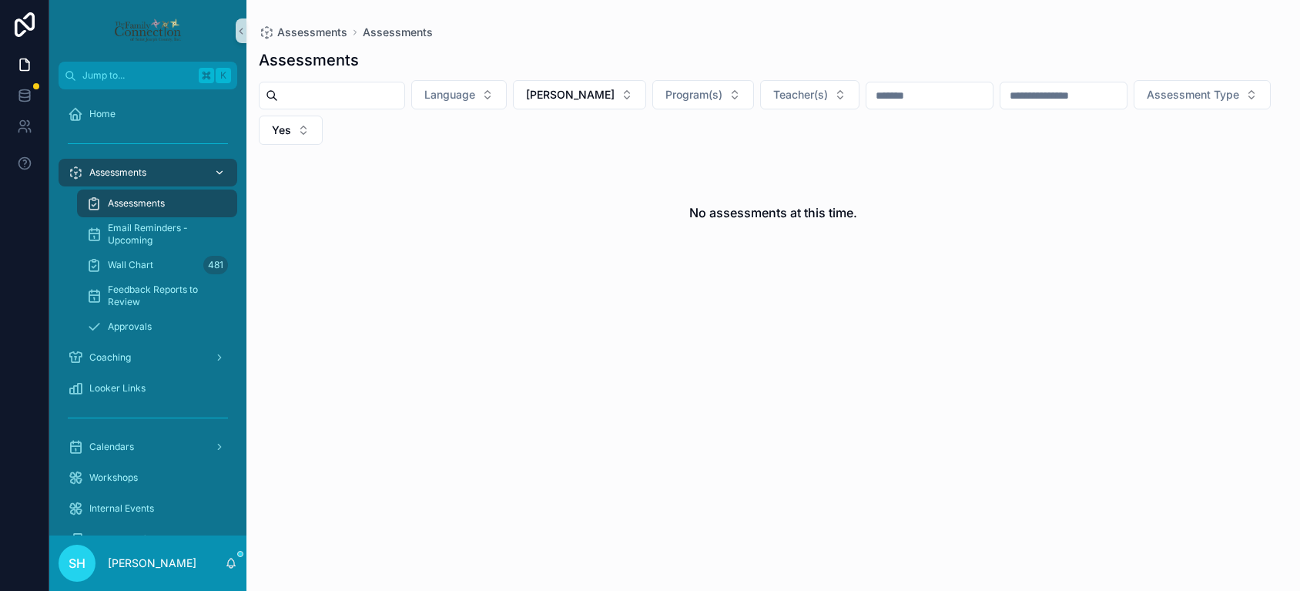
click at [125, 161] on div "Assessments" at bounding box center [148, 172] width 160 height 25
click at [219, 169] on icon "scrollable content" at bounding box center [219, 172] width 11 height 11
click at [617, 91] on button "[PERSON_NAME]" at bounding box center [579, 94] width 133 height 29
click at [546, 158] on div "None" at bounding box center [583, 157] width 185 height 25
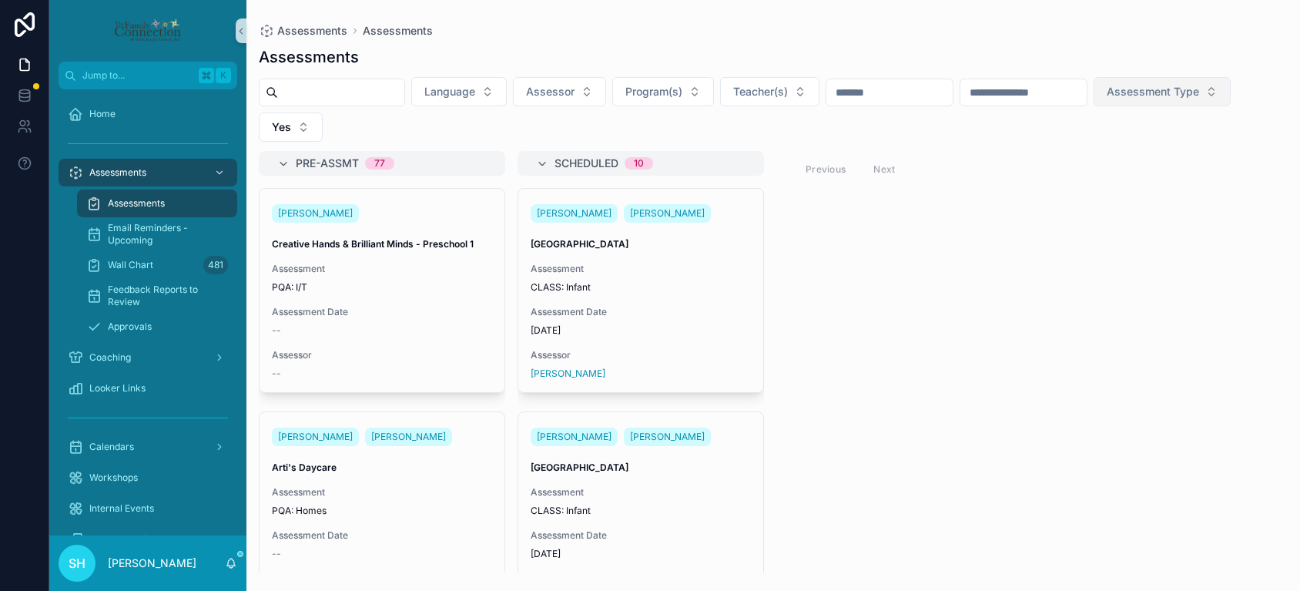
click at [1231, 92] on button "Assessment Type" at bounding box center [1162, 91] width 137 height 29
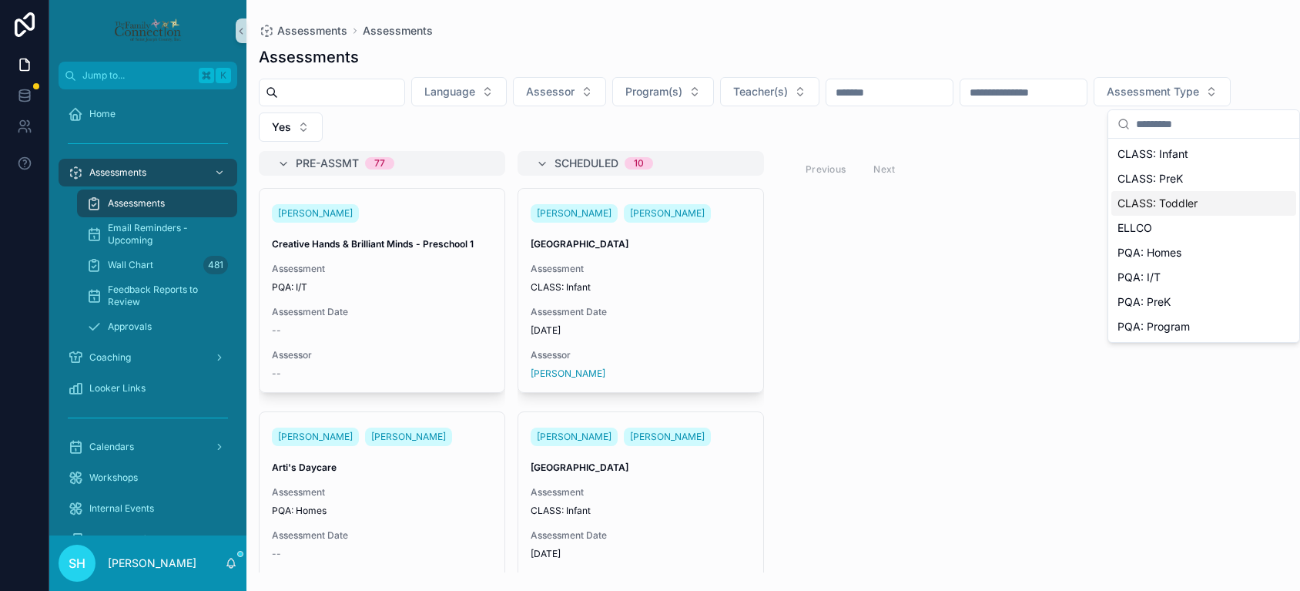
click at [1170, 203] on span "CLASS: Toddler" at bounding box center [1158, 203] width 80 height 15
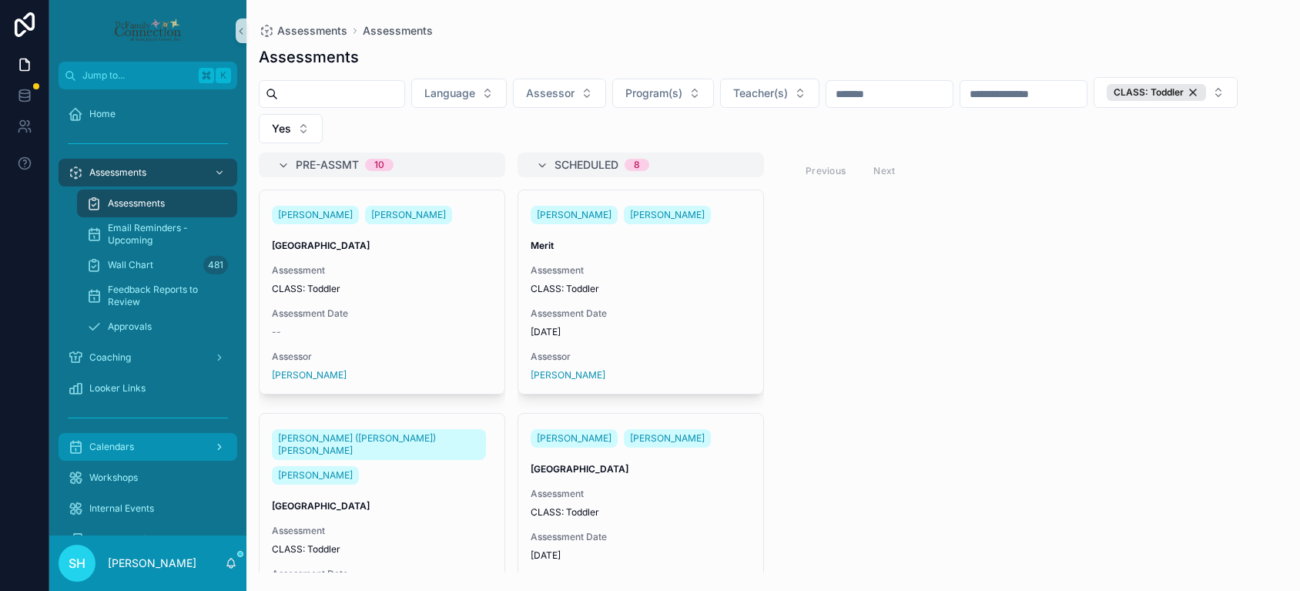
click at [133, 447] on span "Calendars" at bounding box center [111, 447] width 45 height 12
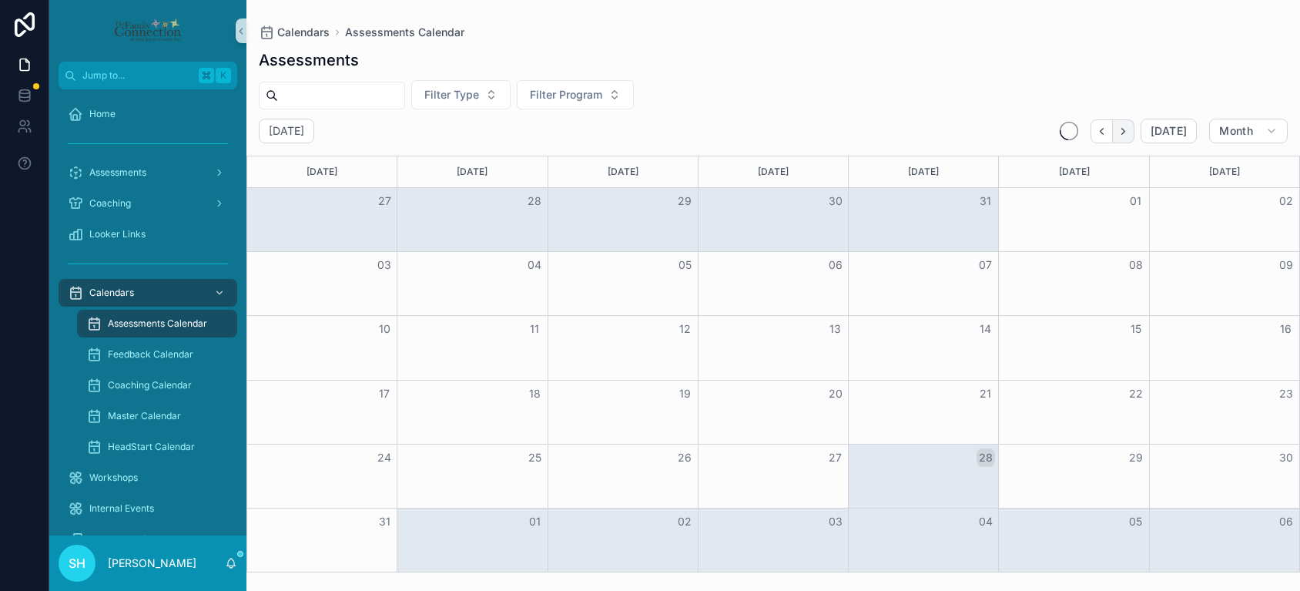
click at [1129, 131] on icon "Next" at bounding box center [1124, 132] width 12 height 12
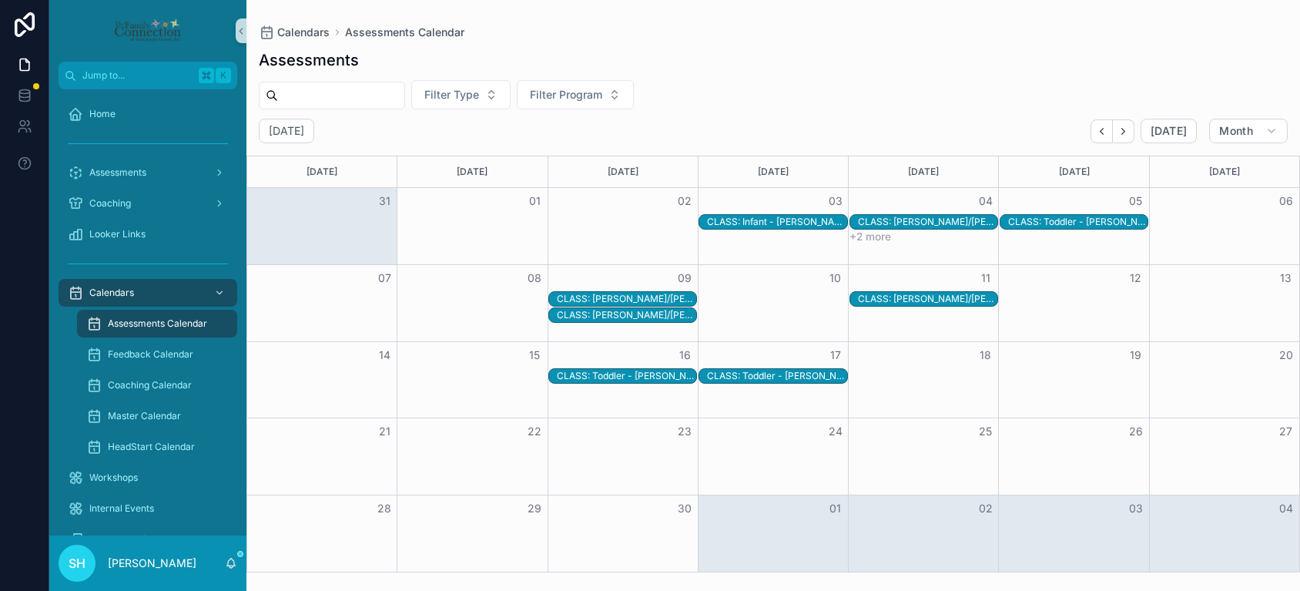
click at [814, 223] on div "CLASS: Infant - [PERSON_NAME]/[PERSON_NAME]" at bounding box center [776, 222] width 139 height 12
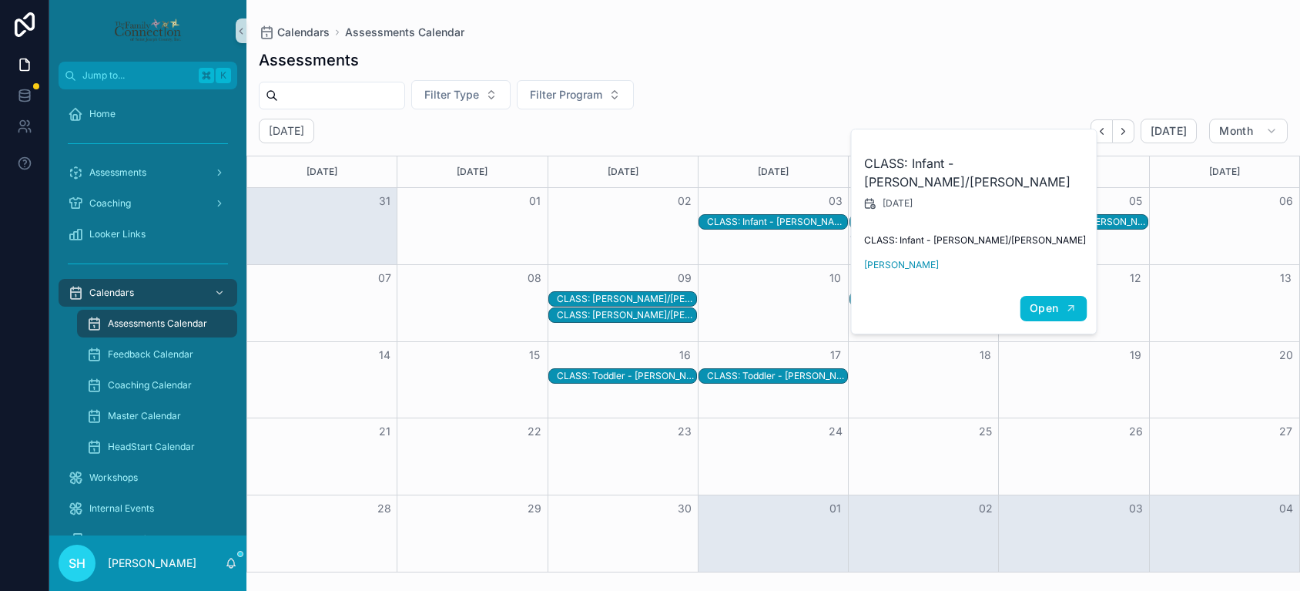
click at [1036, 301] on span "Open" at bounding box center [1044, 308] width 29 height 14
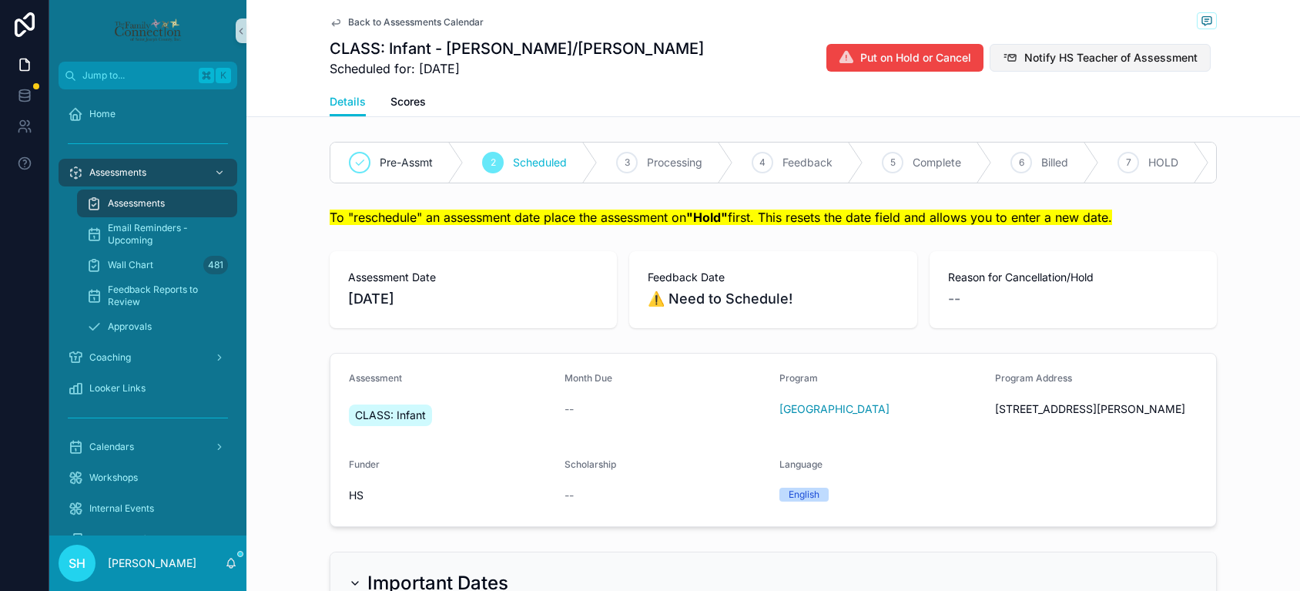
click at [1089, 60] on span "Notify HS Teacher of Assessment" at bounding box center [1111, 57] width 173 height 15
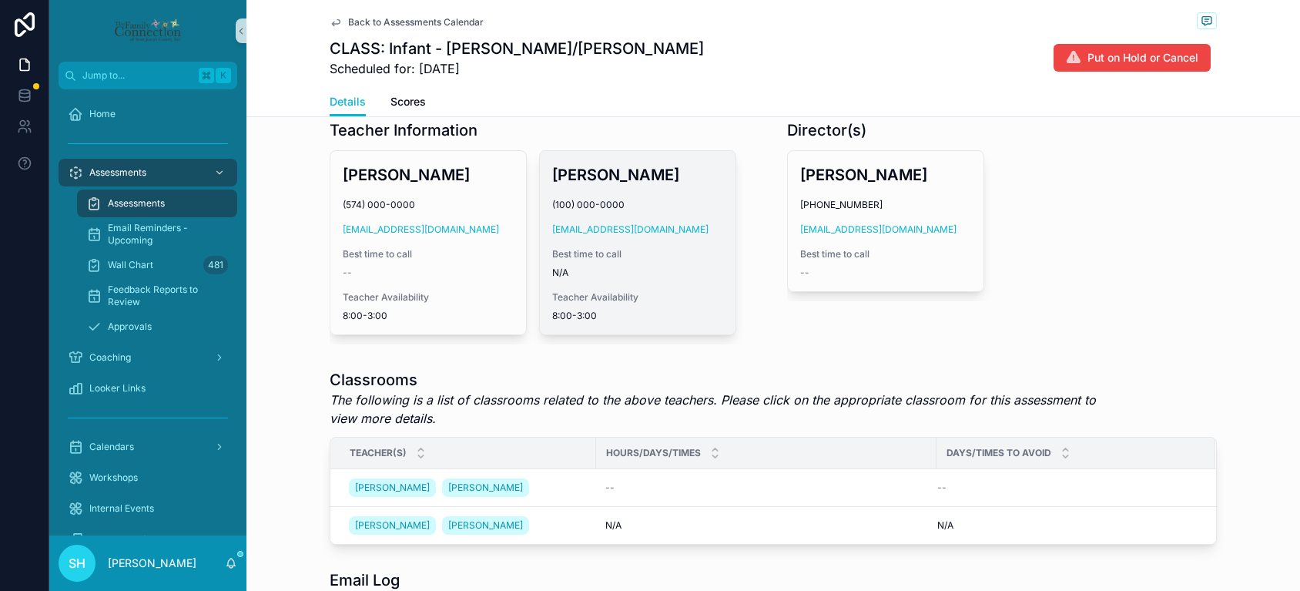
scroll to position [680, 0]
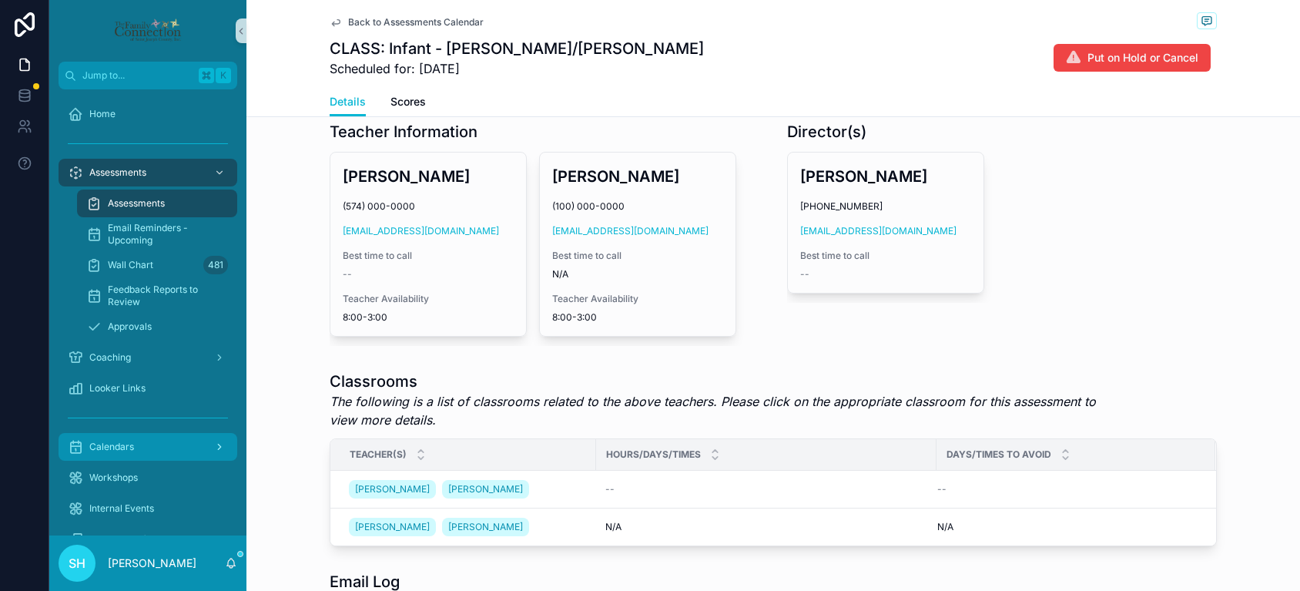
click at [120, 453] on div "Calendars" at bounding box center [148, 447] width 160 height 25
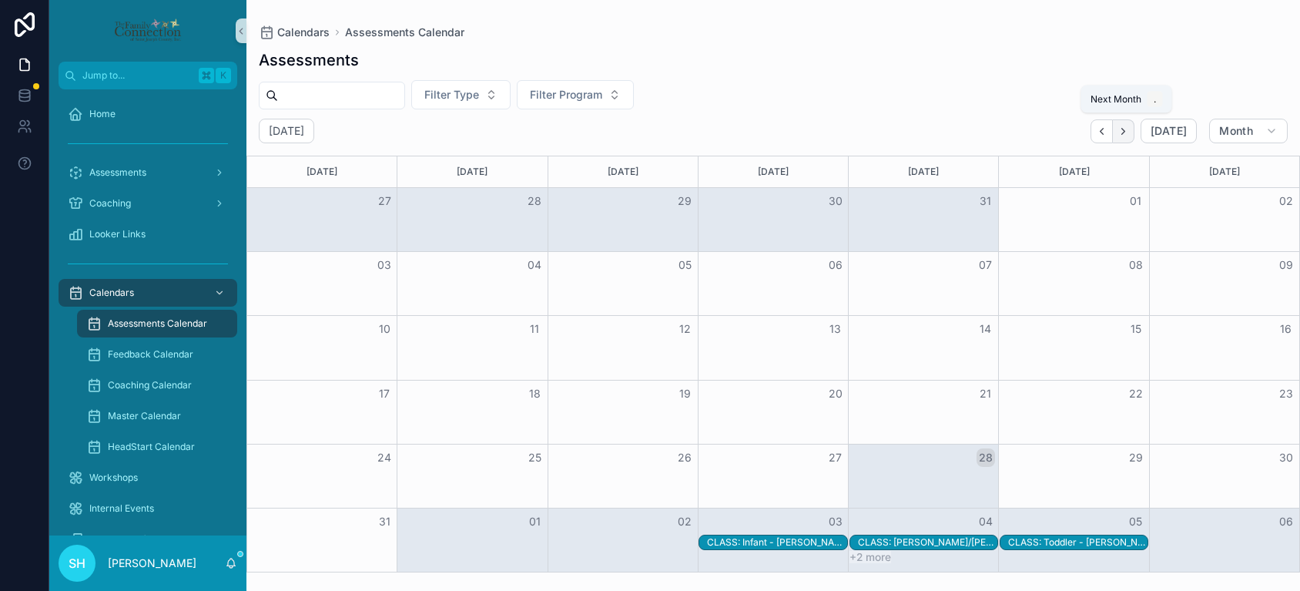
click at [1124, 133] on icon "Next" at bounding box center [1124, 132] width 12 height 12
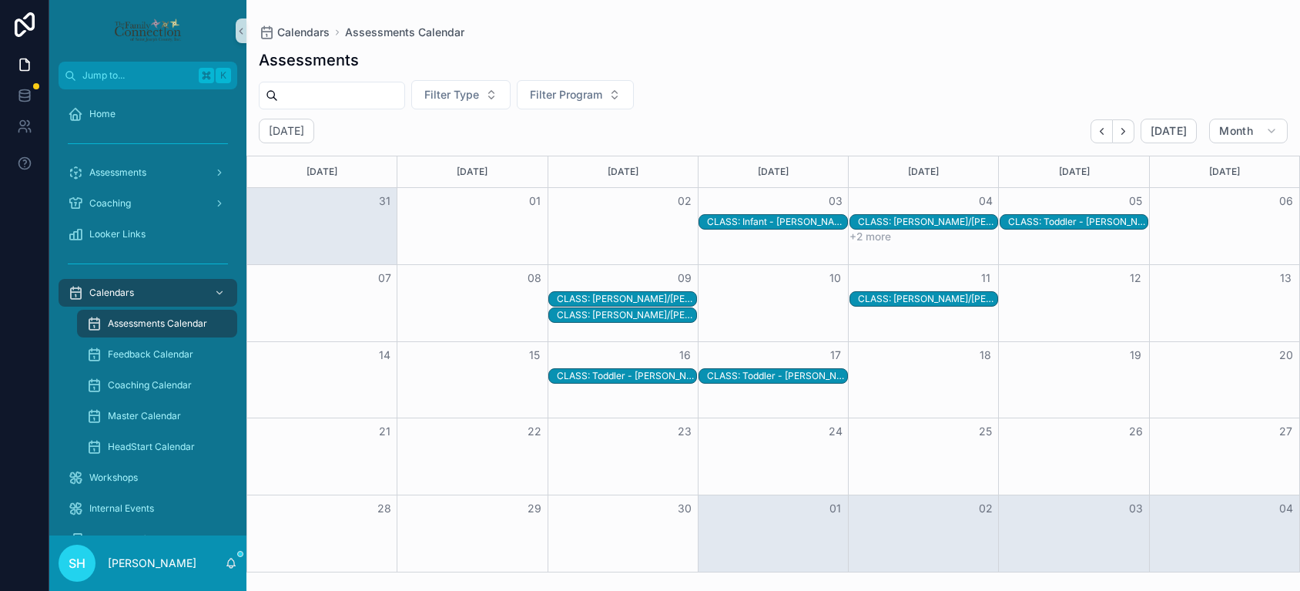
click at [878, 238] on button "+2 more" at bounding box center [871, 236] width 42 height 12
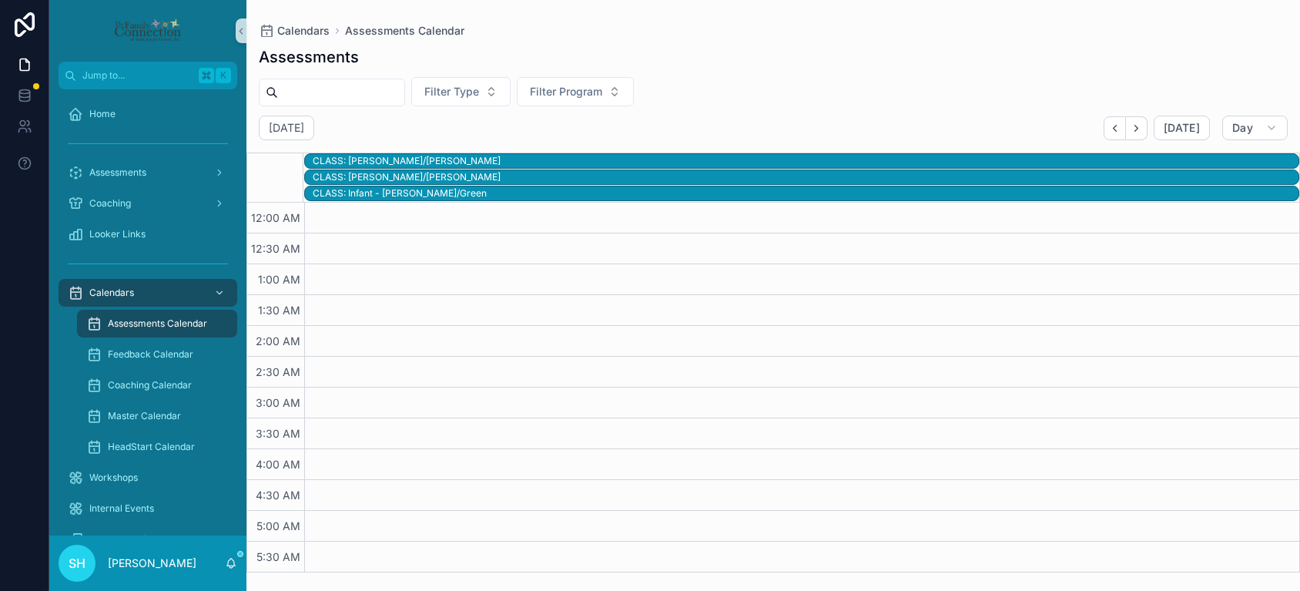
click at [374, 159] on div "CLASS: [PERSON_NAME]/[PERSON_NAME]" at bounding box center [806, 161] width 986 height 12
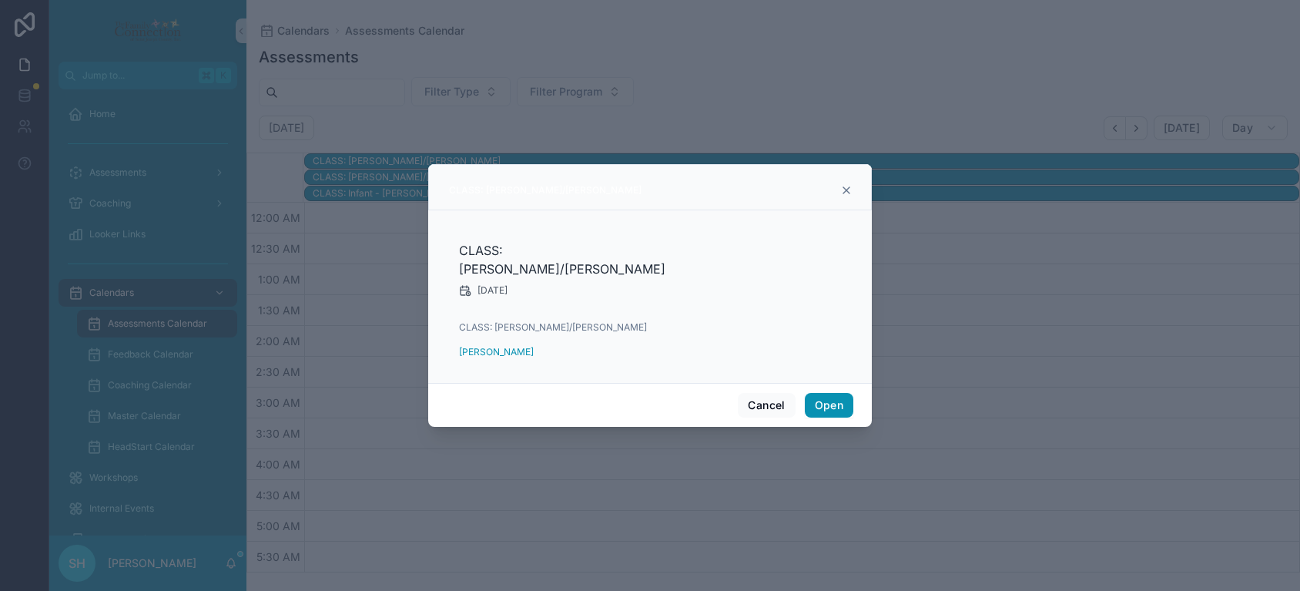
click at [837, 395] on button "Open" at bounding box center [829, 405] width 49 height 25
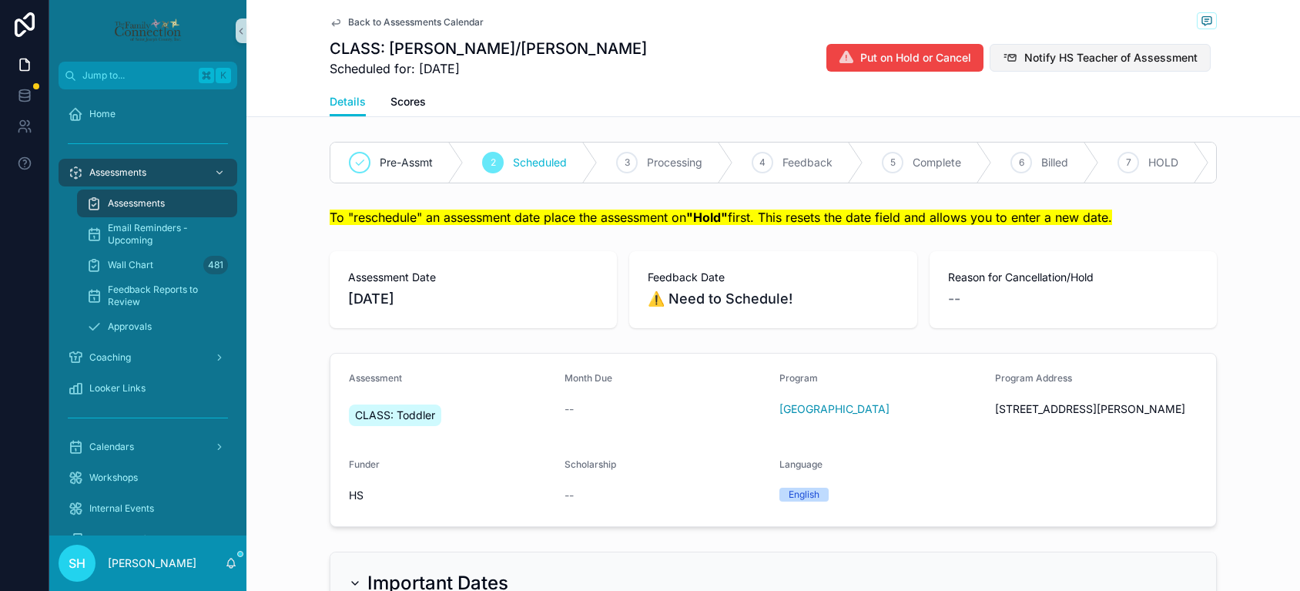
click at [1059, 58] on span "Notify HS Teacher of Assessment" at bounding box center [1111, 57] width 173 height 15
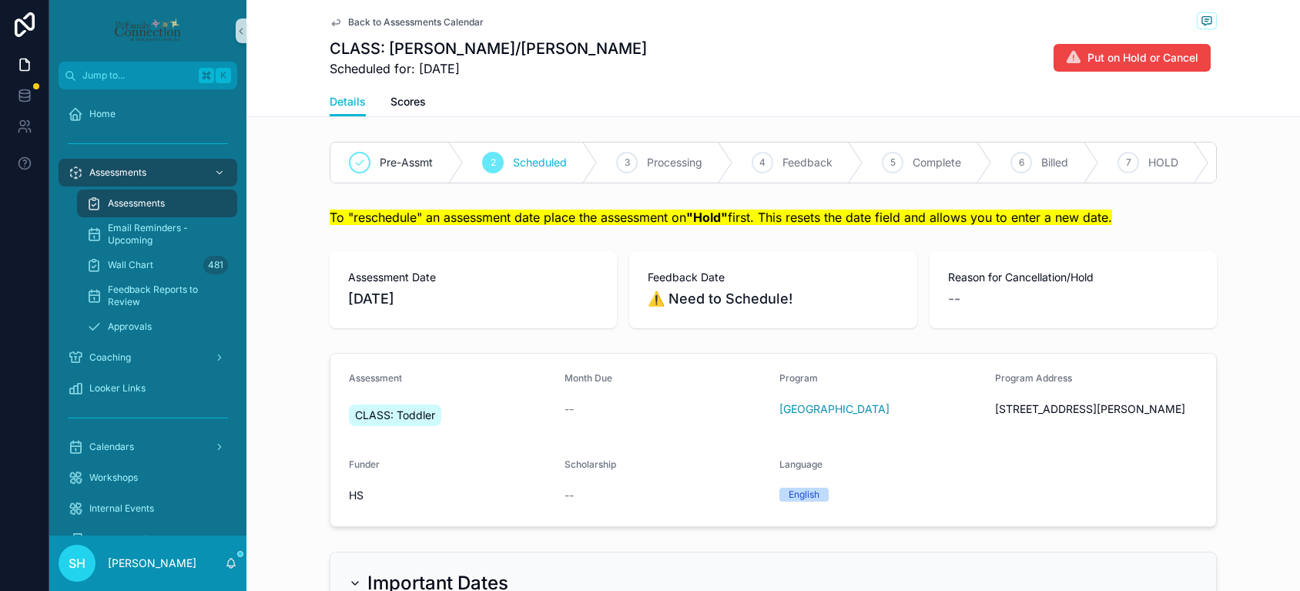
click at [405, 25] on span "Back to Assessments Calendar" at bounding box center [416, 22] width 136 height 12
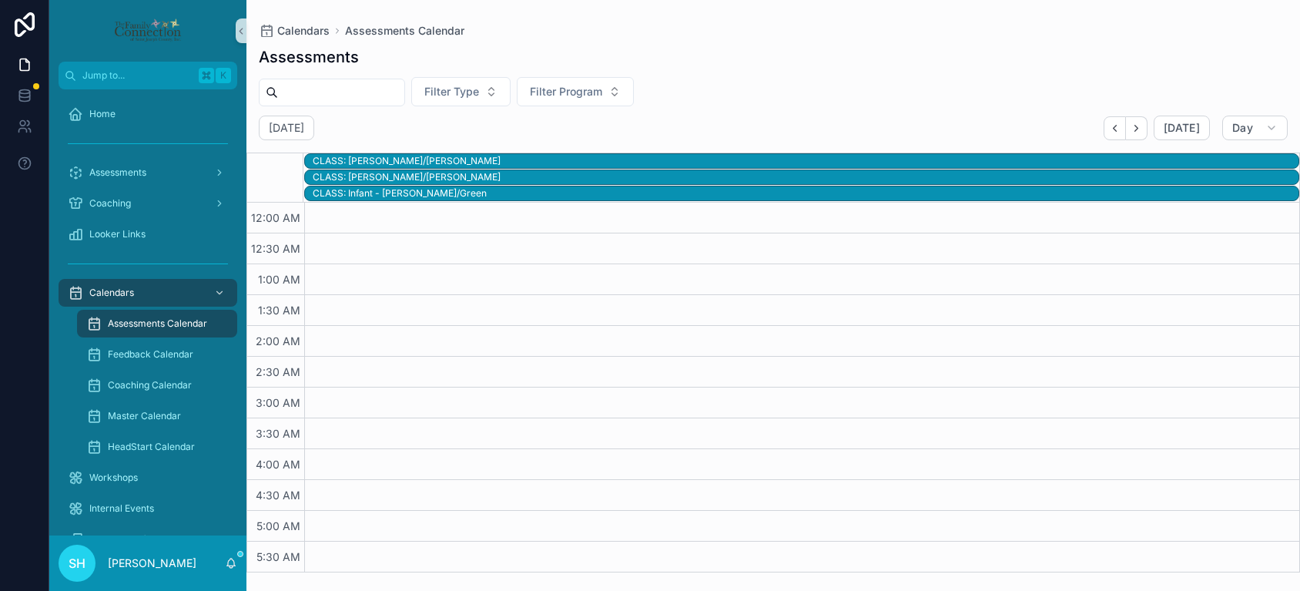
click at [411, 176] on div "CLASS: [PERSON_NAME]/[PERSON_NAME]" at bounding box center [806, 177] width 986 height 12
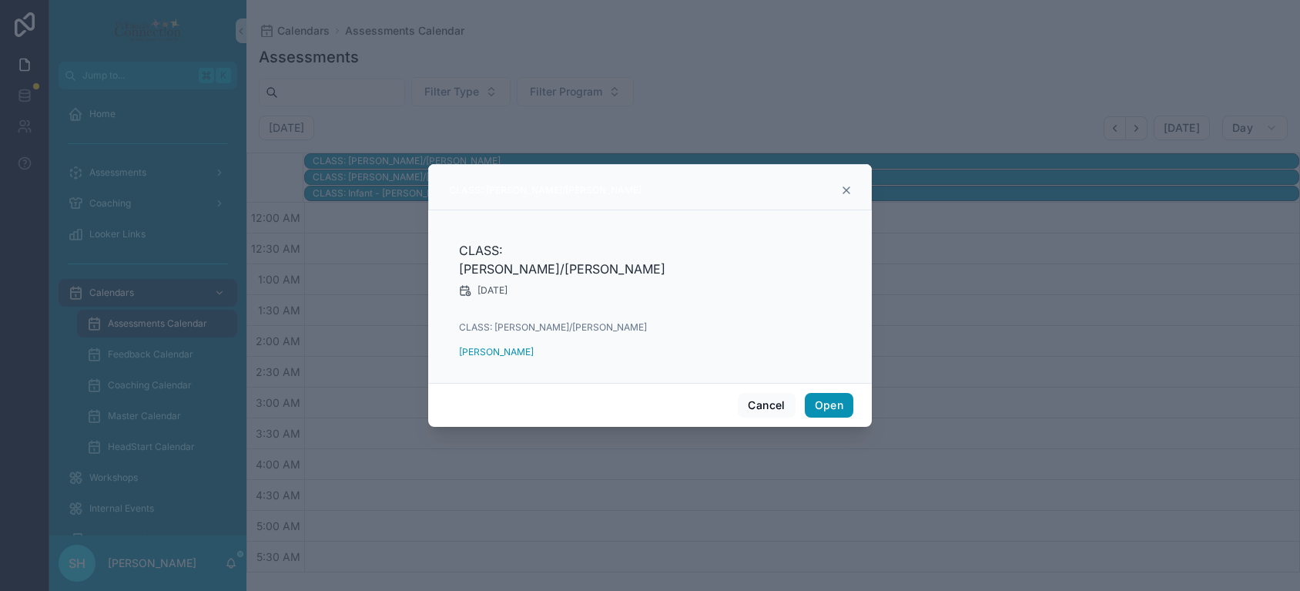
click at [831, 407] on button "Open" at bounding box center [829, 405] width 49 height 25
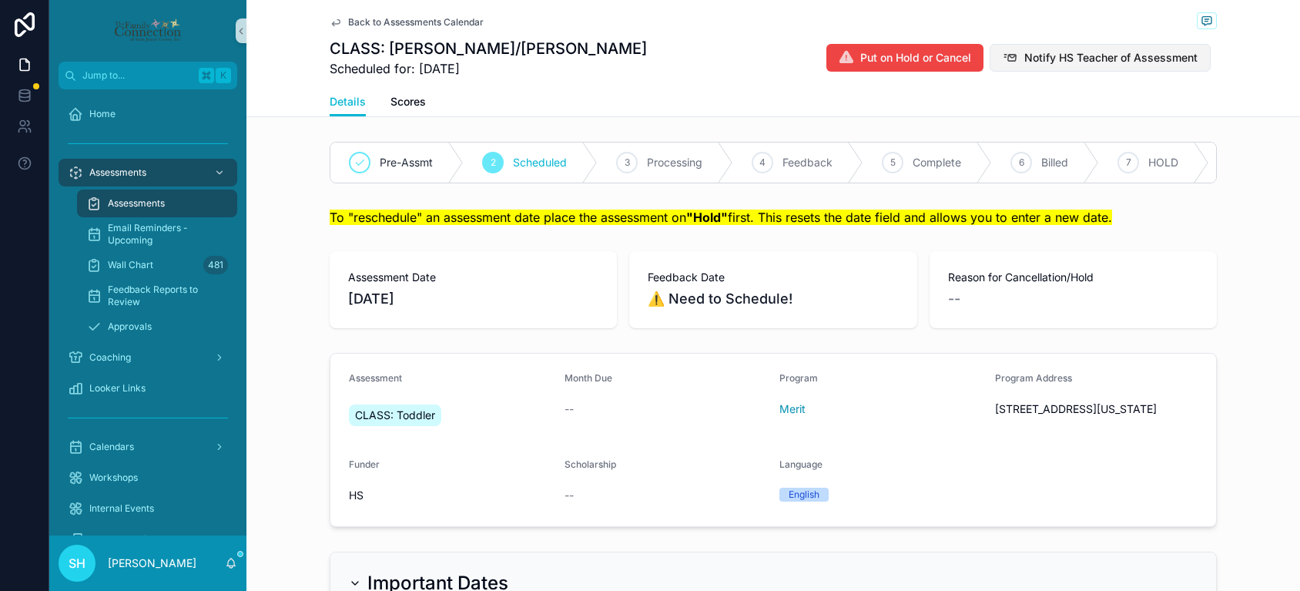
click at [1071, 60] on span "Notify HS Teacher of Assessment" at bounding box center [1111, 57] width 173 height 15
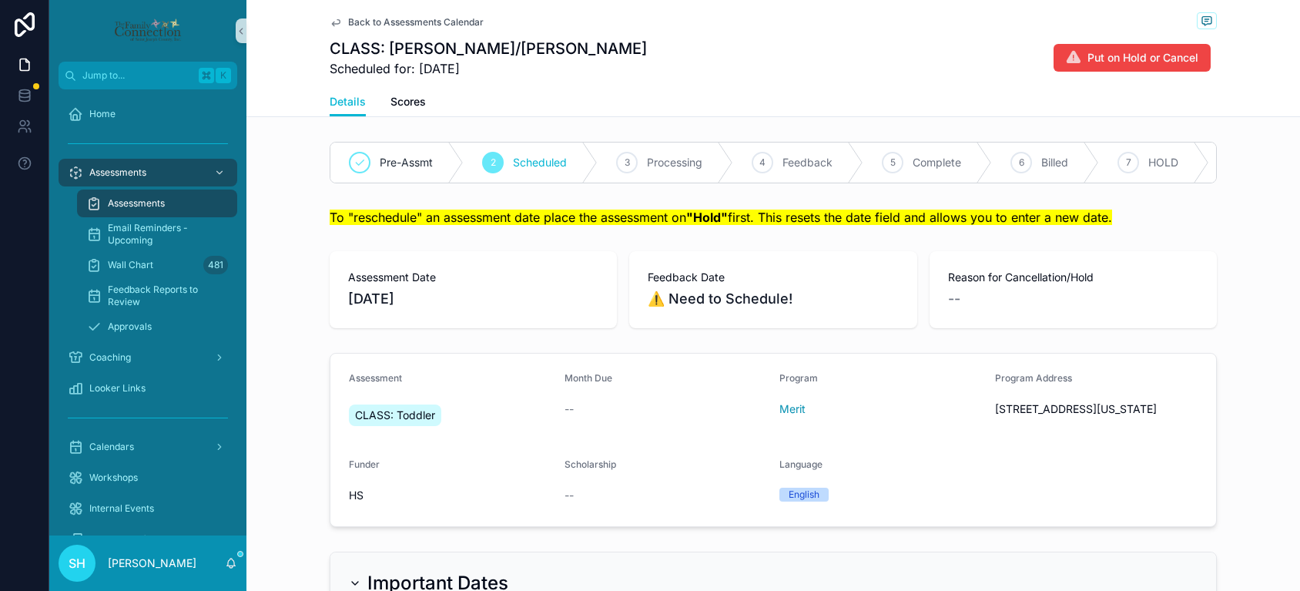
click at [430, 22] on span "Back to Assessments Calendar" at bounding box center [416, 22] width 136 height 12
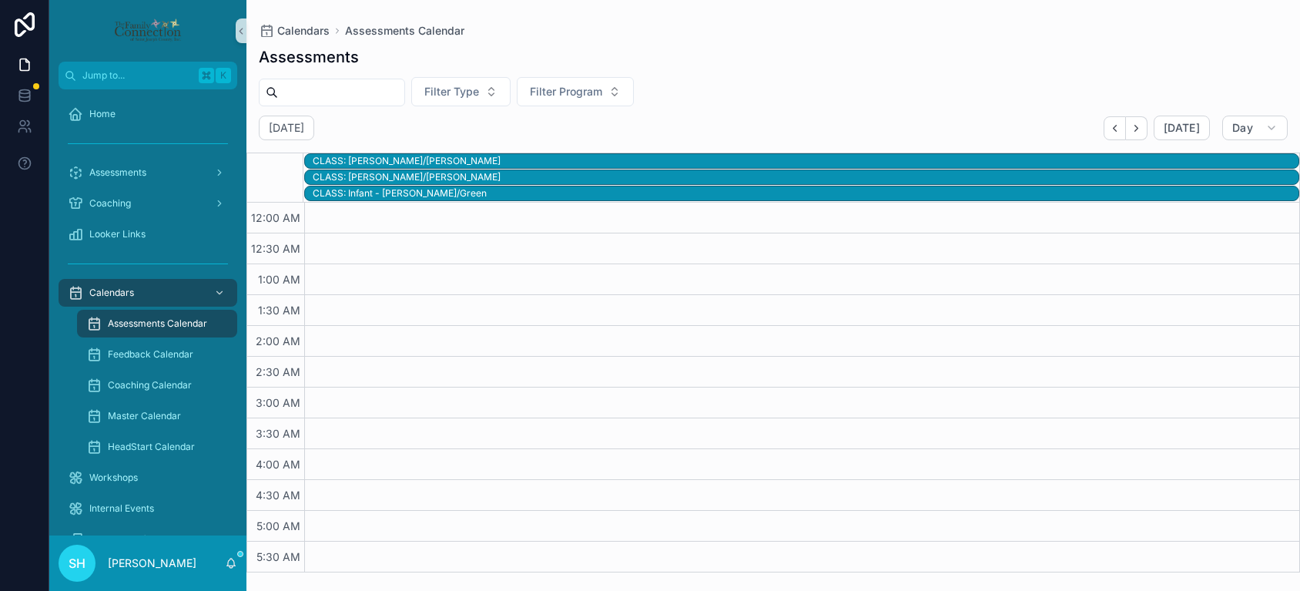
click at [412, 194] on div "CLASS: Infant - [PERSON_NAME]/Green" at bounding box center [806, 193] width 986 height 12
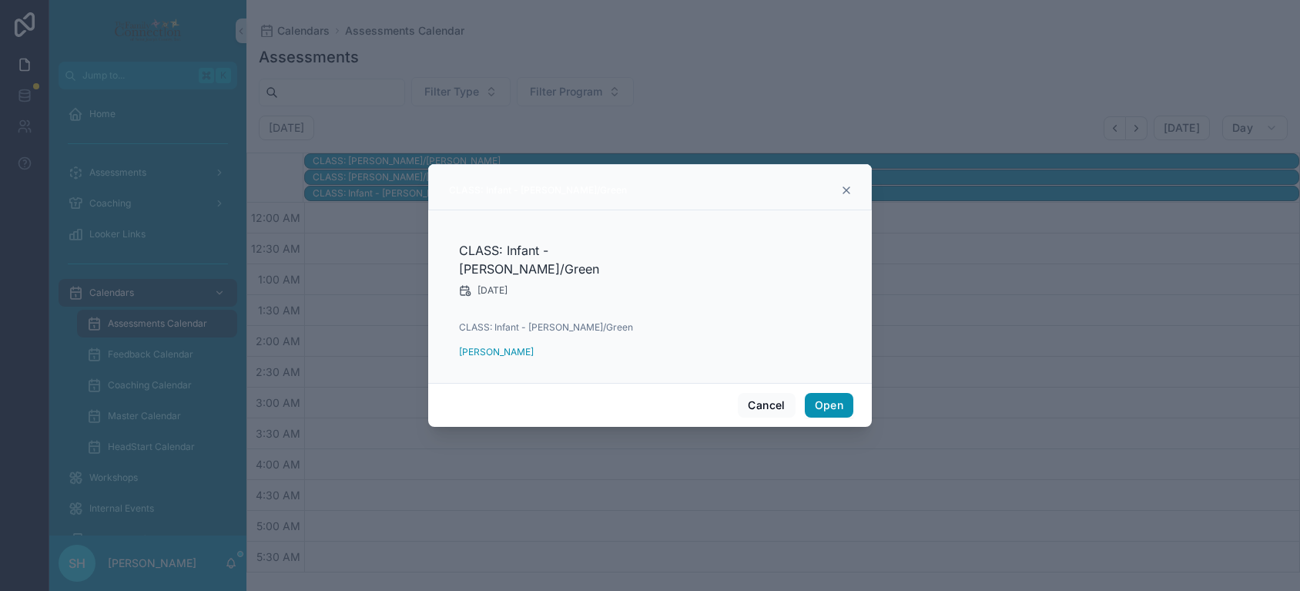
click at [824, 394] on button "Open" at bounding box center [829, 405] width 49 height 25
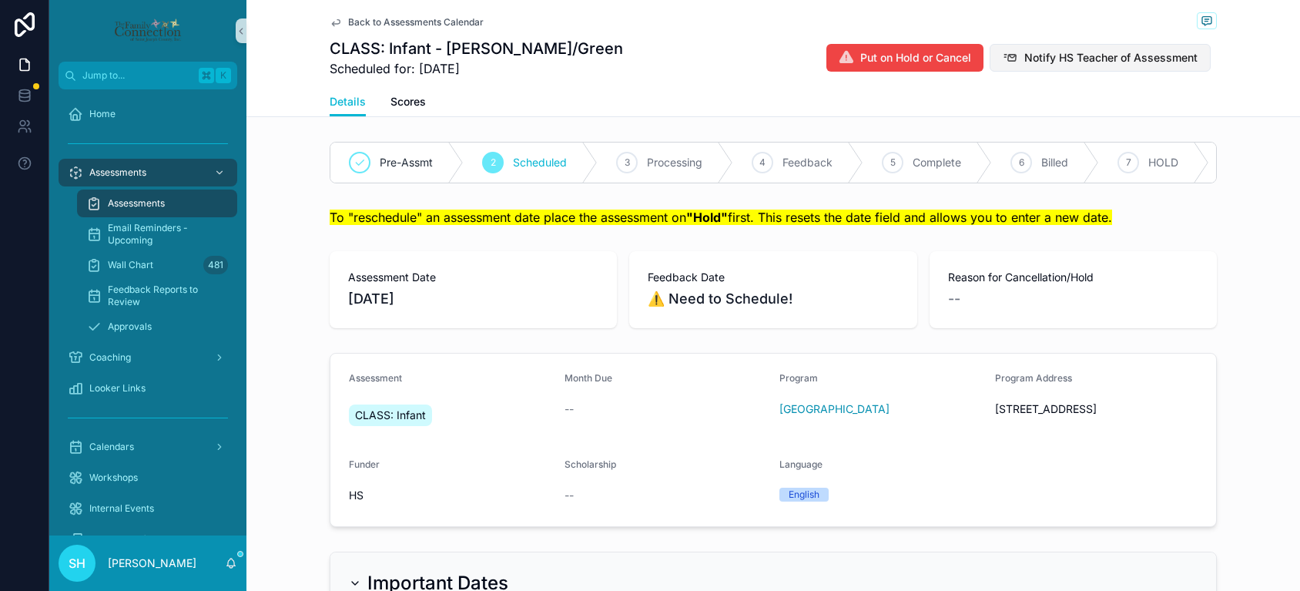
click at [1083, 60] on span "Notify HS Teacher of Assessment" at bounding box center [1111, 57] width 173 height 15
